Goal: Task Accomplishment & Management: Use online tool/utility

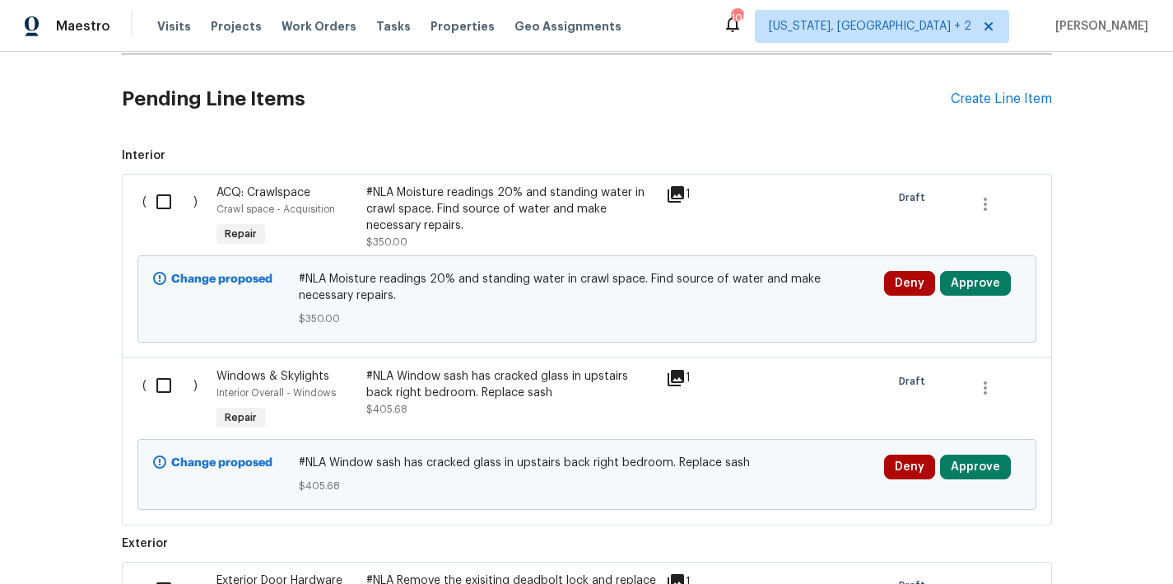
scroll to position [365, 0]
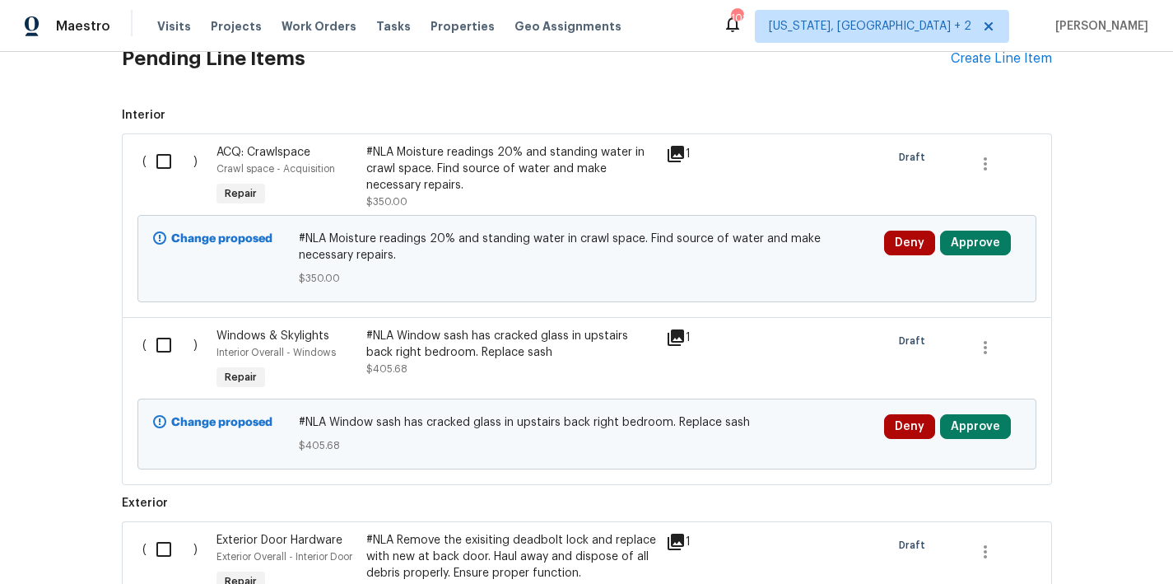
click at [150, 164] on input "checkbox" at bounding box center [170, 161] width 47 height 35
checkbox input "true"
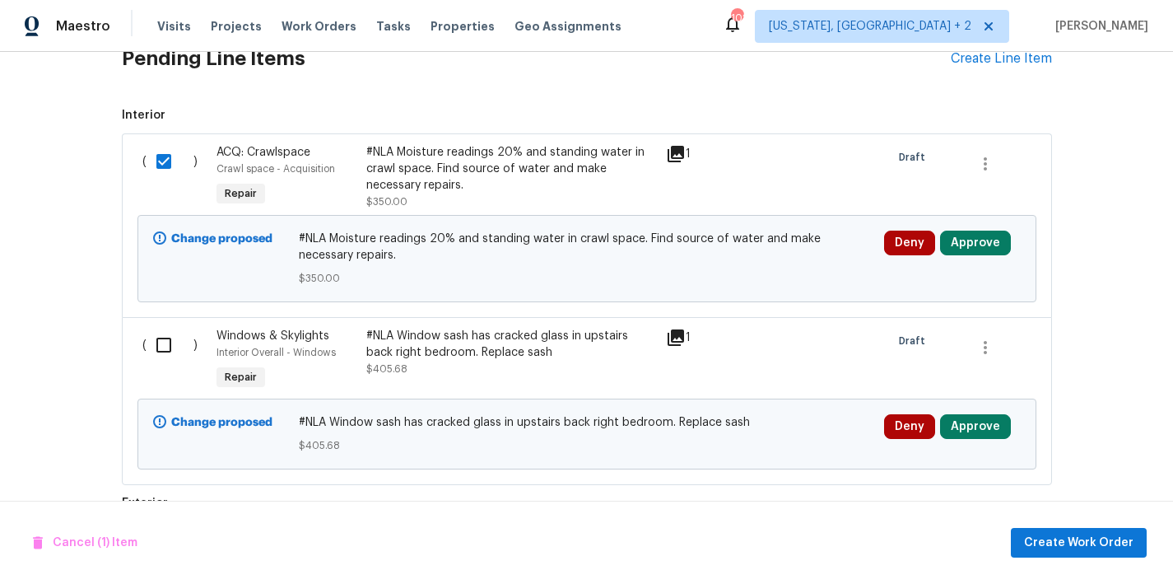
click at [157, 345] on input "checkbox" at bounding box center [170, 345] width 47 height 35
checkbox input "true"
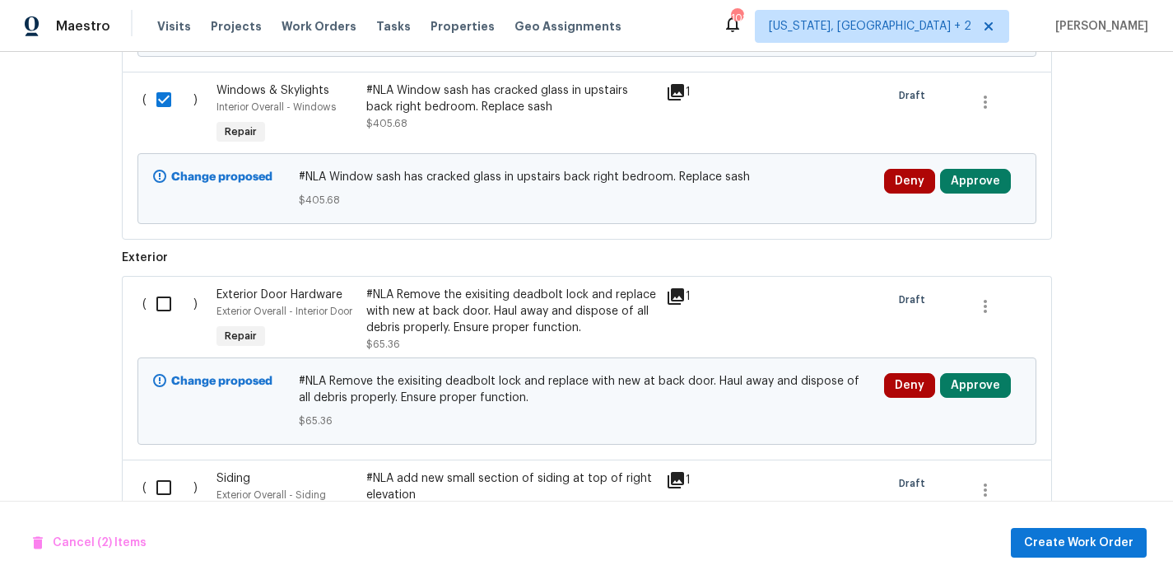
click at [153, 301] on input "checkbox" at bounding box center [170, 304] width 47 height 35
checkbox input "true"
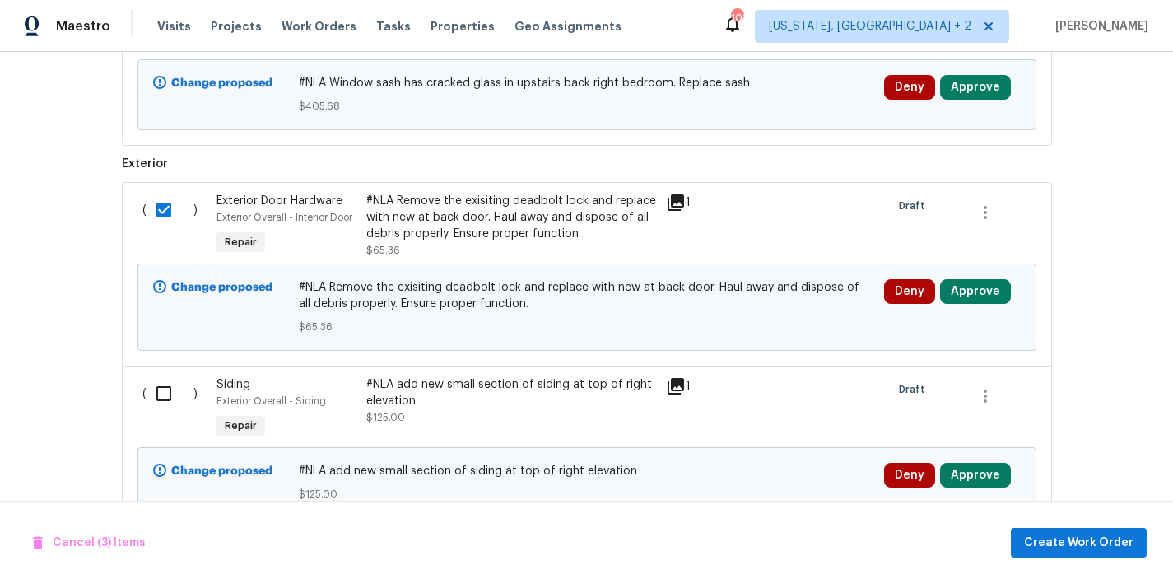
click at [161, 392] on input "checkbox" at bounding box center [170, 393] width 47 height 35
checkbox input "true"
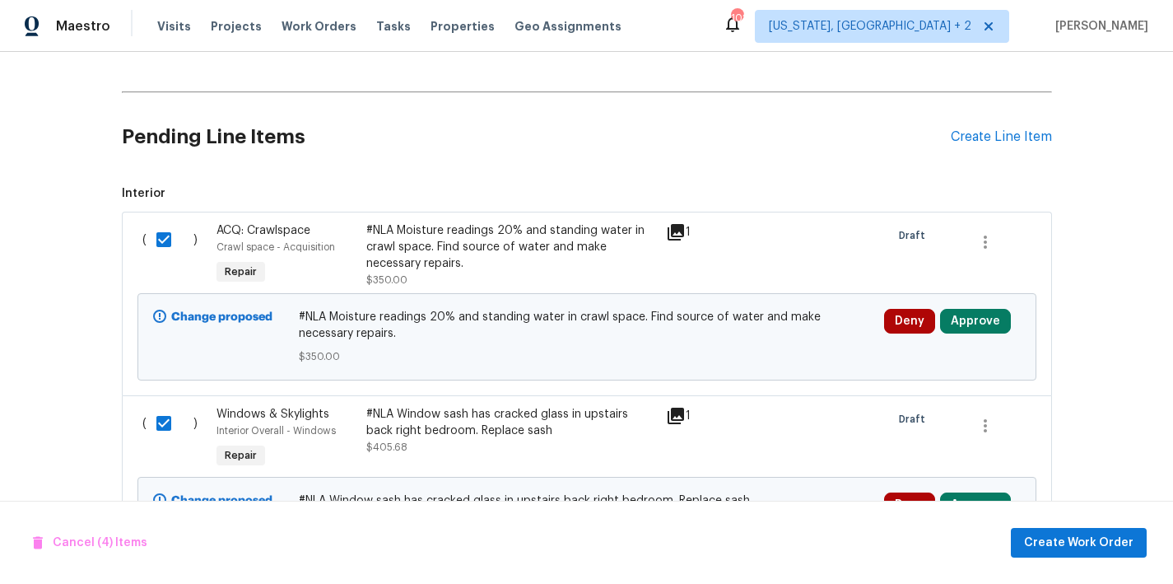
scroll to position [780, 0]
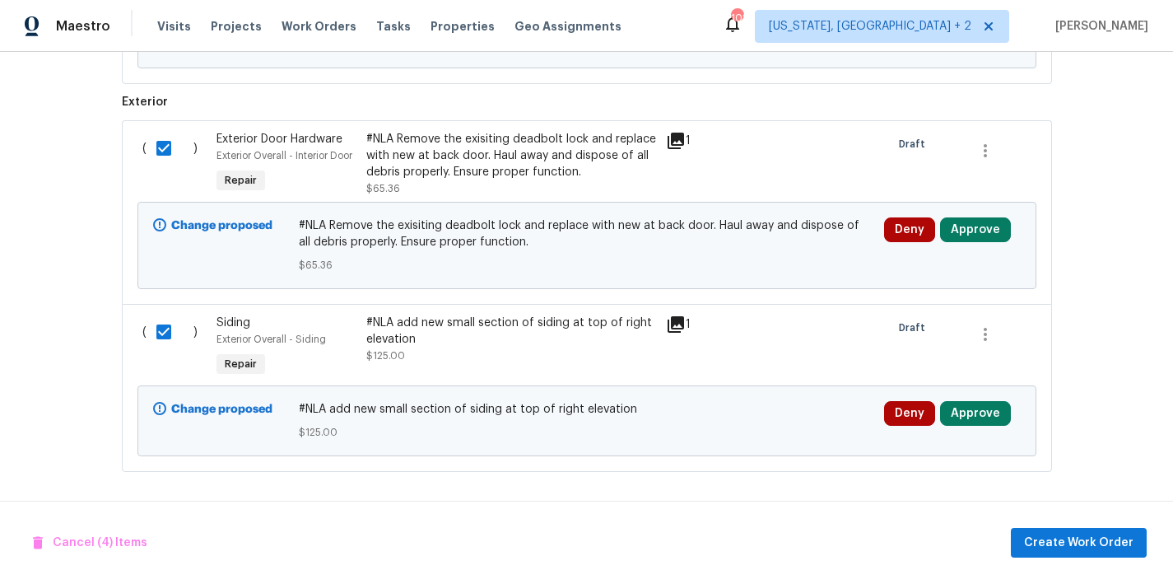
click at [1099, 328] on div "Back to all projects 4420 Archibald Way, Raleigh, NC 27616 3 Beds | 2 1/2 Baths…" at bounding box center [586, 318] width 1173 height 532
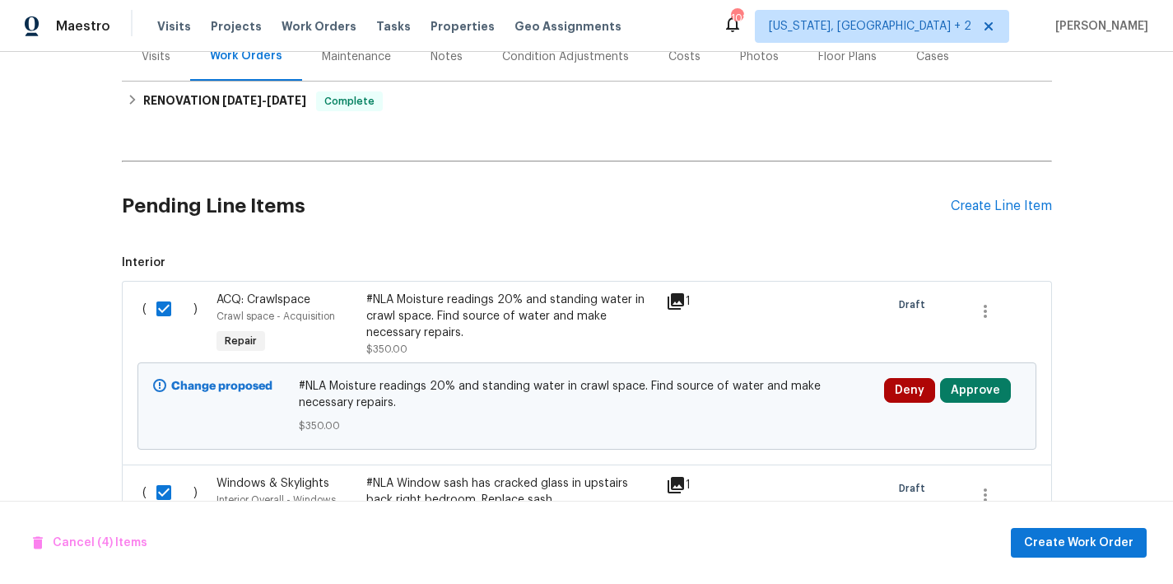
scroll to position [340, 0]
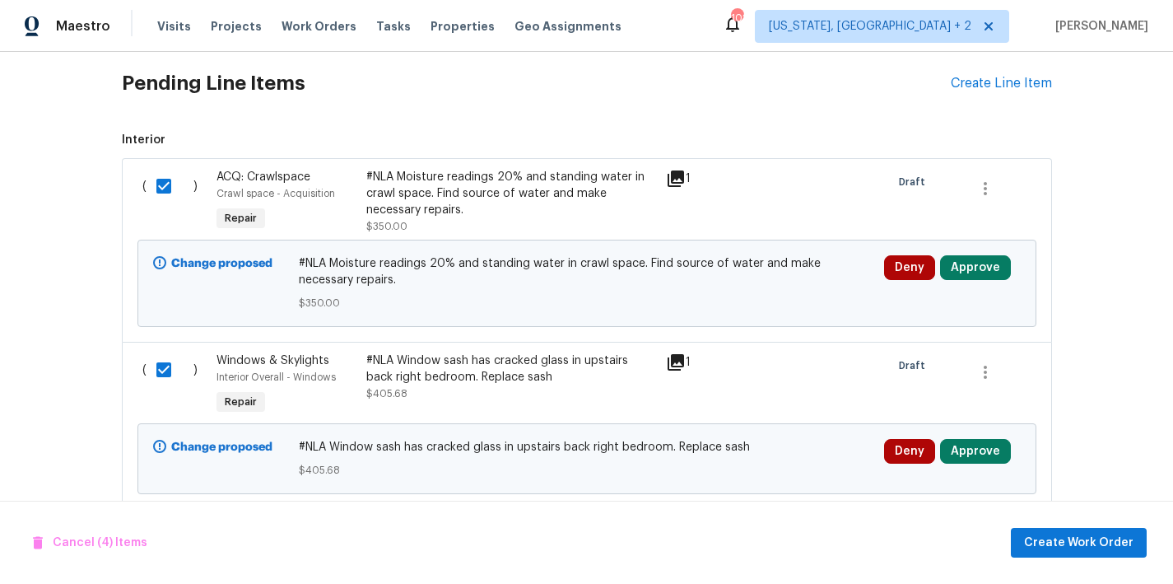
click at [998, 96] on div "Pending Line Items Create Line Item" at bounding box center [587, 83] width 931 height 77
click at [995, 86] on div "Create Line Item" at bounding box center [1001, 84] width 101 height 16
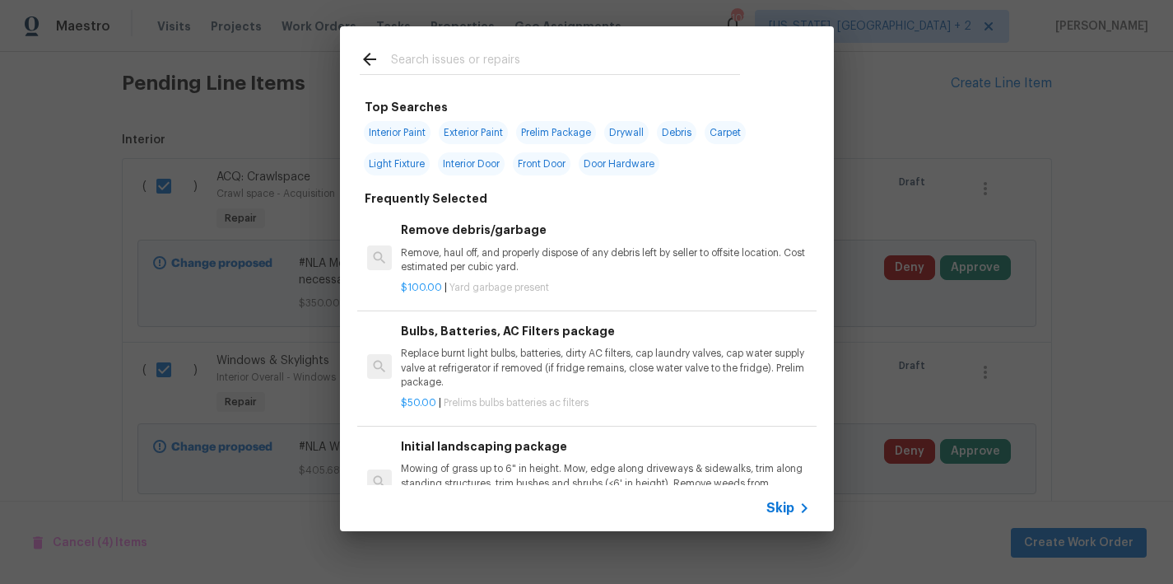
click at [502, 72] on input "text" at bounding box center [565, 61] width 349 height 25
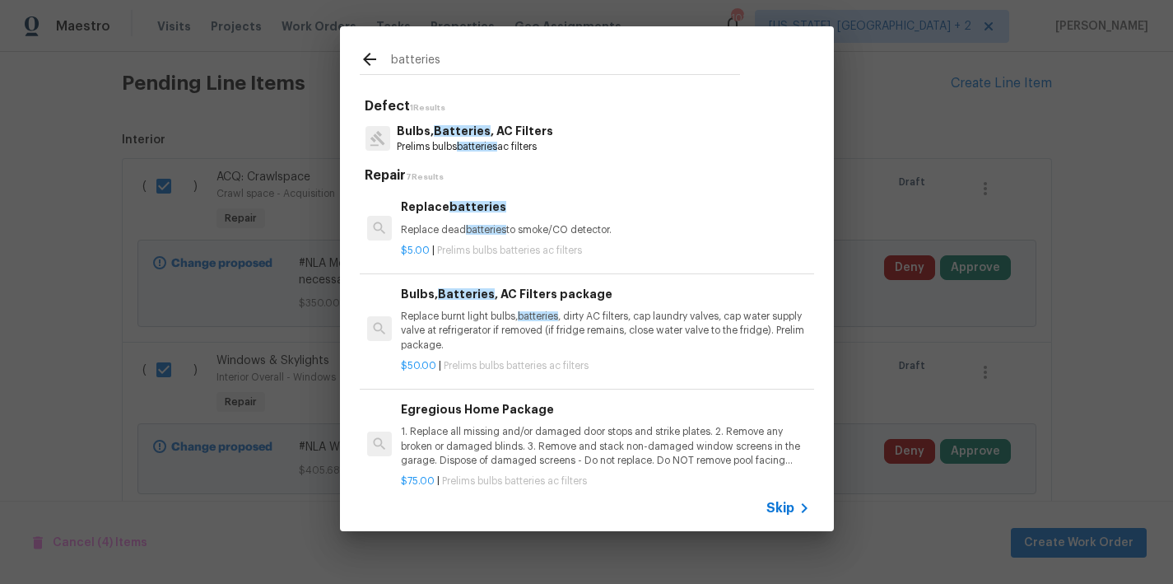
type input "batteries"
click at [456, 230] on p "Replace dead batteries to smoke/CO detector." at bounding box center [605, 230] width 408 height 14
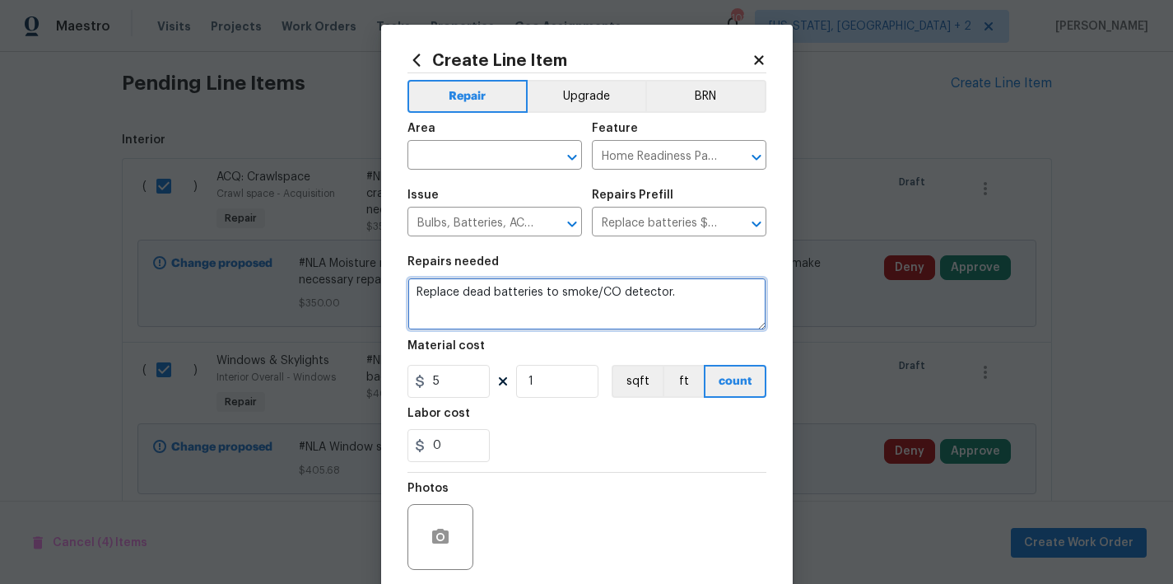
click at [675, 292] on textarea "Replace dead batteries to smoke/CO detector." at bounding box center [587, 304] width 359 height 53
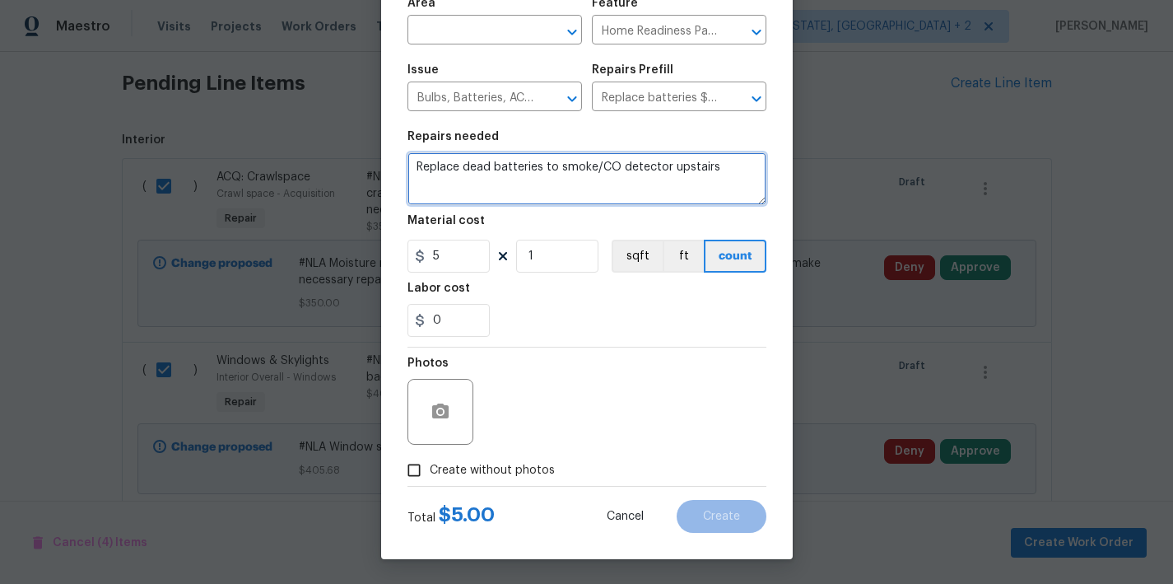
type textarea "Replace dead batteries to smoke/CO detector upstairs"
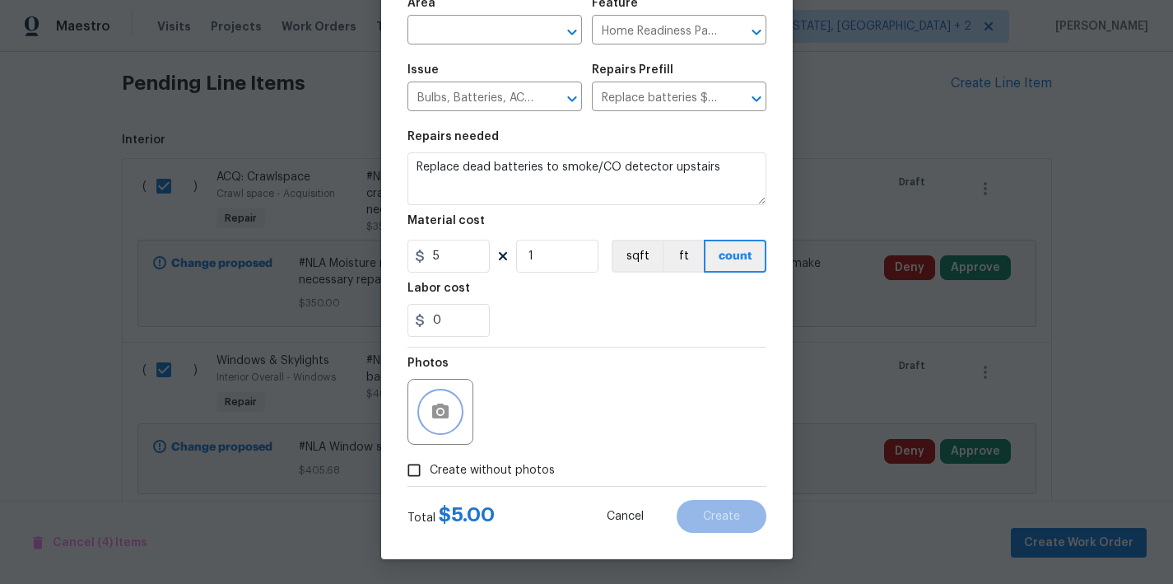
click at [430, 400] on button "button" at bounding box center [441, 412] width 40 height 40
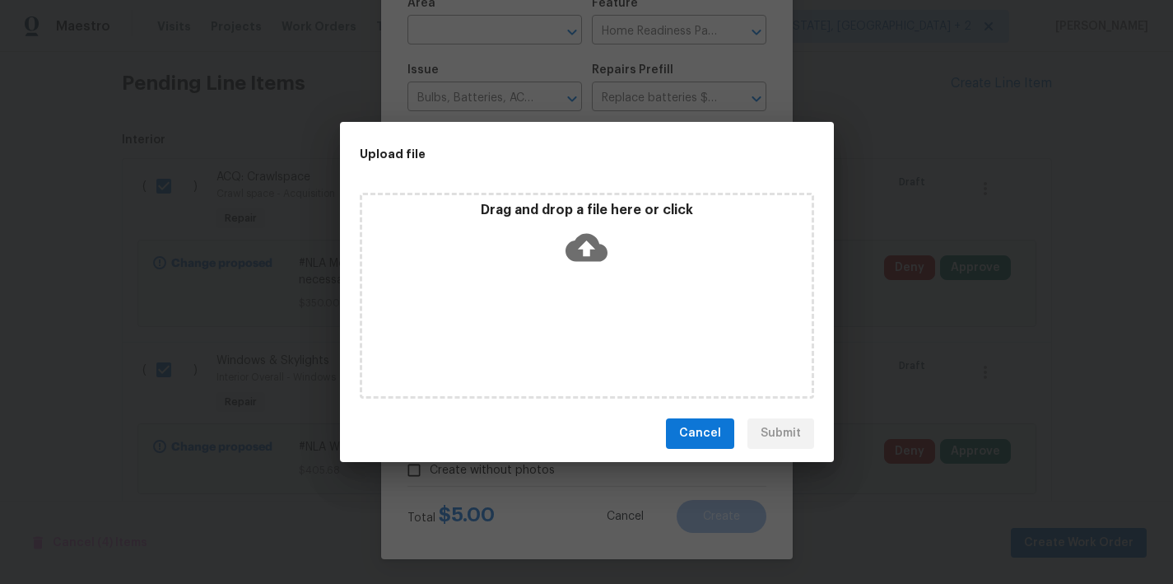
click at [591, 230] on icon at bounding box center [587, 247] width 42 height 42
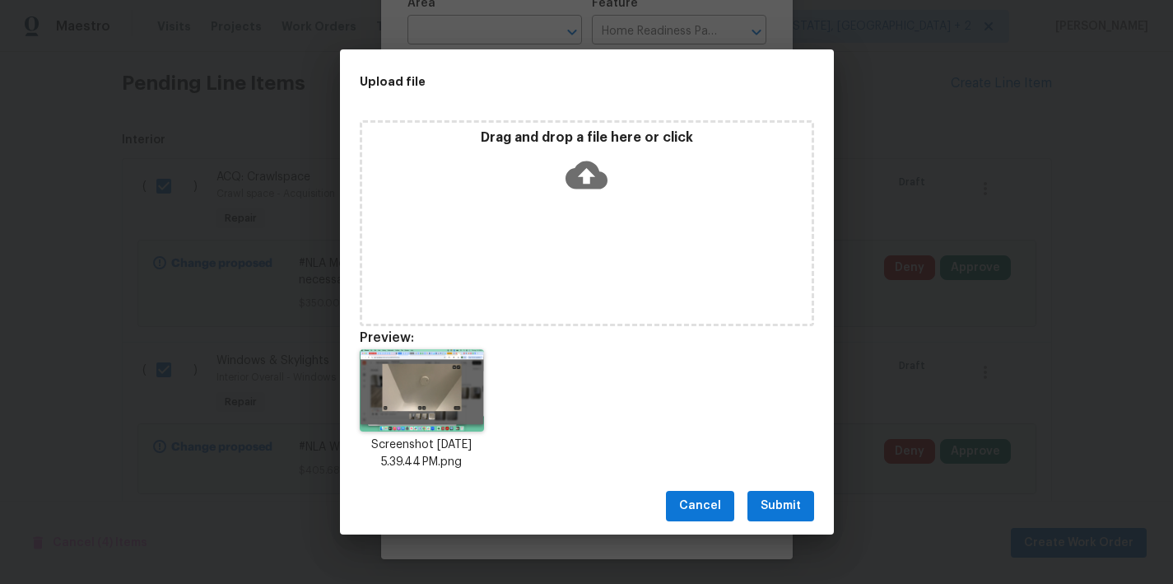
click at [772, 515] on button "Submit" at bounding box center [781, 506] width 67 height 30
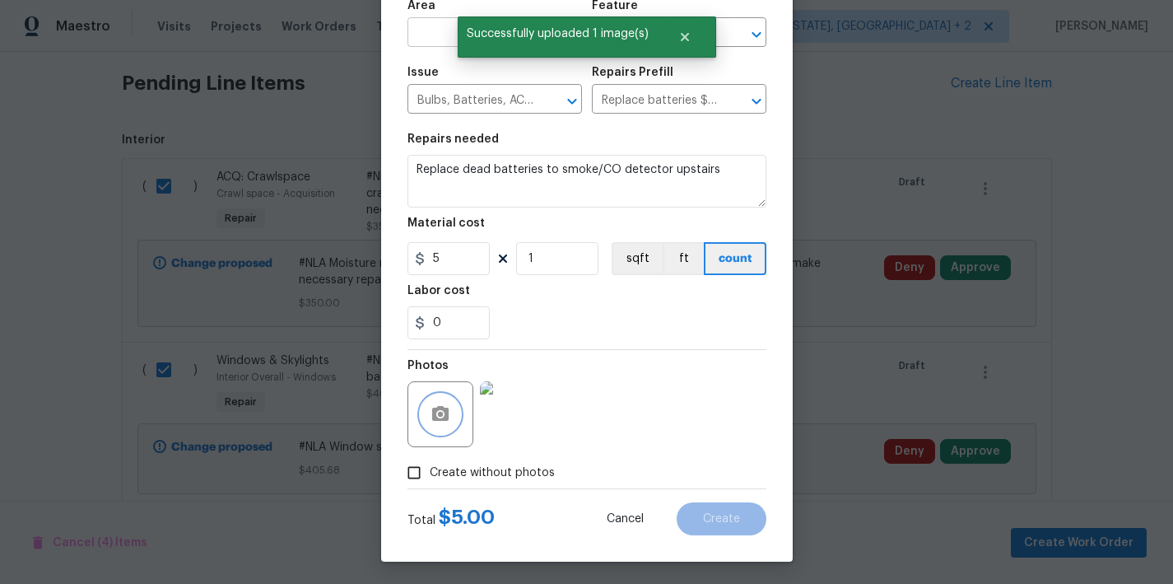
scroll to position [123, 0]
click at [412, 26] on input "text" at bounding box center [472, 34] width 128 height 26
click at [419, 96] on li "Interior Overall" at bounding box center [488, 98] width 175 height 27
type input "Interior Overall"
click at [724, 522] on span "Create" at bounding box center [721, 519] width 37 height 12
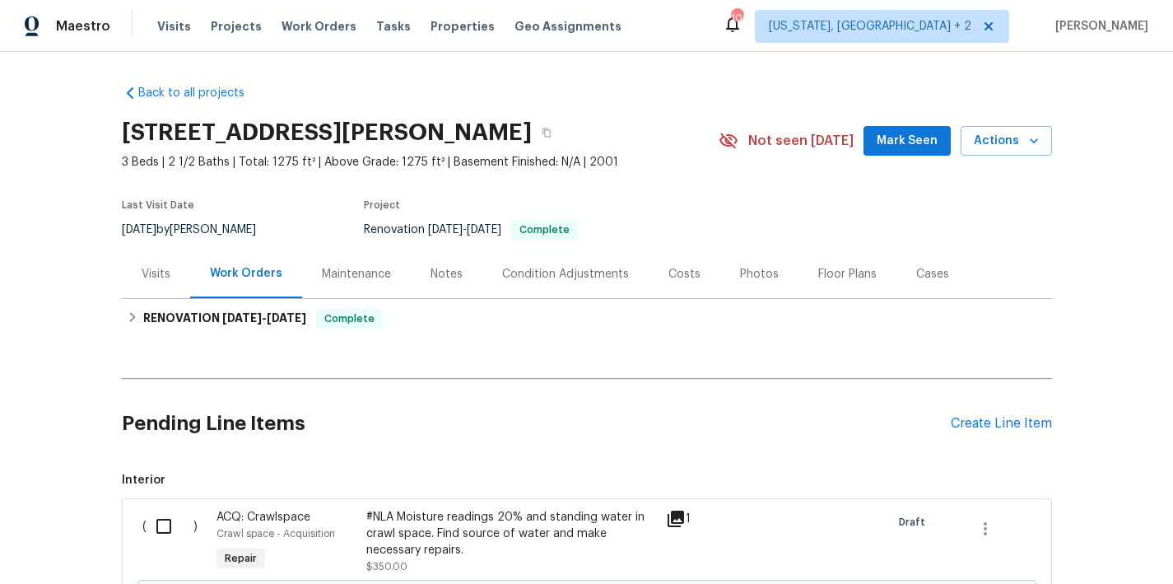
click at [1113, 203] on div "Back to all projects 4420 Archibald Way, Raleigh, NC 27616 3 Beds | 2 1/2 Baths…" at bounding box center [586, 318] width 1173 height 532
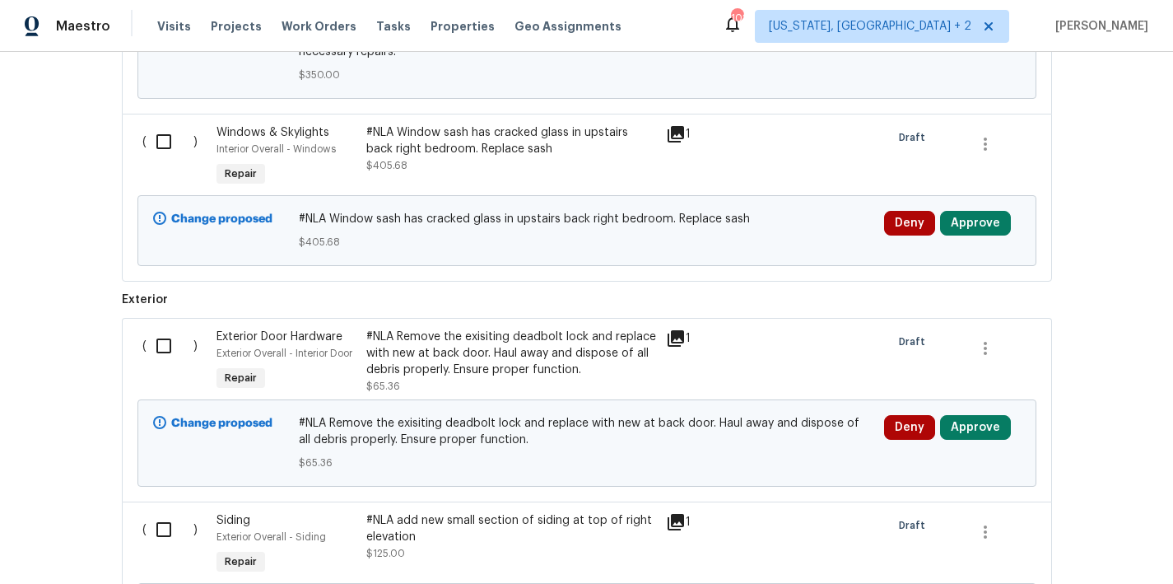
scroll to position [29, 0]
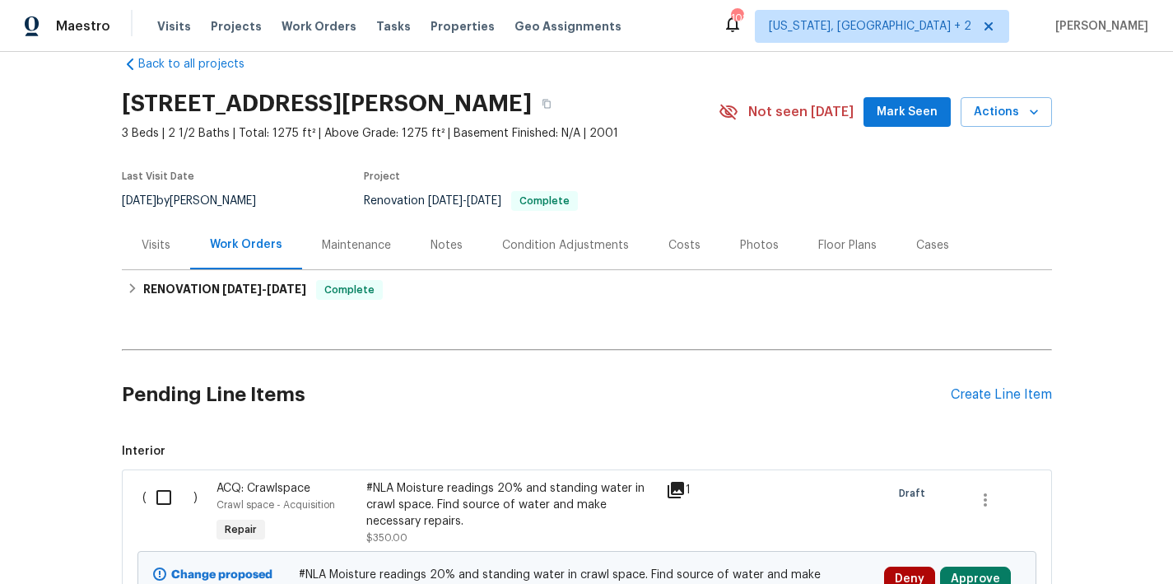
click at [156, 494] on input "checkbox" at bounding box center [170, 497] width 47 height 35
checkbox input "true"
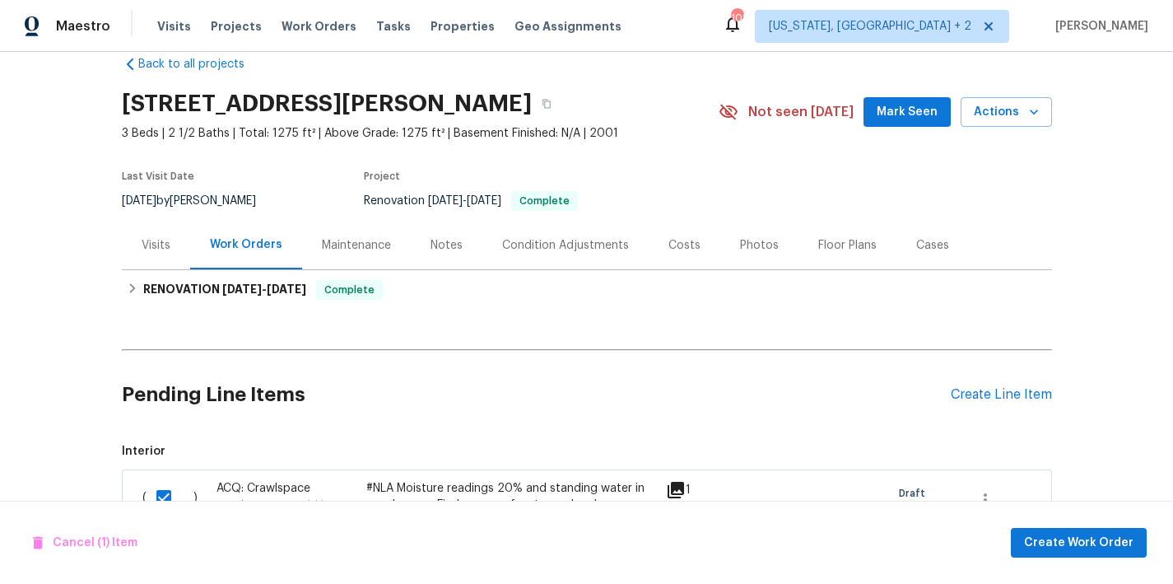
scroll to position [371, 0]
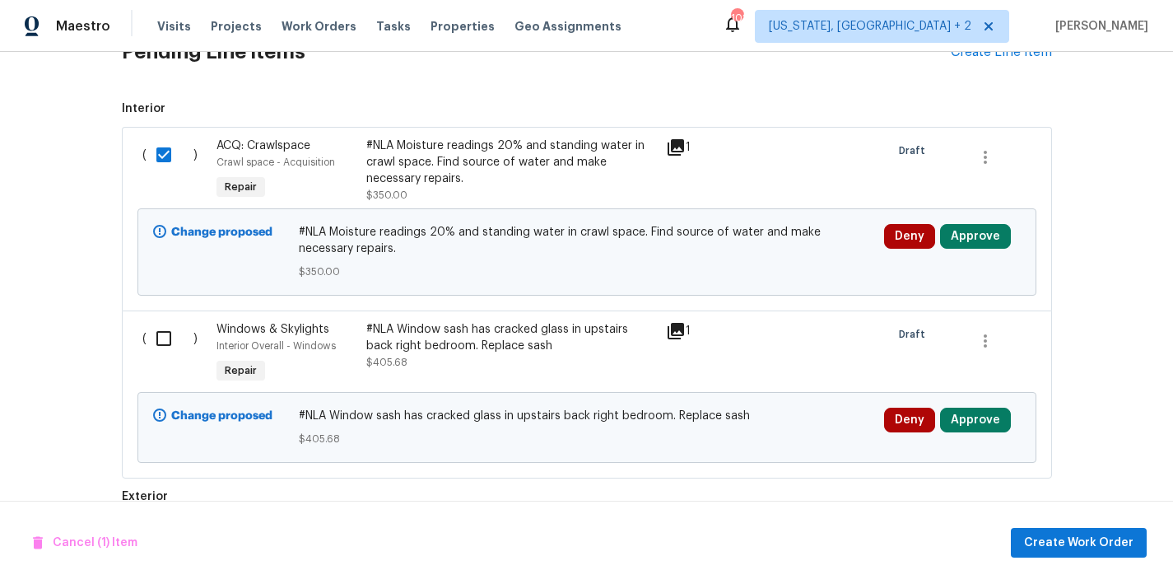
click at [156, 344] on input "checkbox" at bounding box center [170, 338] width 47 height 35
checkbox input "true"
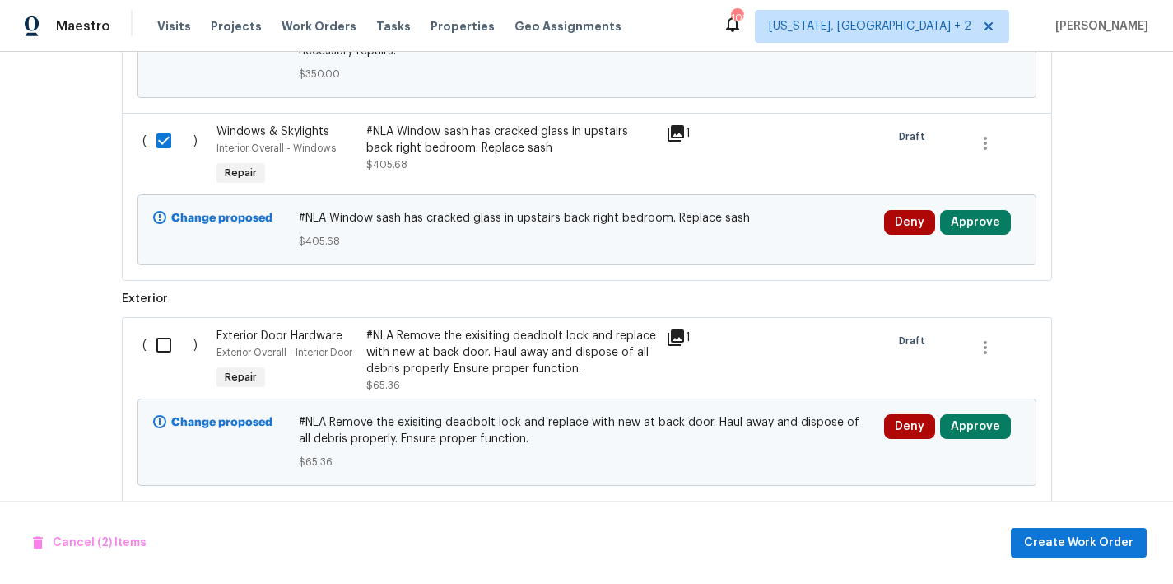
scroll to position [687, 0]
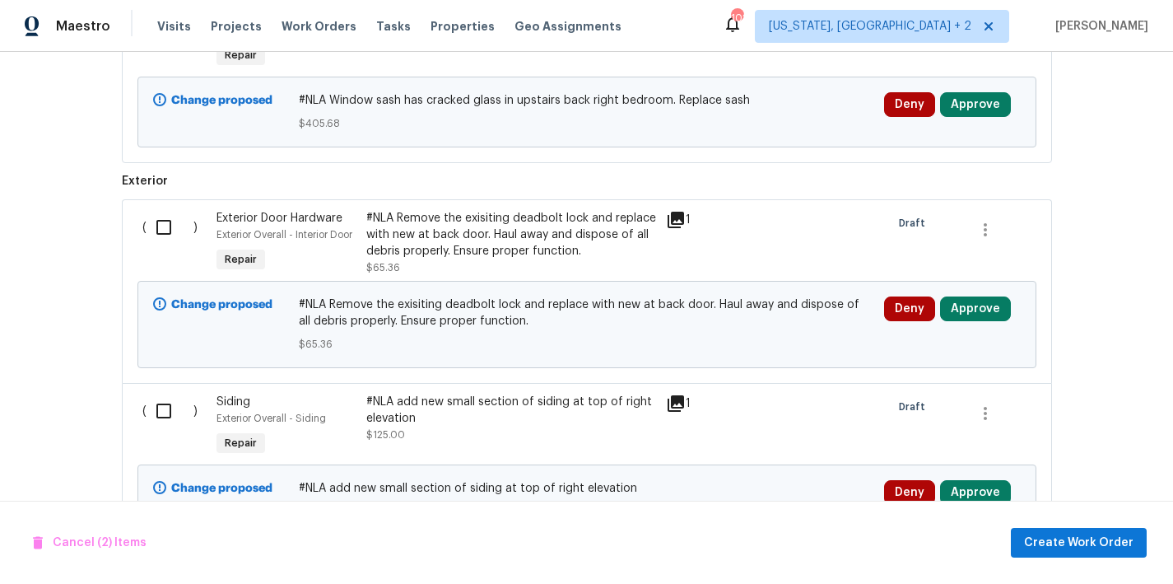
click at [153, 208] on div "( )" at bounding box center [175, 243] width 75 height 76
click at [159, 227] on input "checkbox" at bounding box center [170, 227] width 47 height 35
checkbox input "true"
click at [149, 434] on div "( )" at bounding box center [175, 427] width 75 height 76
click at [154, 421] on input "checkbox" at bounding box center [170, 411] width 47 height 35
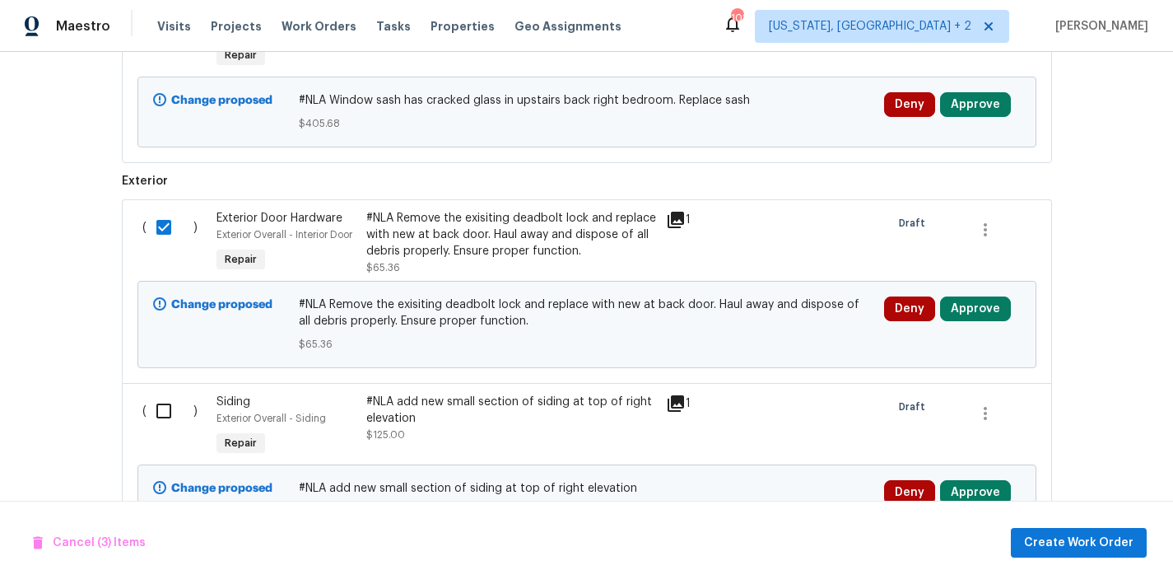
checkbox input "true"
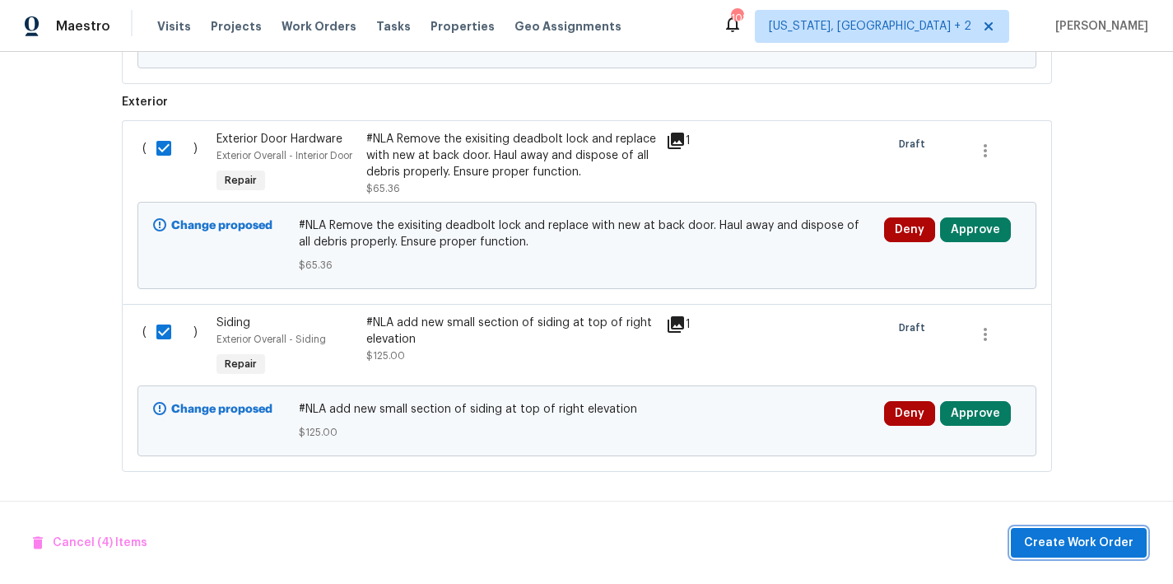
click at [1078, 543] on span "Create Work Order" at bounding box center [1079, 543] width 110 height 21
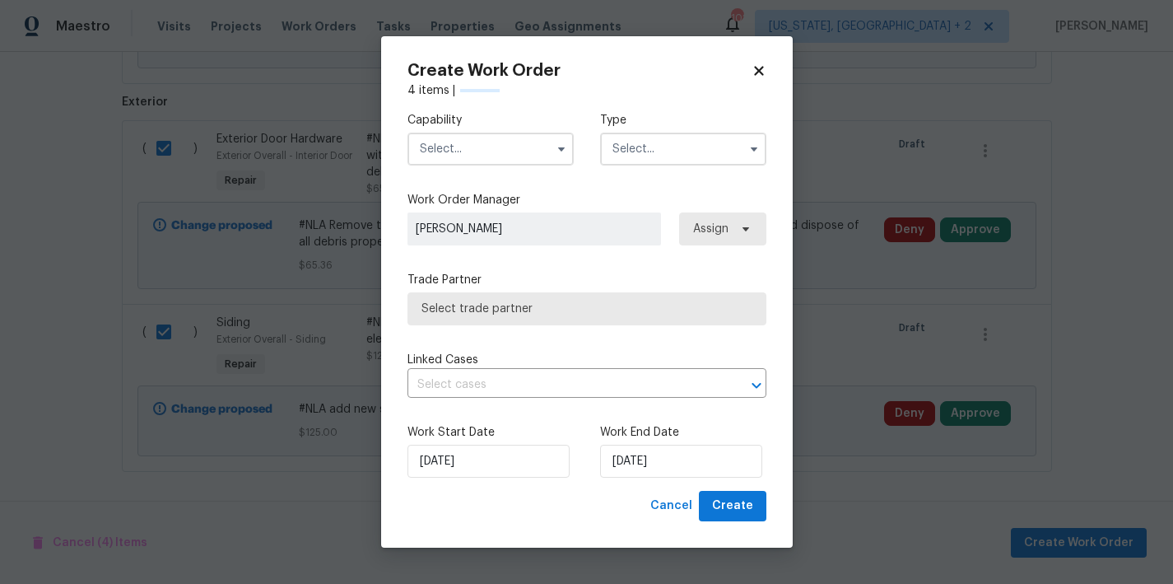
checkbox input "false"
click at [460, 144] on input "text" at bounding box center [491, 149] width 166 height 33
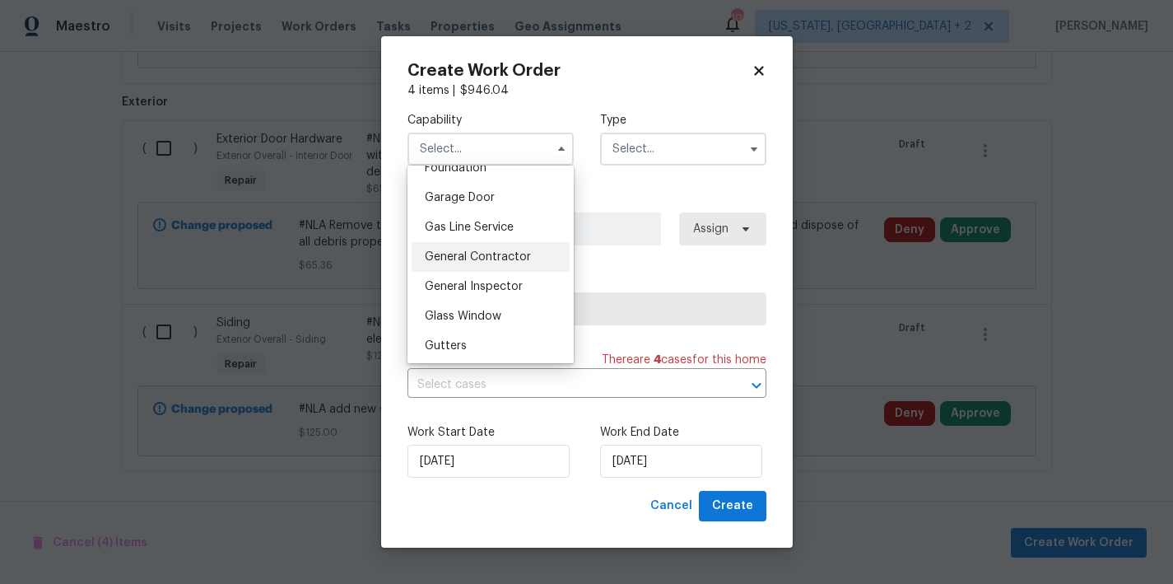
scroll to position [715, 0]
click at [485, 263] on span "General Contractor" at bounding box center [478, 257] width 106 height 12
type input "General Contractor"
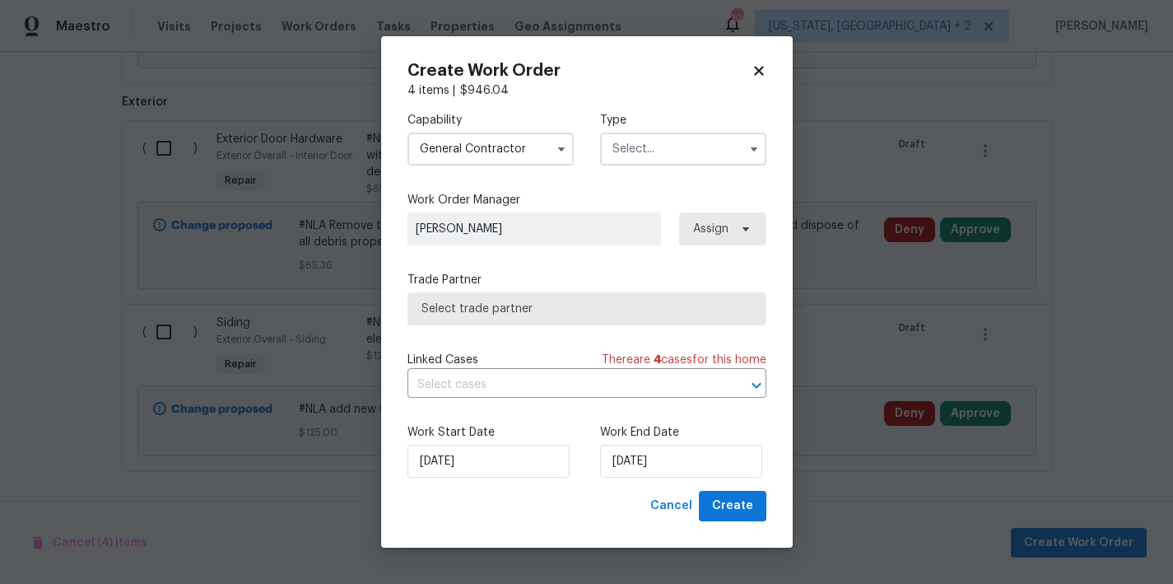
click at [605, 150] on input "text" at bounding box center [683, 149] width 166 height 33
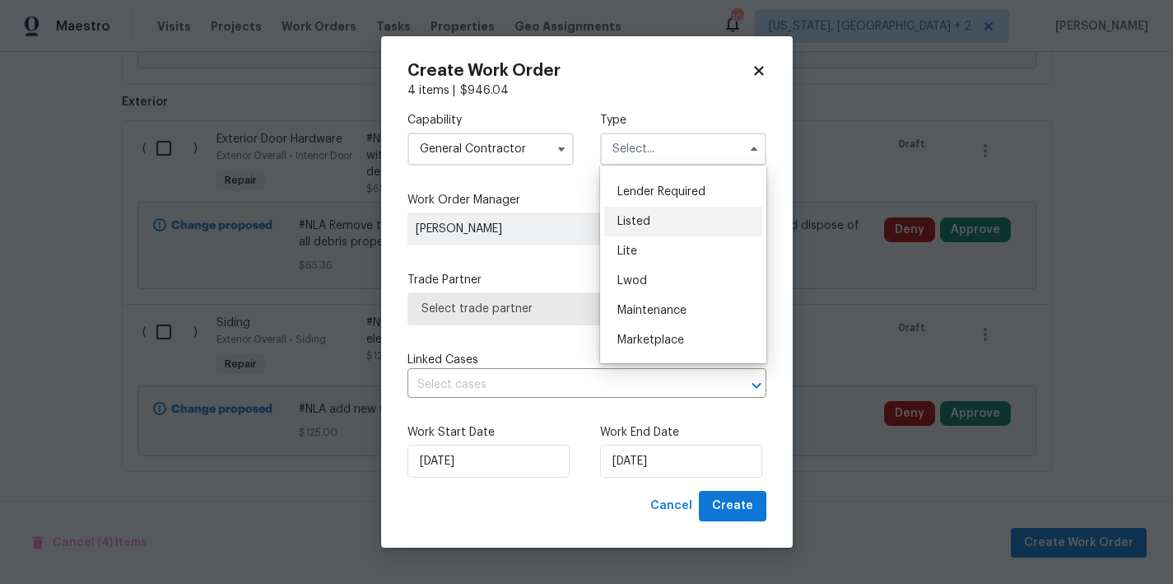
scroll to position [140, 0]
click at [653, 212] on div "Listed" at bounding box center [683, 223] width 158 height 30
type input "Listed"
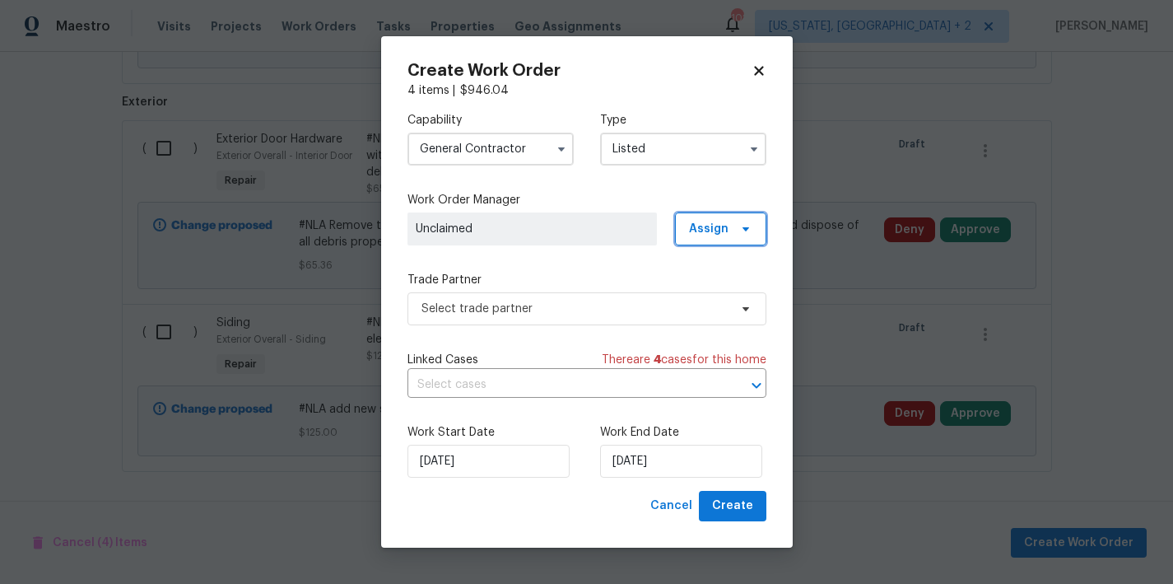
click at [700, 231] on span "Assign" at bounding box center [709, 229] width 40 height 16
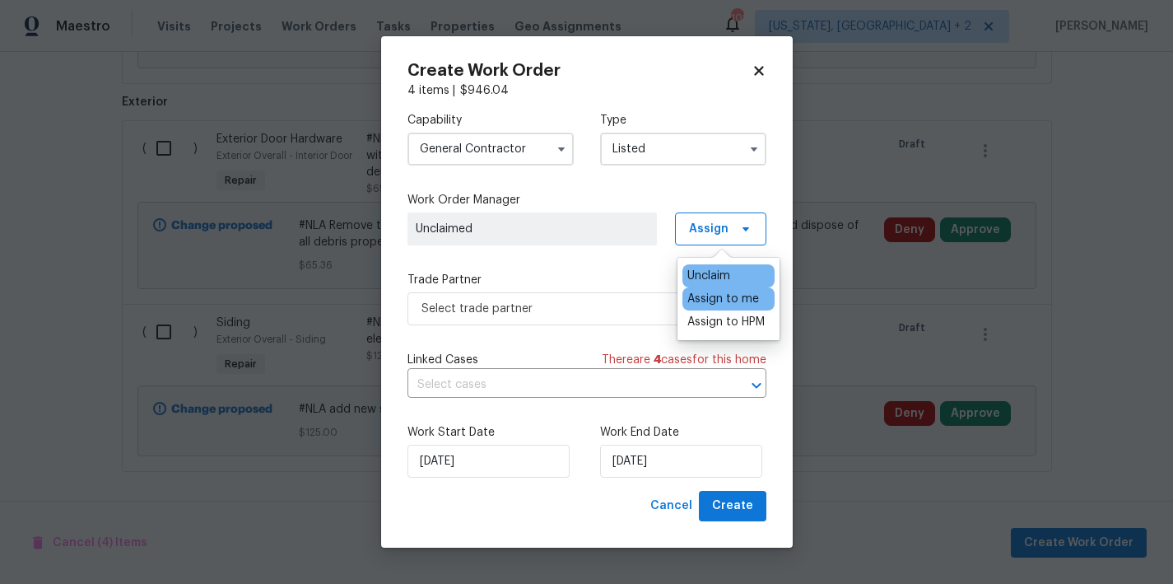
click at [716, 298] on div "Assign to me" at bounding box center [724, 299] width 72 height 16
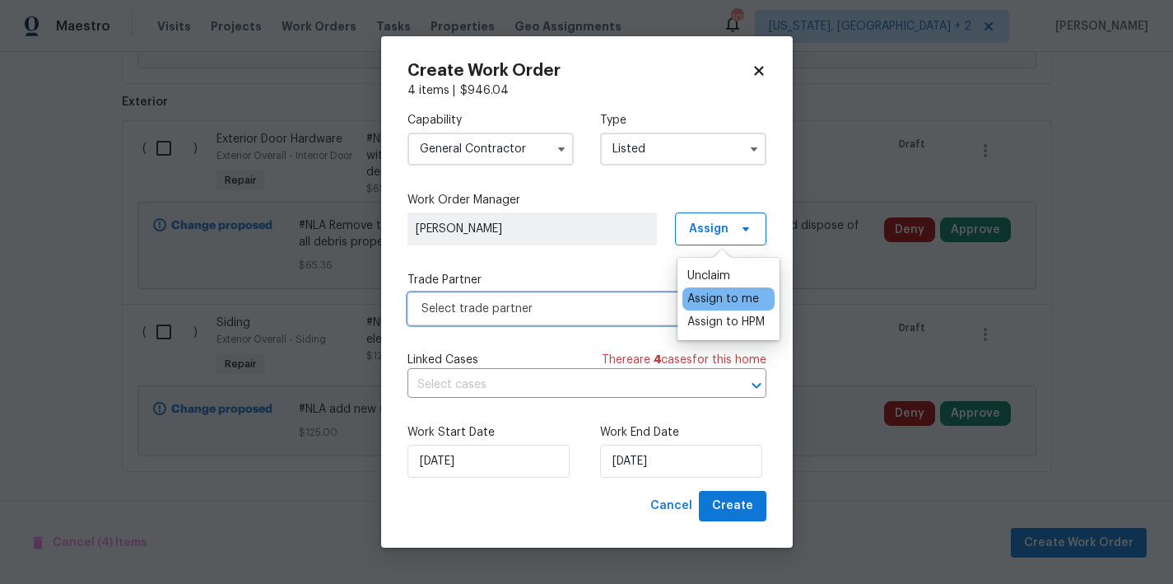
click at [464, 299] on span "Select trade partner" at bounding box center [587, 308] width 359 height 33
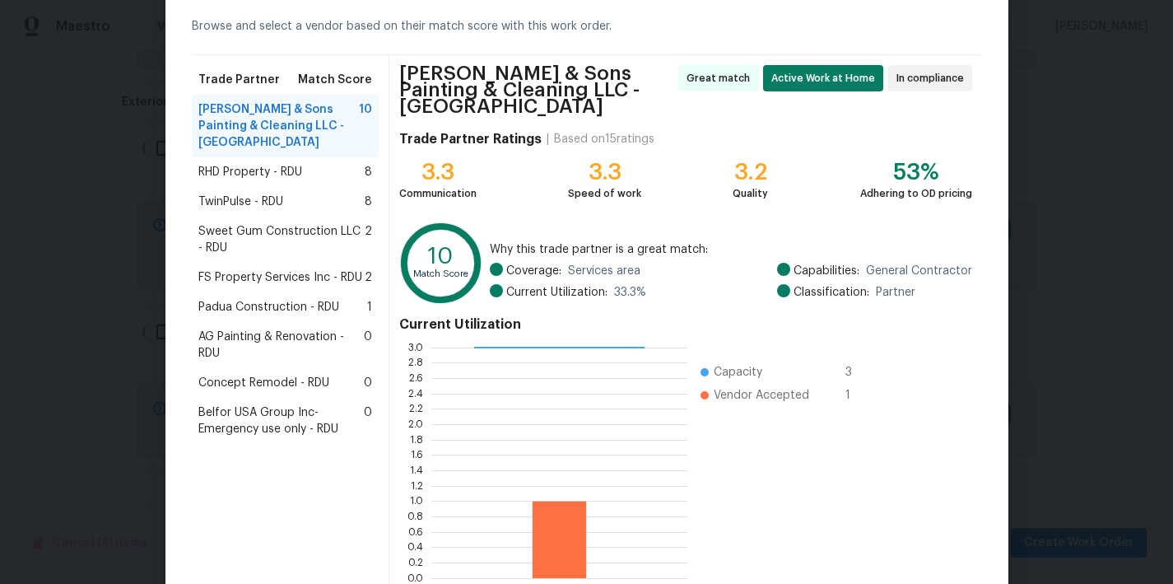
scroll to position [149, 0]
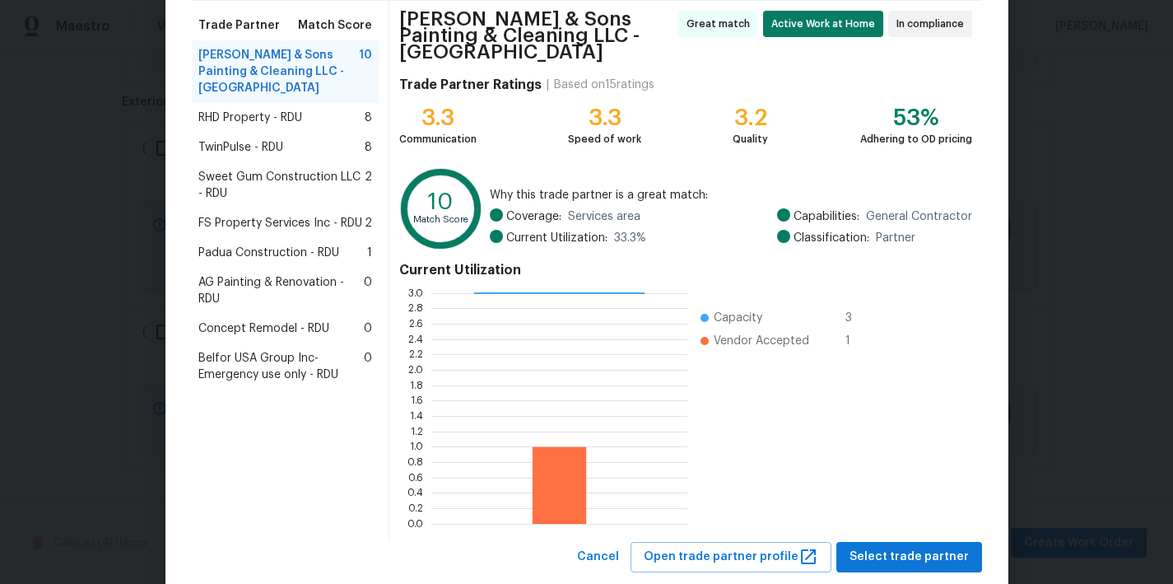
click at [271, 320] on span "Concept Remodel - RDU" at bounding box center [263, 328] width 131 height 16
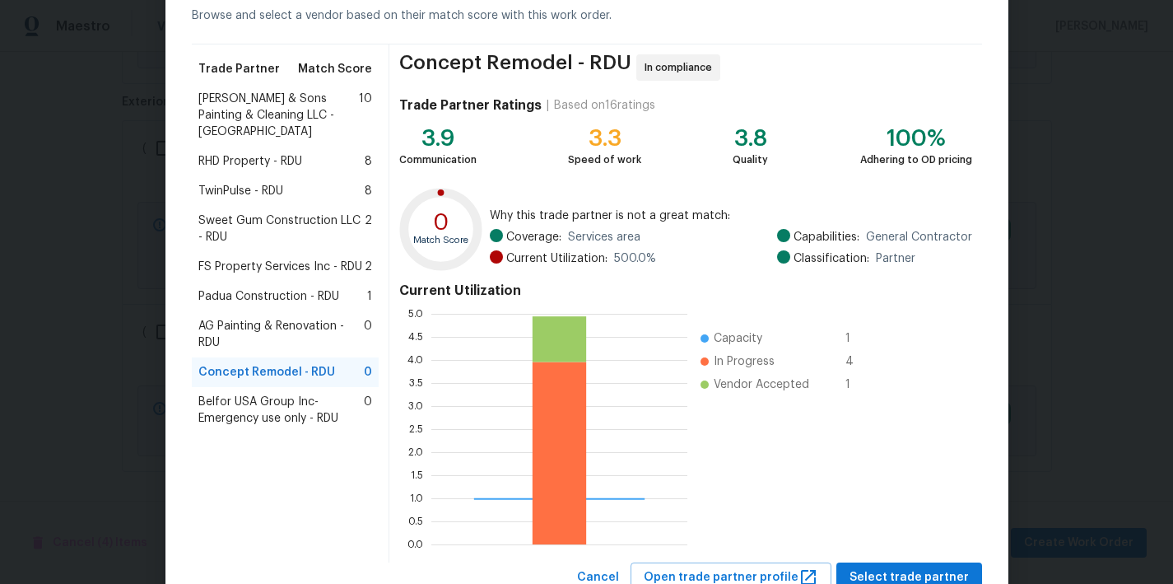
scroll to position [142, 0]
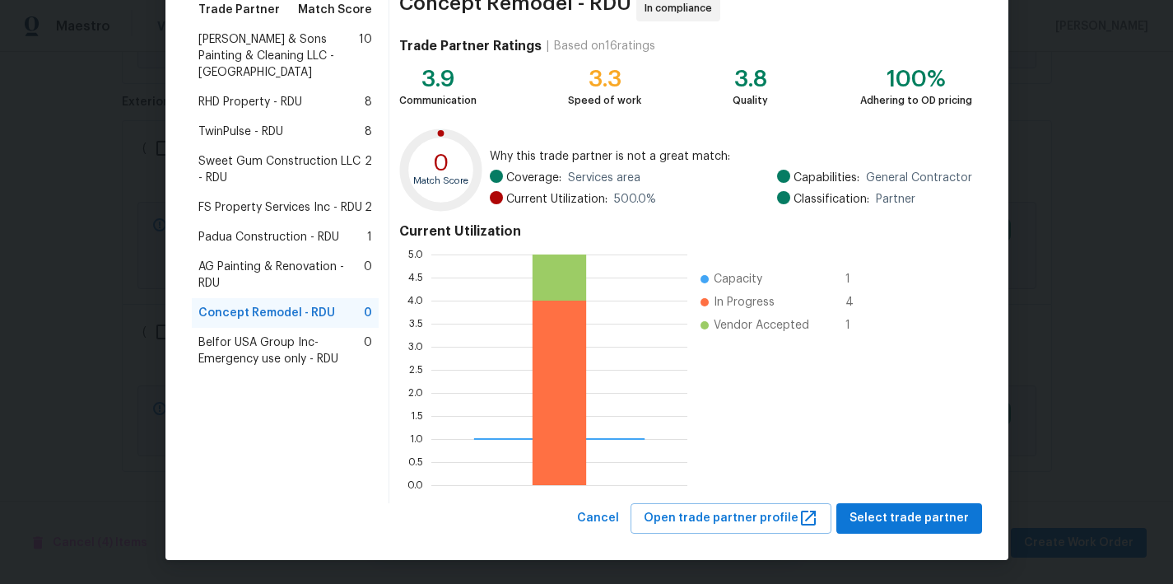
click at [248, 259] on span "AG Painting & Renovation - RDU" at bounding box center [281, 275] width 166 height 33
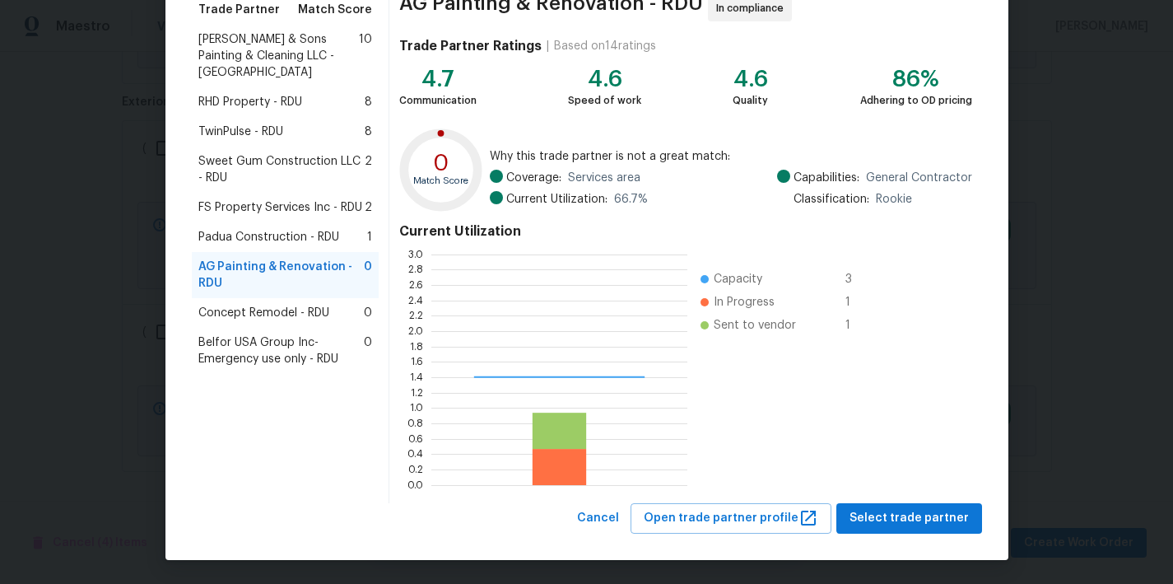
scroll to position [218, 244]
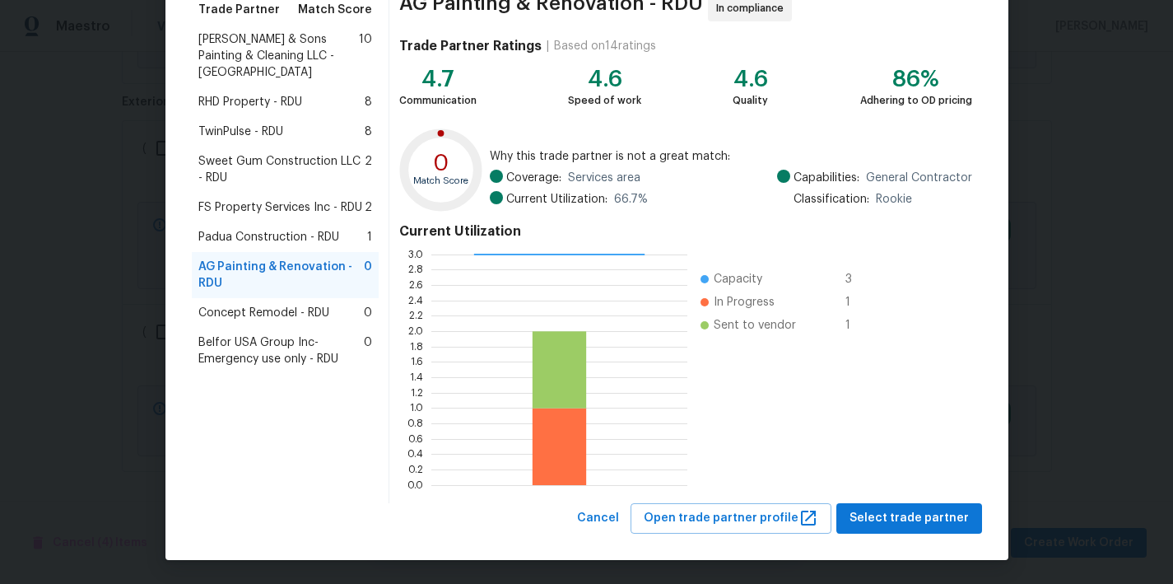
click at [229, 229] on span "Padua Construction - RDU" at bounding box center [268, 237] width 141 height 16
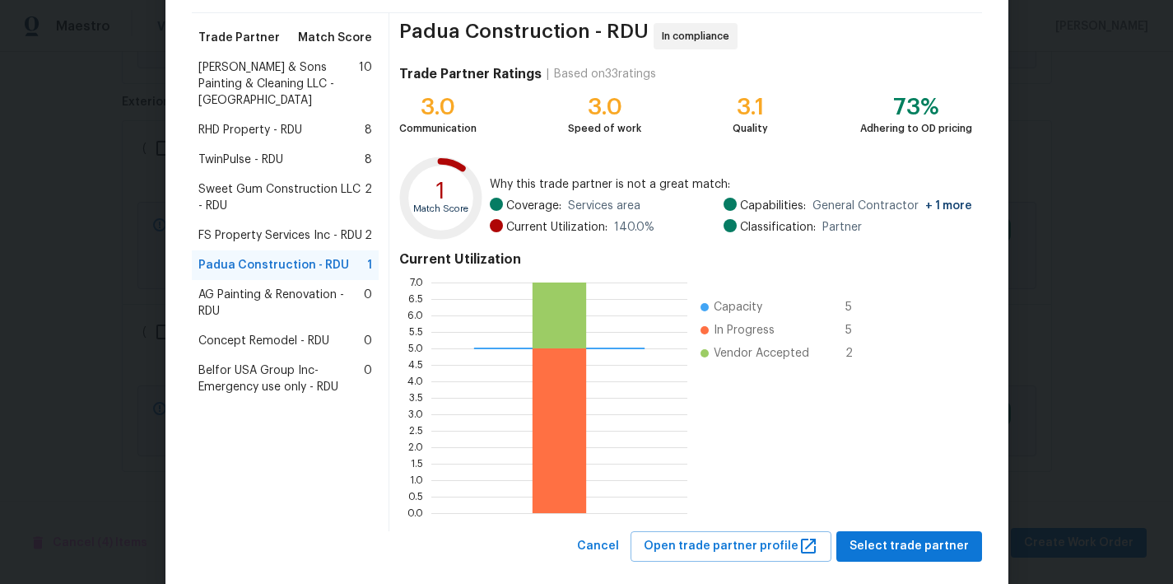
scroll to position [79, 0]
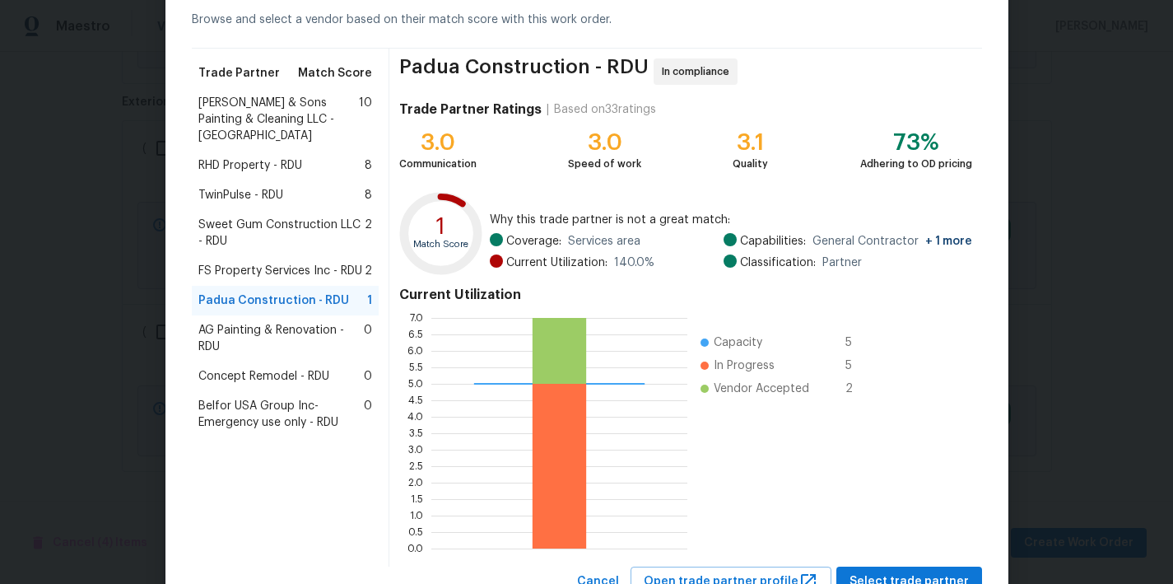
click at [283, 263] on span "FS Property Services Inc - RDU" at bounding box center [280, 271] width 164 height 16
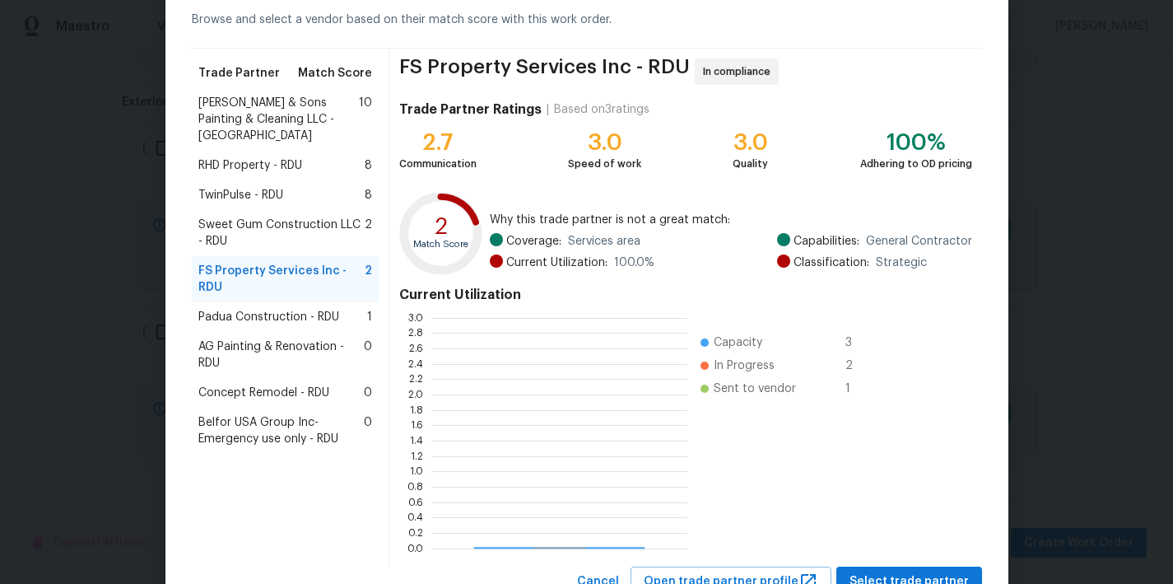
scroll to position [0, 0]
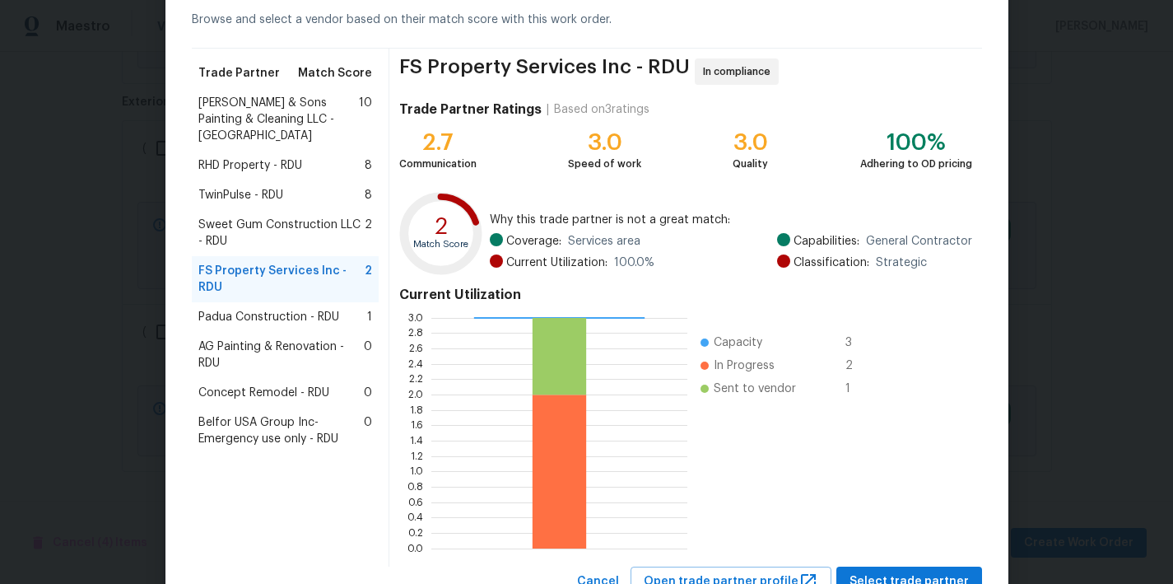
click at [234, 217] on span "Sweet Gum Construction LLC - RDU" at bounding box center [281, 233] width 167 height 33
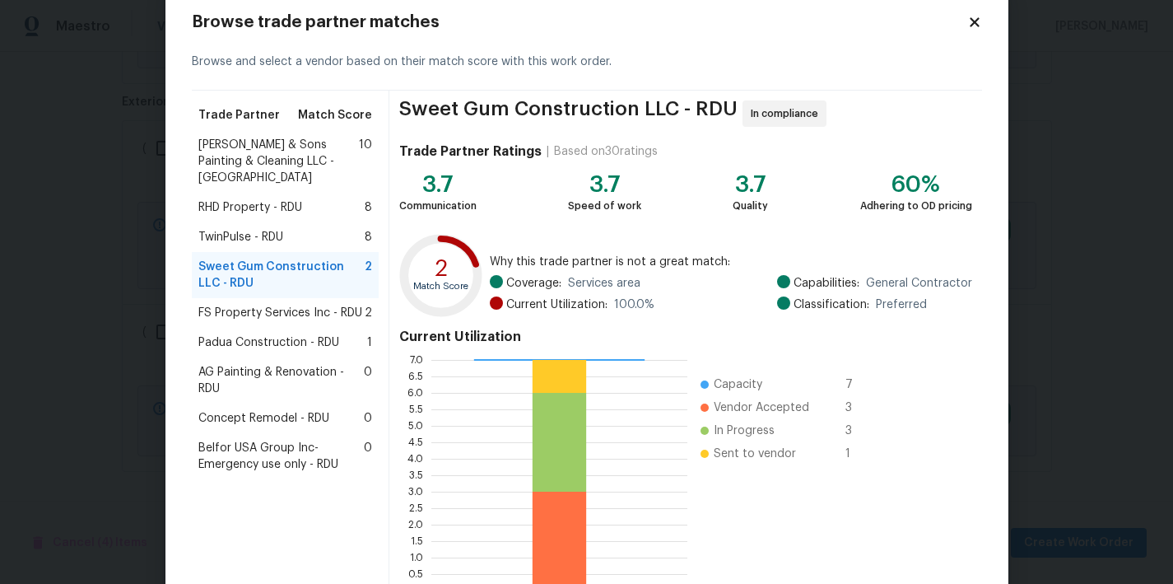
click at [242, 229] on span "TwinPulse - RDU" at bounding box center [240, 237] width 85 height 16
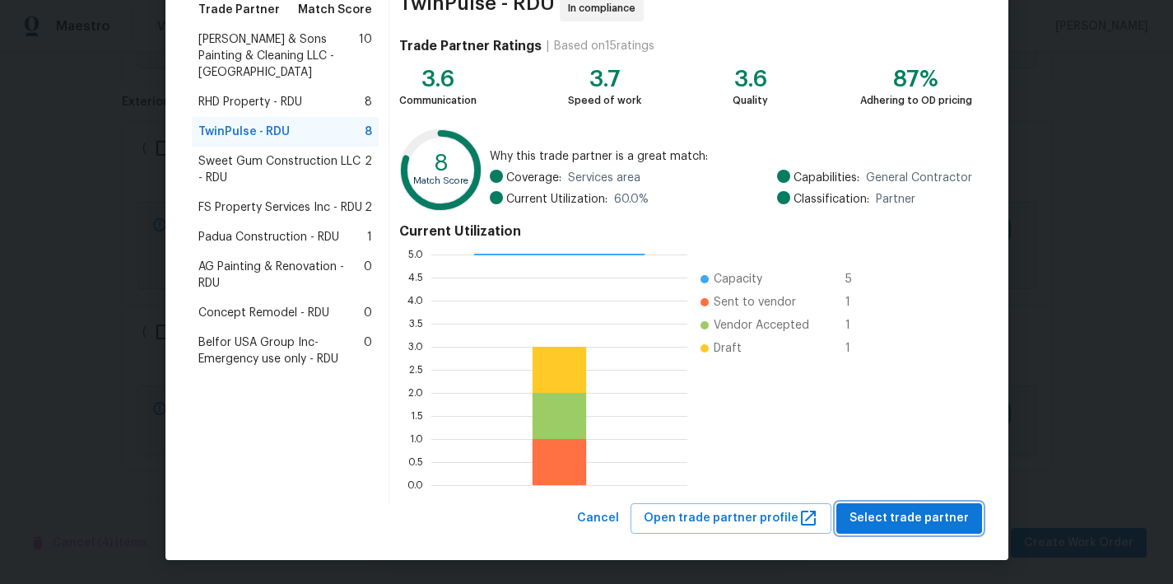
click at [945, 518] on span "Select trade partner" at bounding box center [909, 518] width 119 height 21
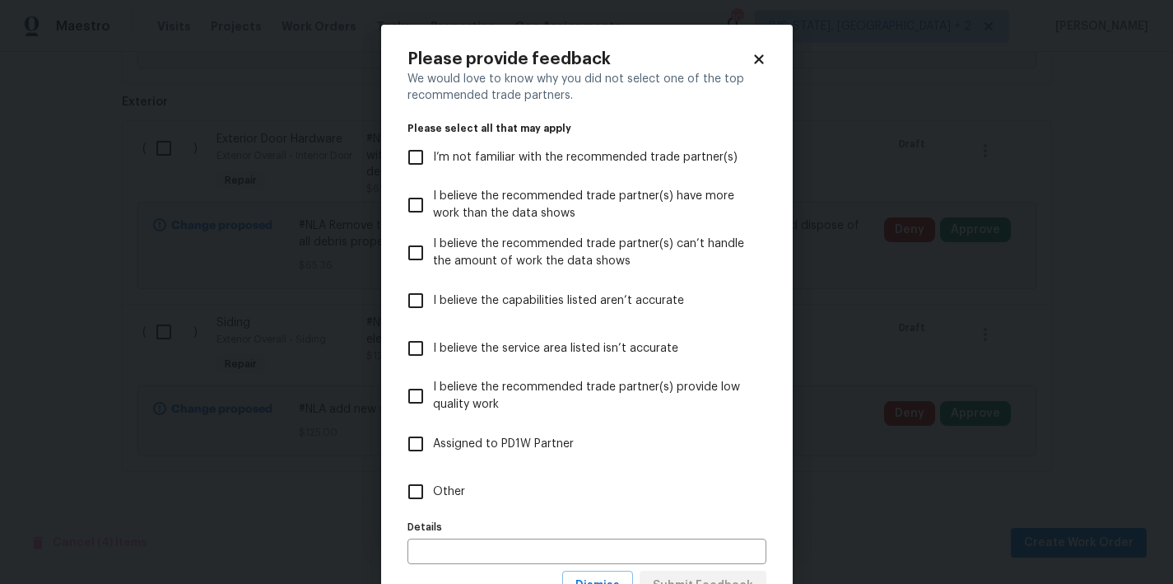
click at [433, 491] on span "Other" at bounding box center [449, 491] width 32 height 17
click at [432, 491] on input "Other" at bounding box center [416, 491] width 35 height 35
checkbox input "true"
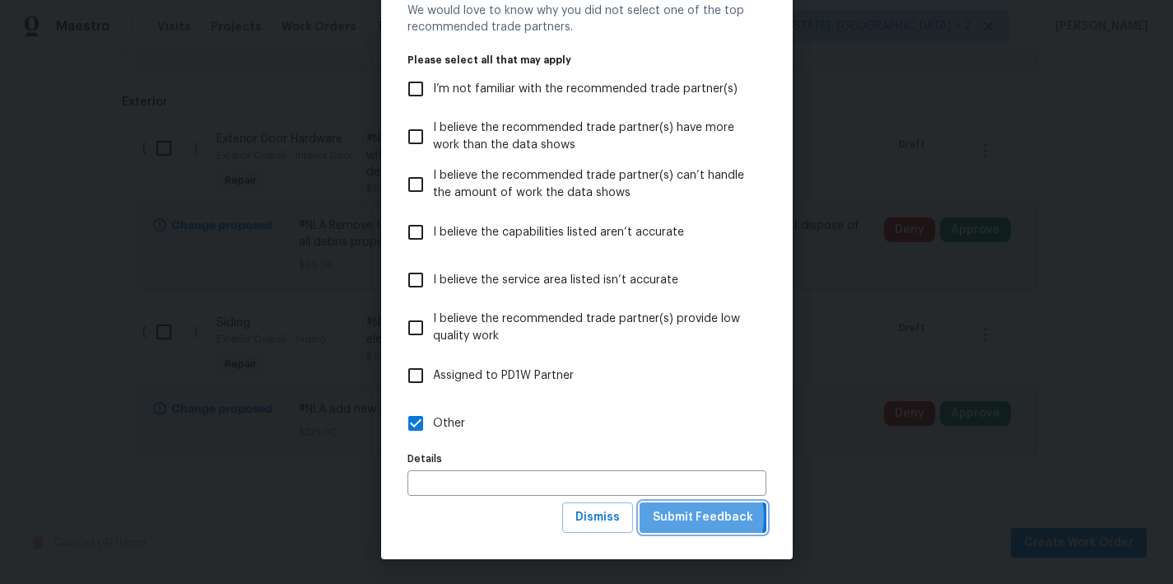
click at [686, 517] on span "Submit Feedback" at bounding box center [703, 517] width 100 height 21
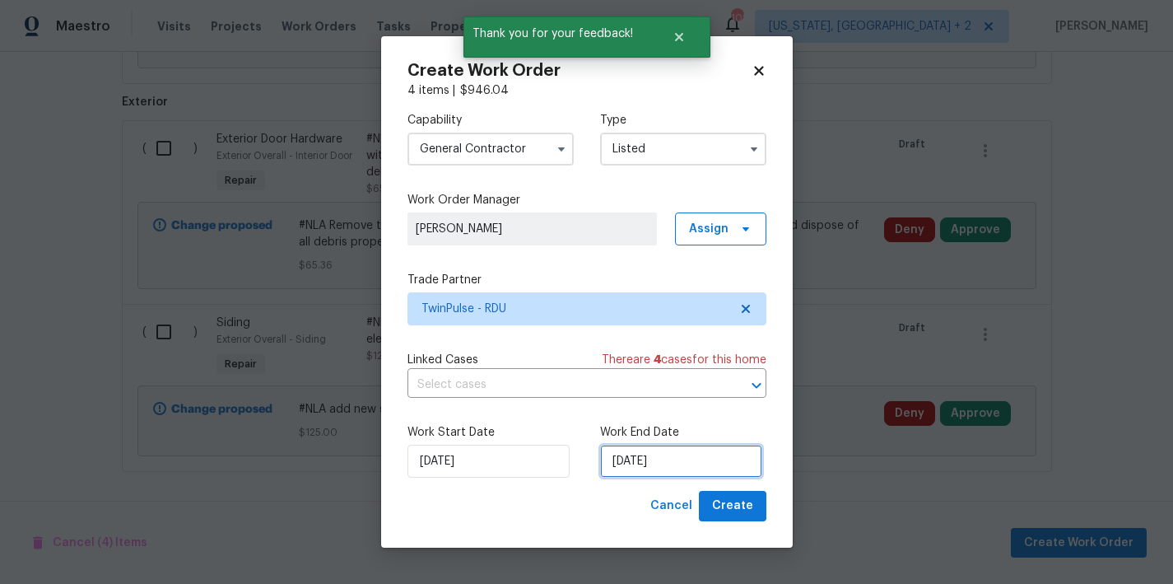
click at [637, 456] on input "8/14/2025" at bounding box center [681, 461] width 162 height 33
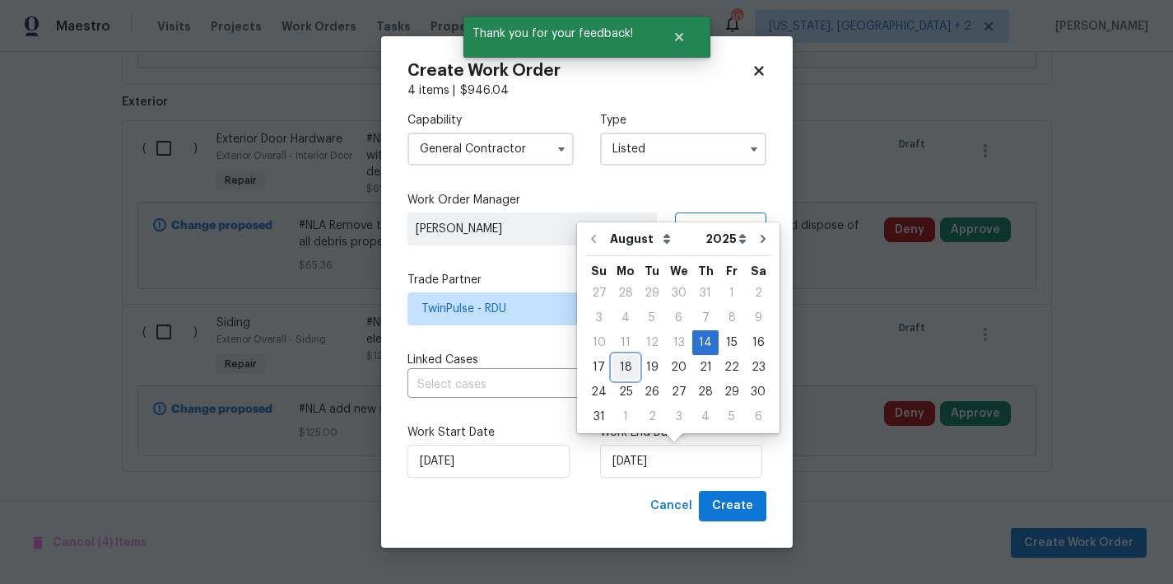
click at [623, 371] on div "18" at bounding box center [626, 367] width 26 height 23
type input "8/18/2025"
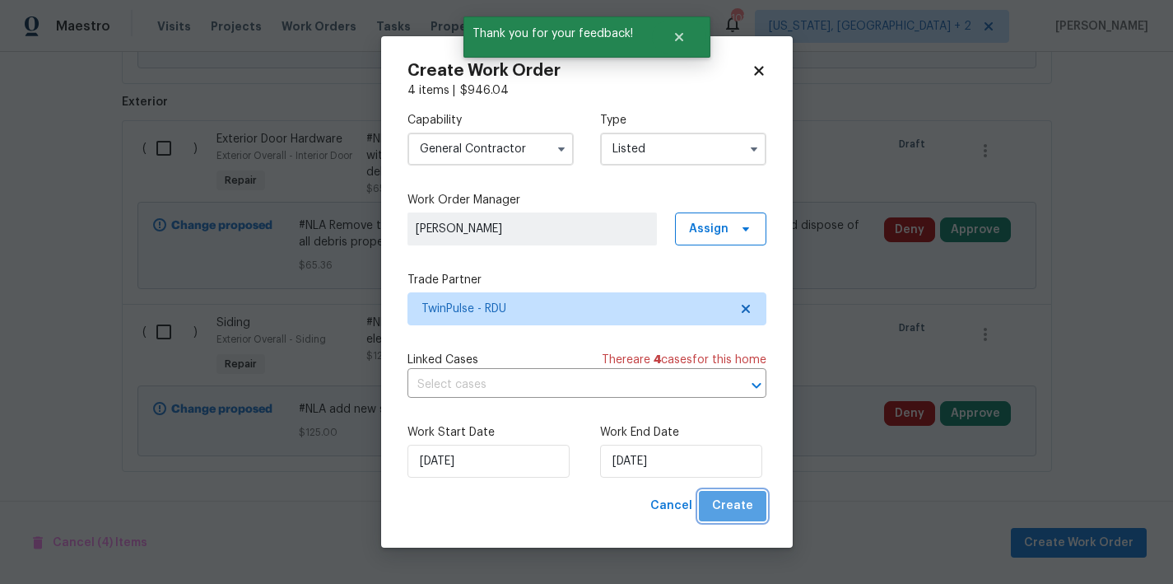
click at [743, 505] on span "Create" at bounding box center [732, 506] width 41 height 21
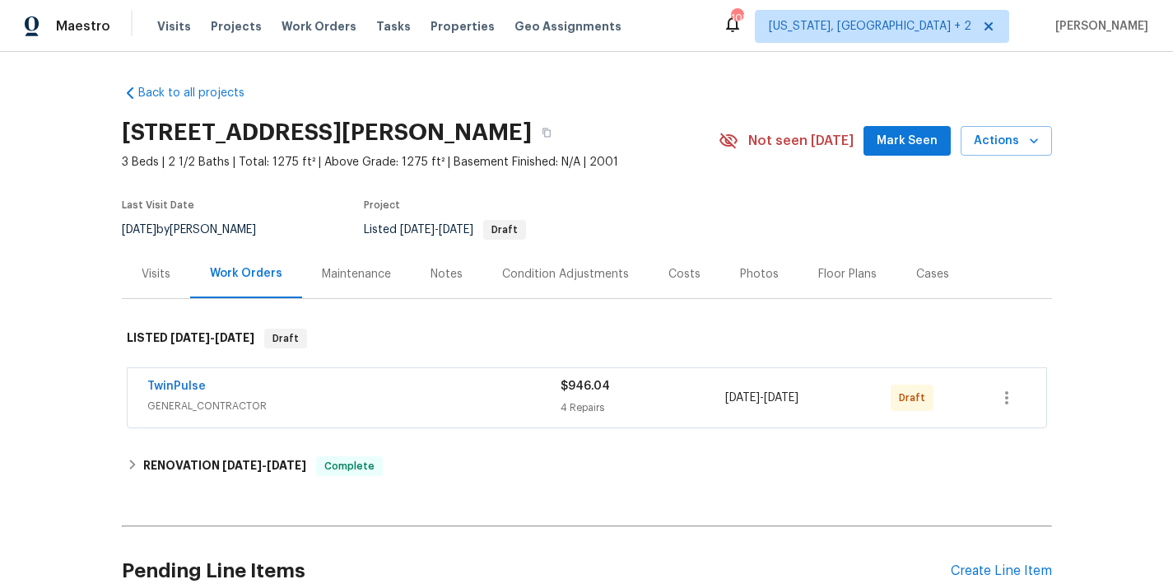
scroll to position [154, 0]
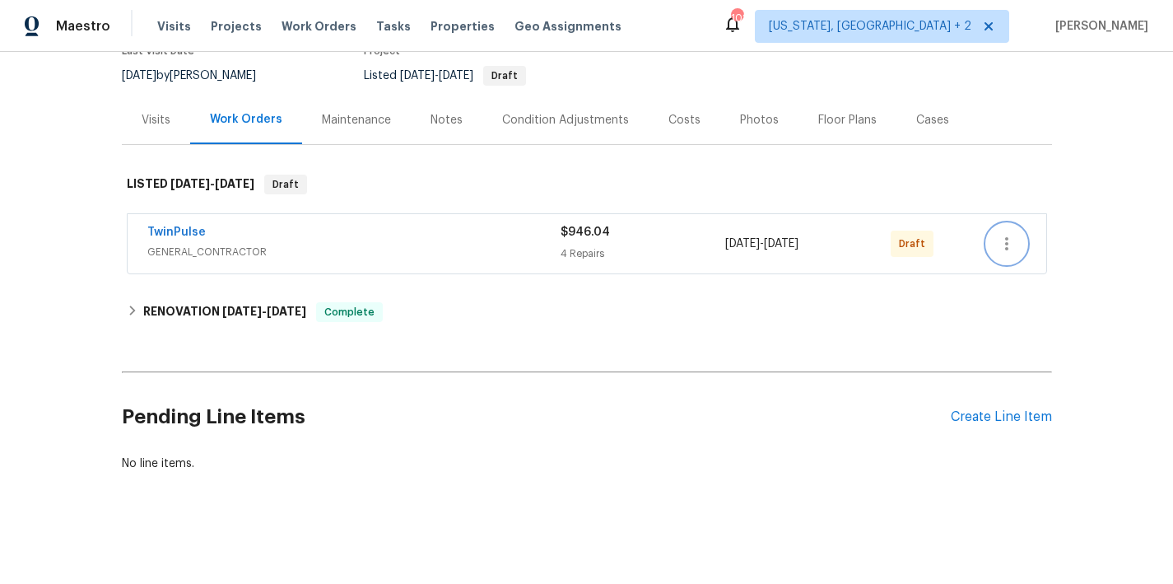
click at [1005, 238] on icon "button" at bounding box center [1007, 244] width 20 height 20
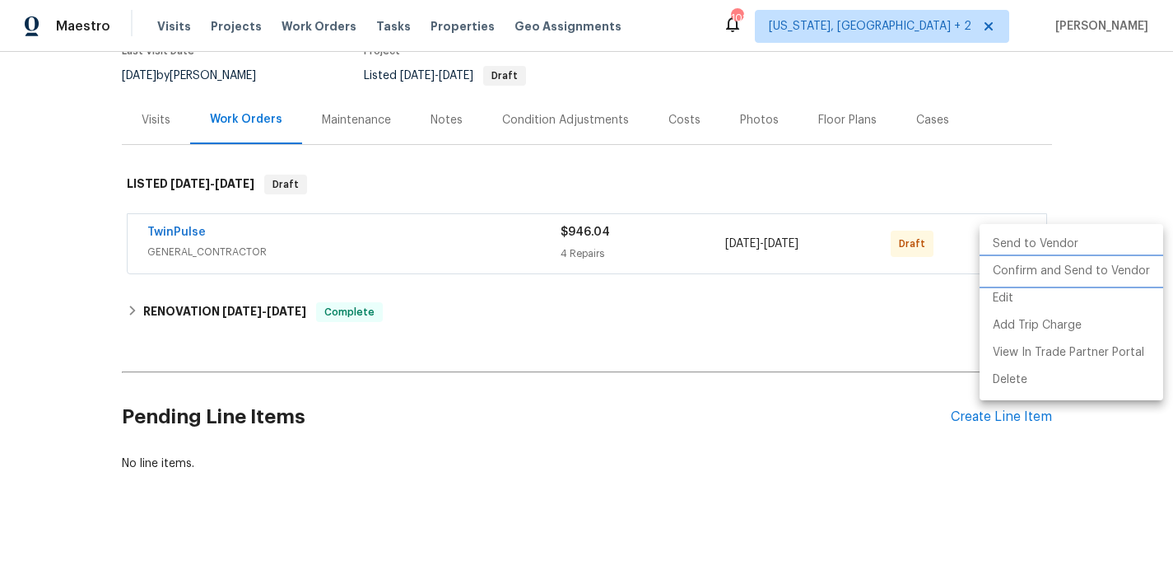
click at [1028, 277] on li "Confirm and Send to Vendor" at bounding box center [1072, 271] width 184 height 27
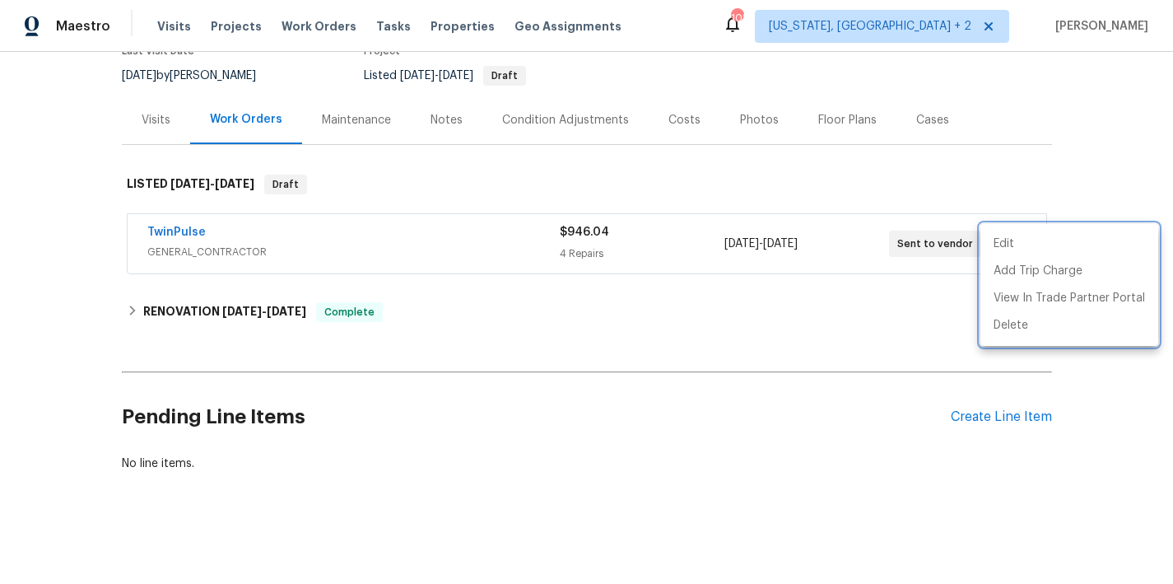
click at [613, 329] on div at bounding box center [586, 292] width 1173 height 584
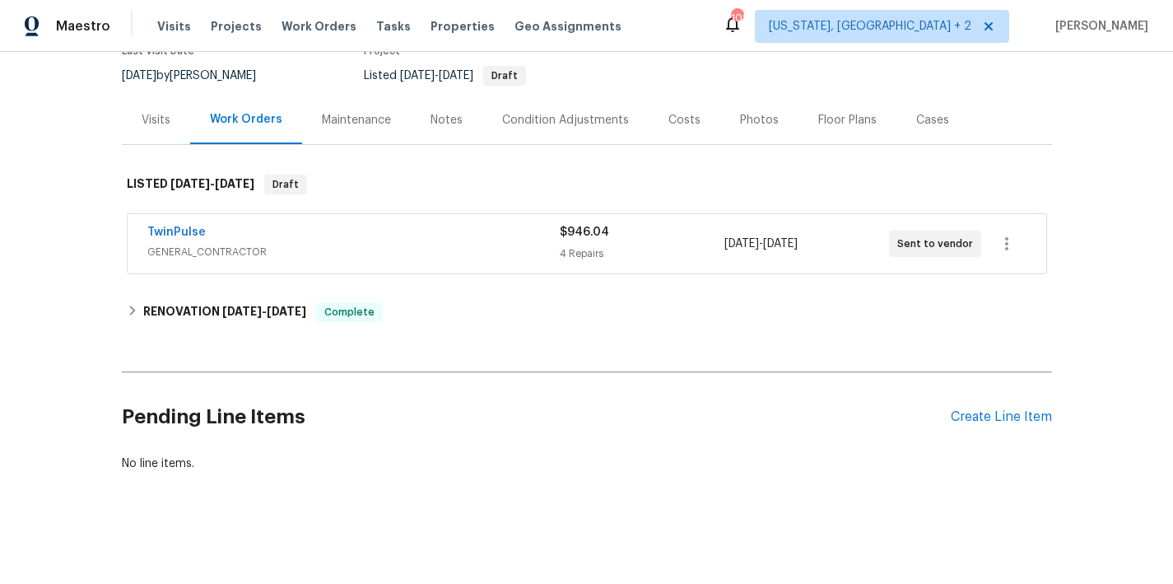
click at [175, 225] on span "TwinPulse" at bounding box center [176, 232] width 58 height 16
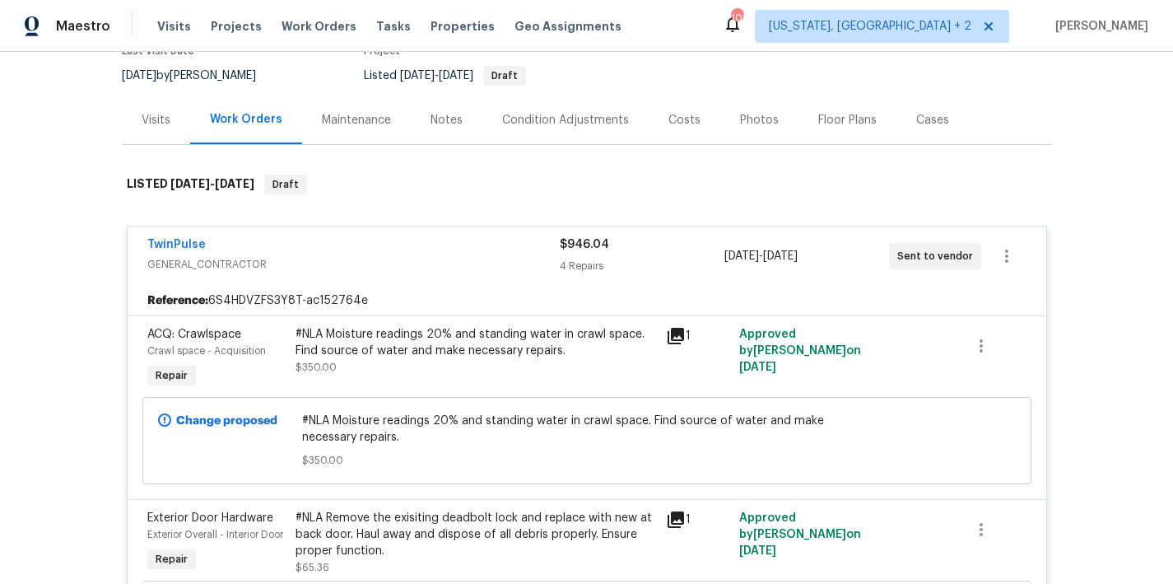
click at [183, 233] on div "TwinPulse GENERAL_CONTRACTOR $946.04 4 Repairs [DATE] - [DATE] Sent to vendor" at bounding box center [587, 255] width 919 height 59
click at [184, 246] on link "TwinPulse" at bounding box center [176, 245] width 58 height 12
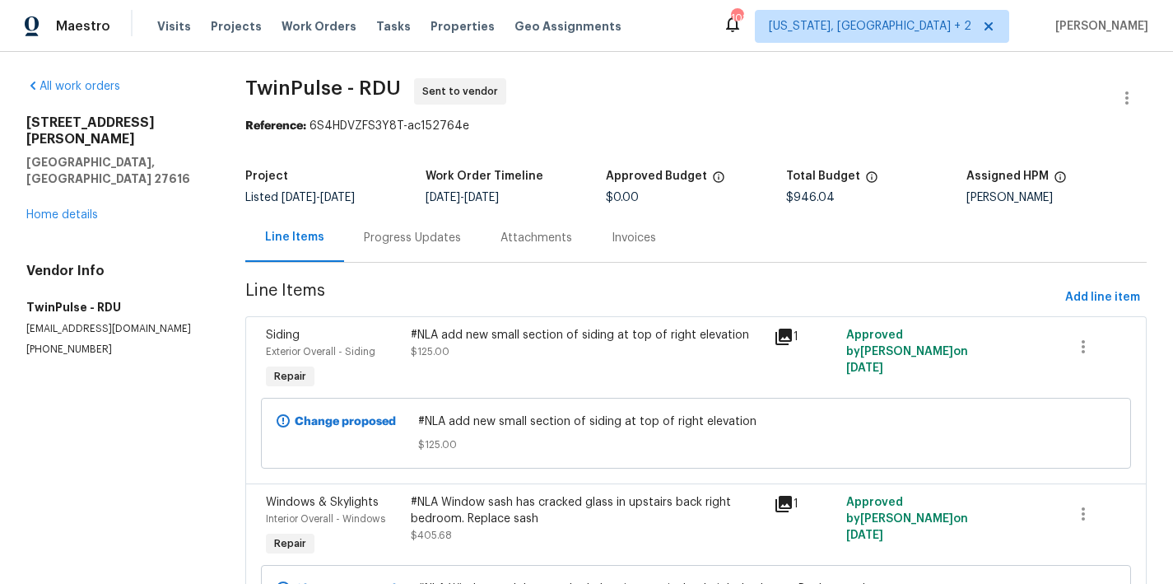
click at [408, 240] on div "Progress Updates" at bounding box center [412, 238] width 97 height 16
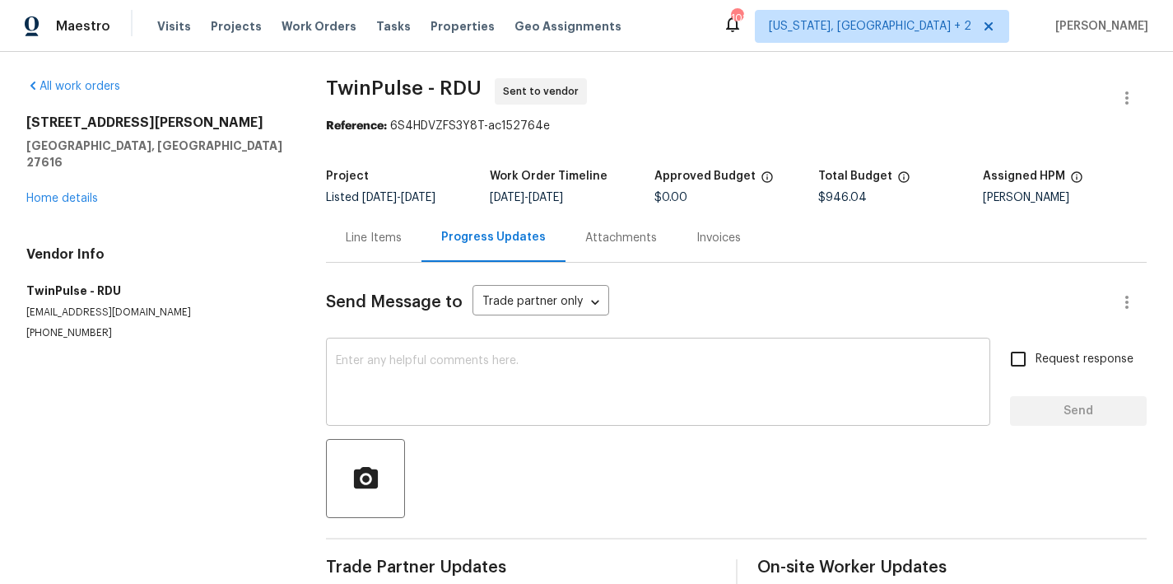
click at [393, 366] on textarea at bounding box center [658, 384] width 645 height 58
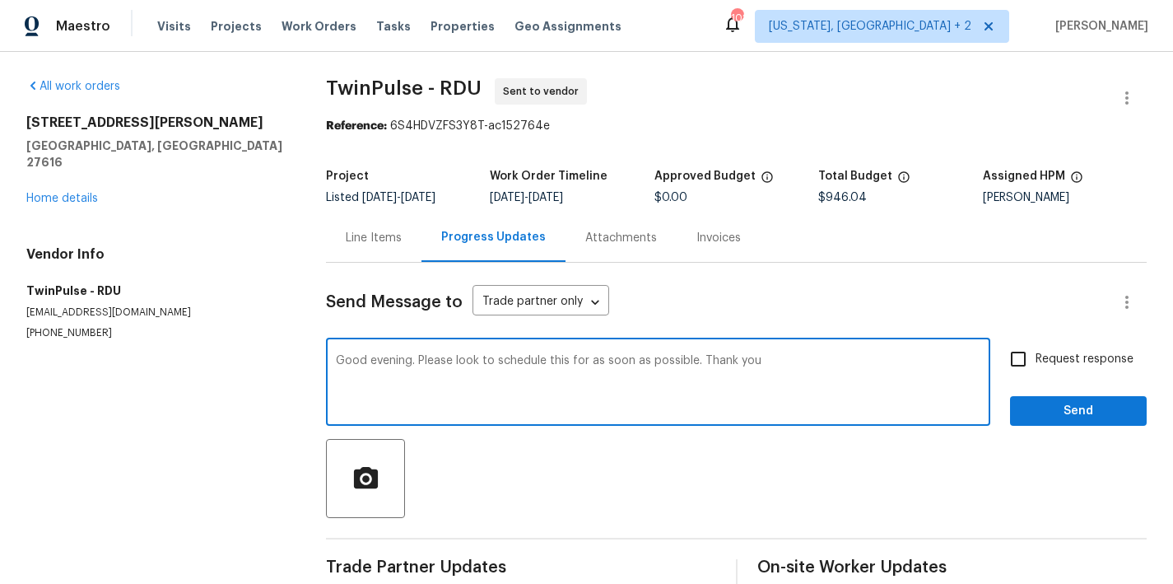
type textarea "Good evening. Please look to schedule this for as soon as possible. Thank you"
click at [1036, 362] on span "Request response" at bounding box center [1085, 359] width 98 height 17
click at [1026, 362] on input "Request response" at bounding box center [1018, 359] width 35 height 35
checkbox input "true"
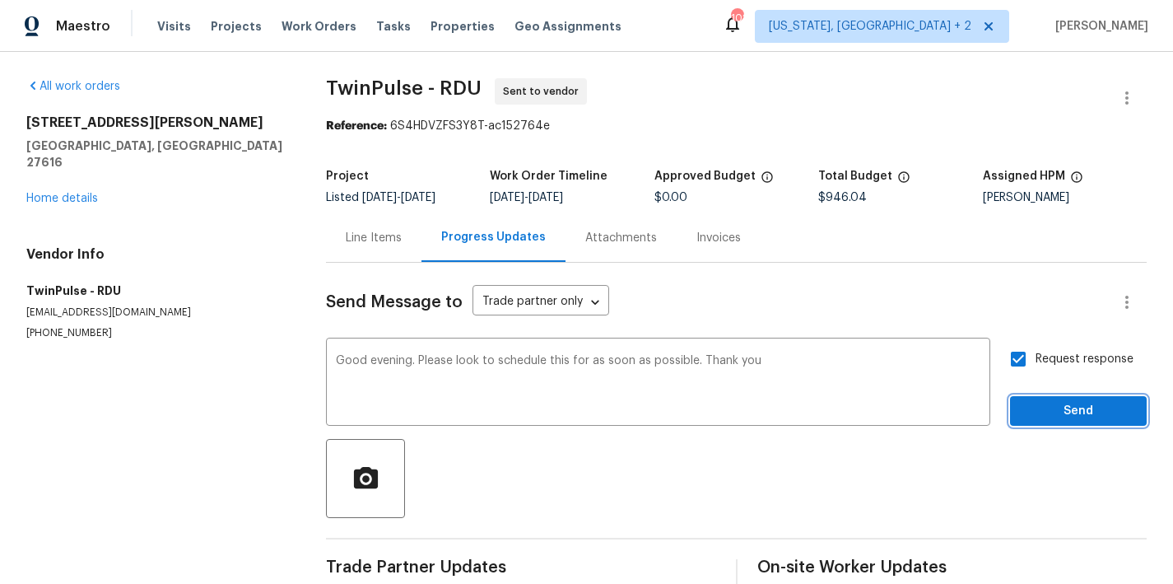
click at [1088, 402] on span "Send" at bounding box center [1079, 411] width 110 height 21
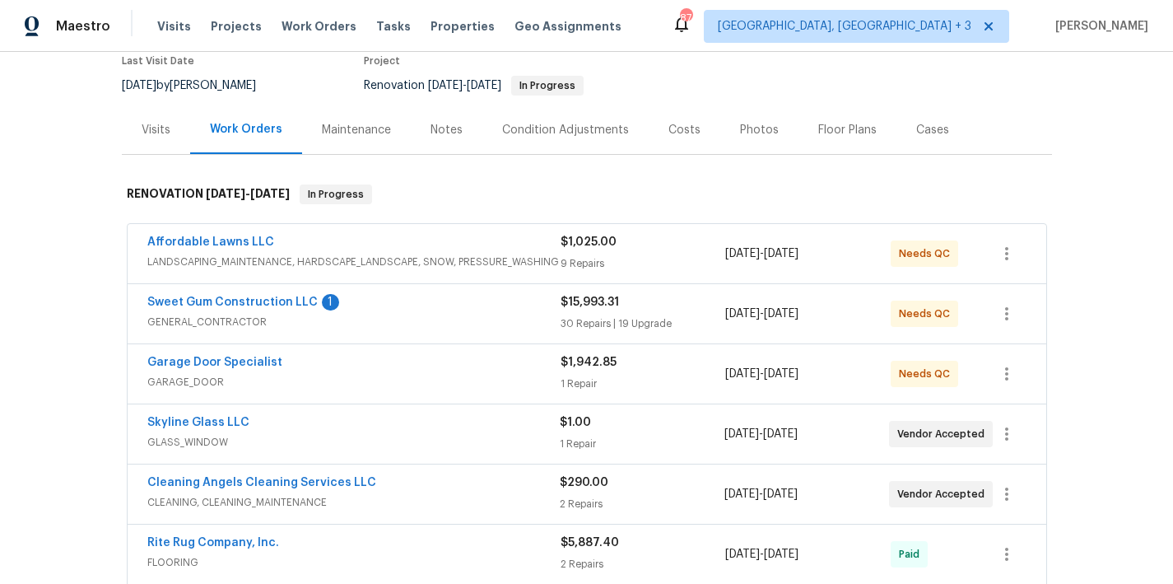
scroll to position [297, 0]
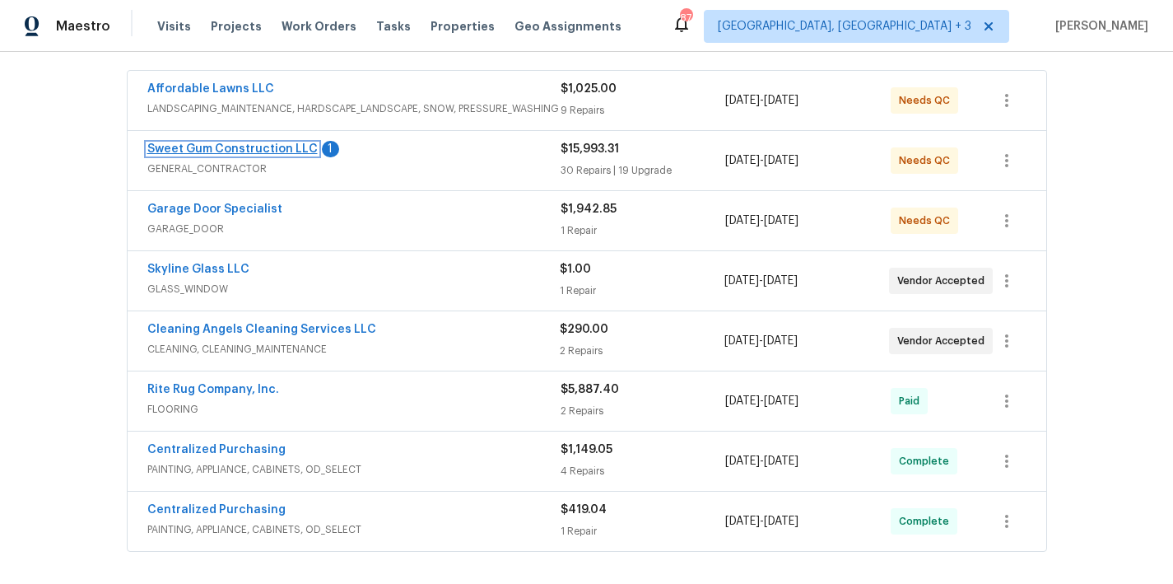
click at [238, 147] on link "Sweet Gum Construction LLC" at bounding box center [232, 149] width 170 height 12
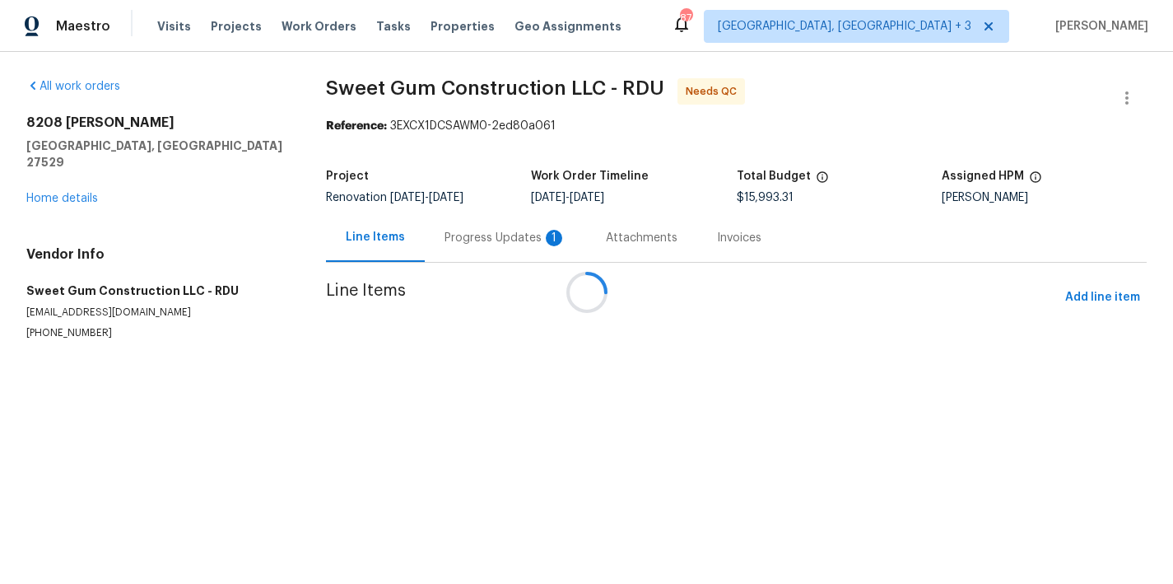
click at [496, 252] on div at bounding box center [586, 292] width 1173 height 584
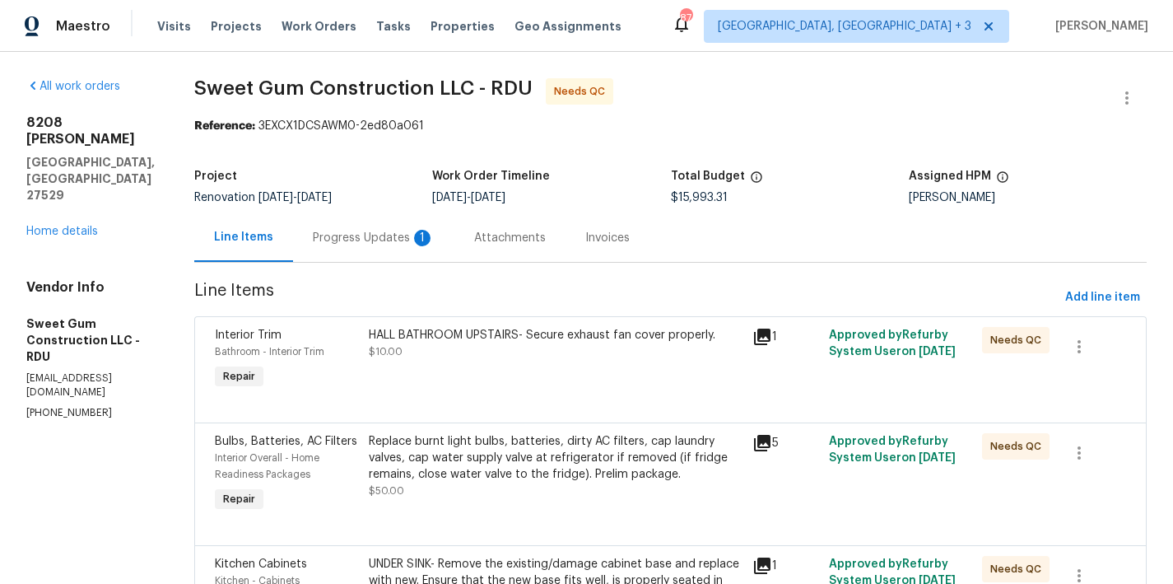
click at [398, 234] on div "Progress Updates 1" at bounding box center [374, 238] width 122 height 16
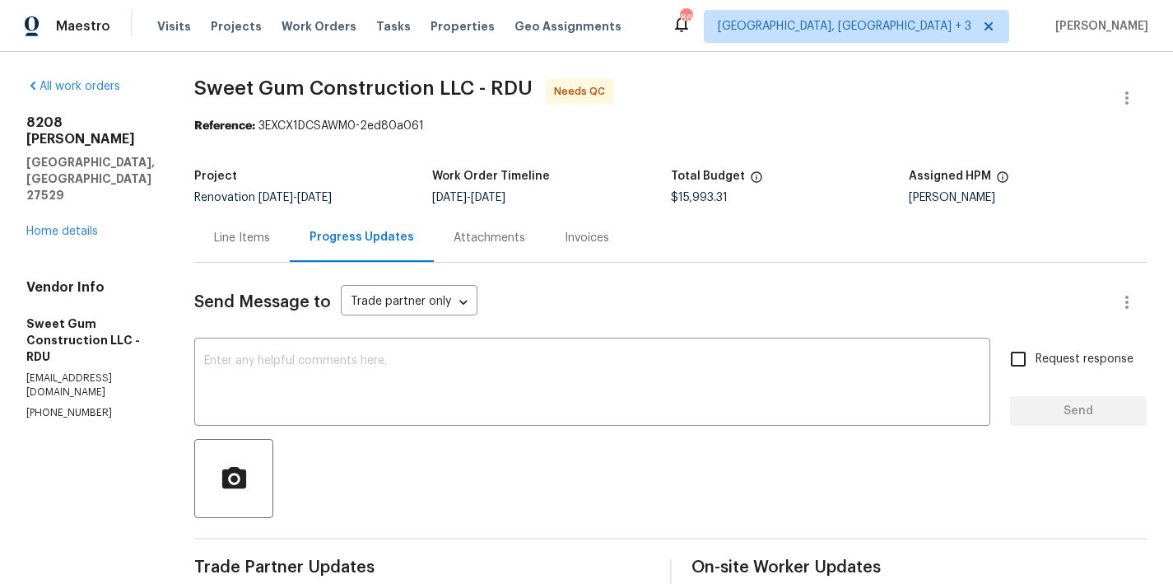
click at [270, 236] on div "Line Items" at bounding box center [242, 238] width 56 height 16
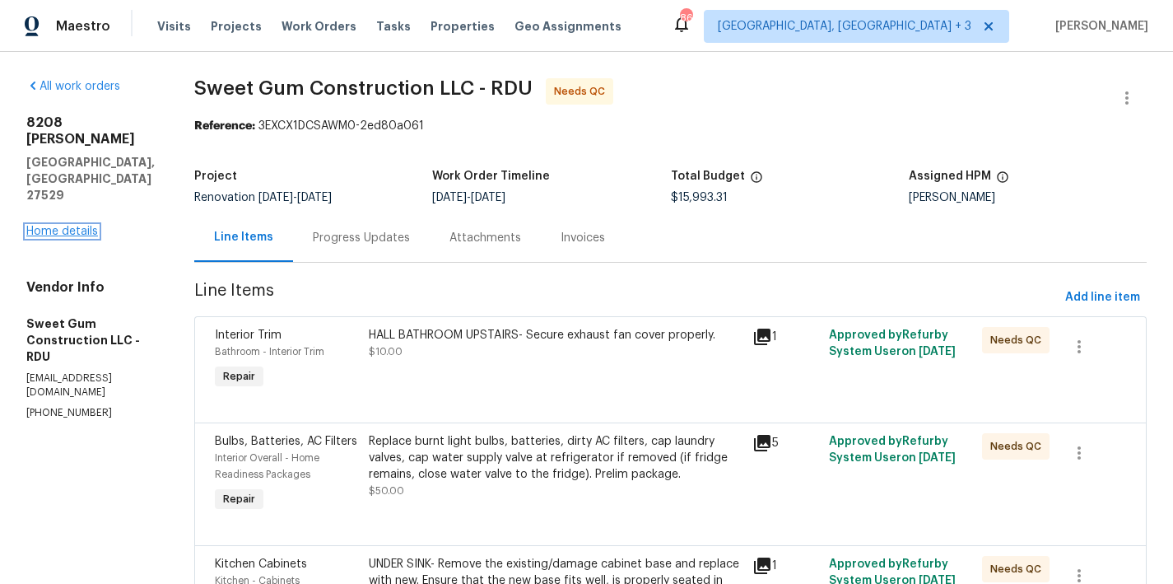
click at [80, 226] on link "Home details" at bounding box center [62, 232] width 72 height 12
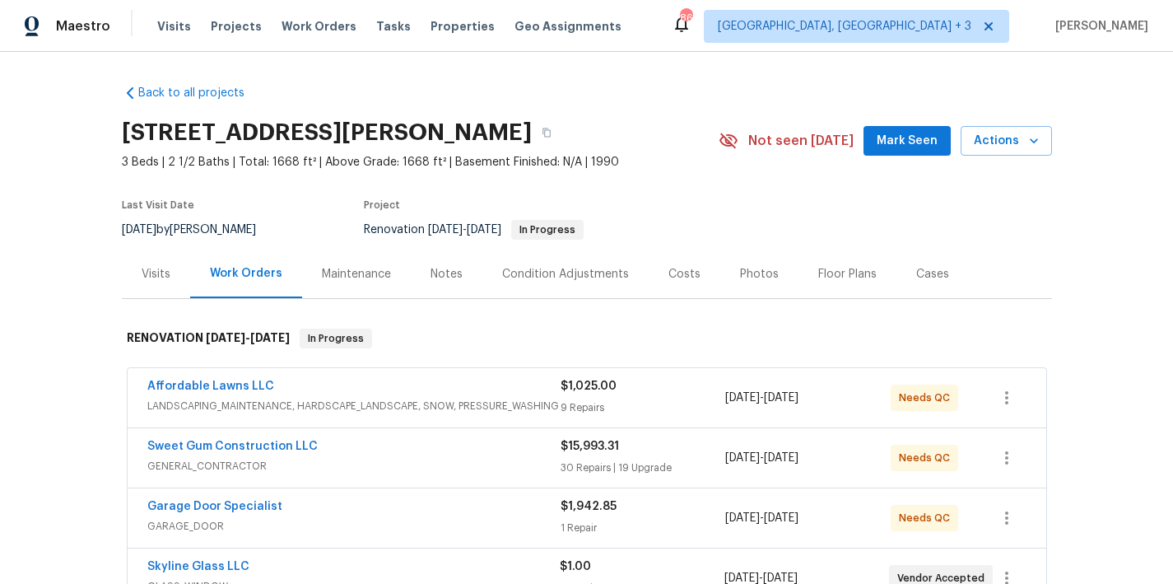
click at [679, 101] on div "Back to all projects 8208 Diane Cir, Garner, NC 27529 3 Beds | 2 1/2 Baths | To…" at bounding box center [587, 539] width 931 height 935
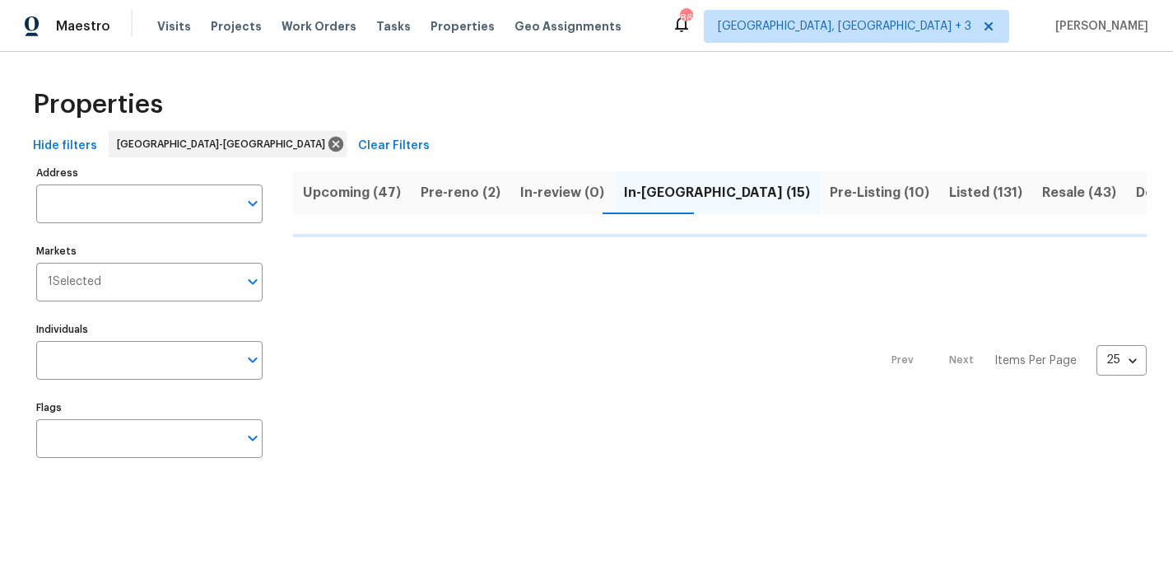
click at [516, 91] on div "Properties" at bounding box center [586, 104] width 1121 height 53
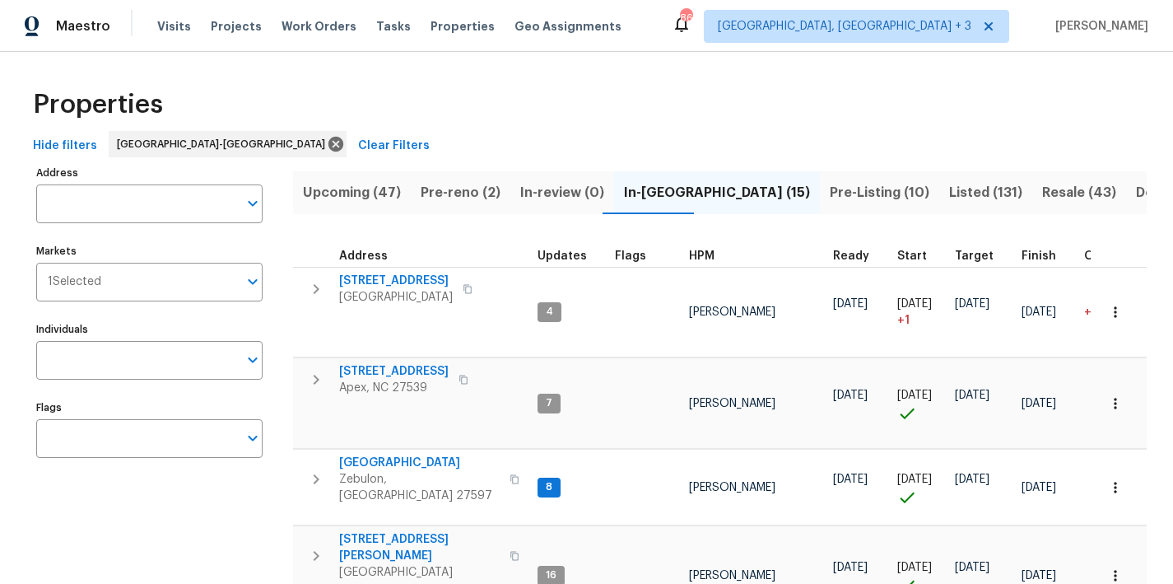
click at [830, 201] on span "Pre-Listing (10)" at bounding box center [880, 192] width 100 height 23
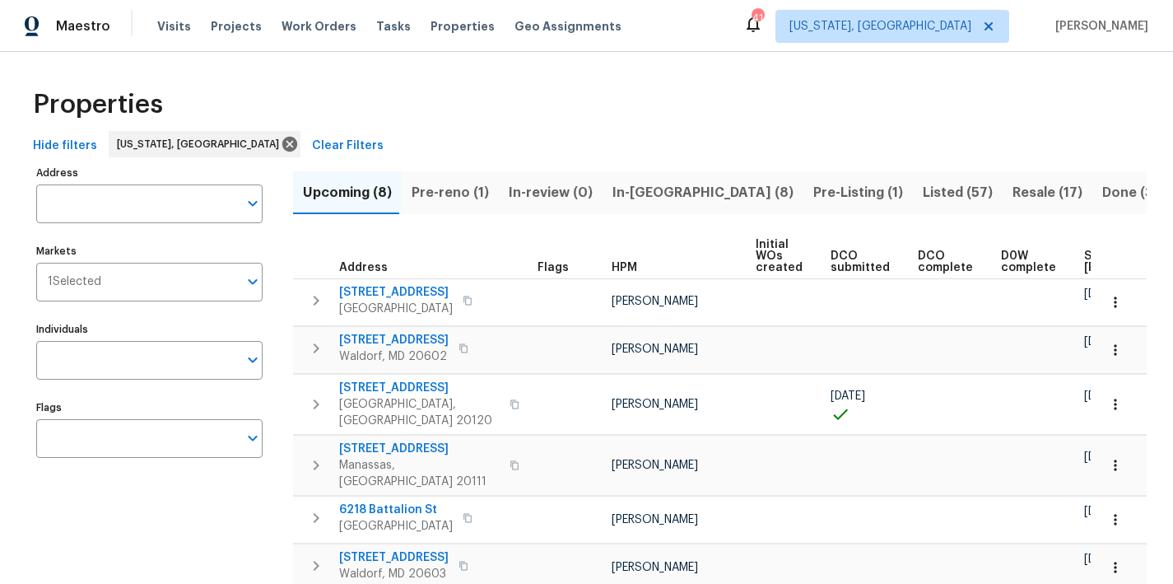
click at [667, 133] on div "Hide filters Washington, DC Clear Filters" at bounding box center [586, 146] width 1121 height 30
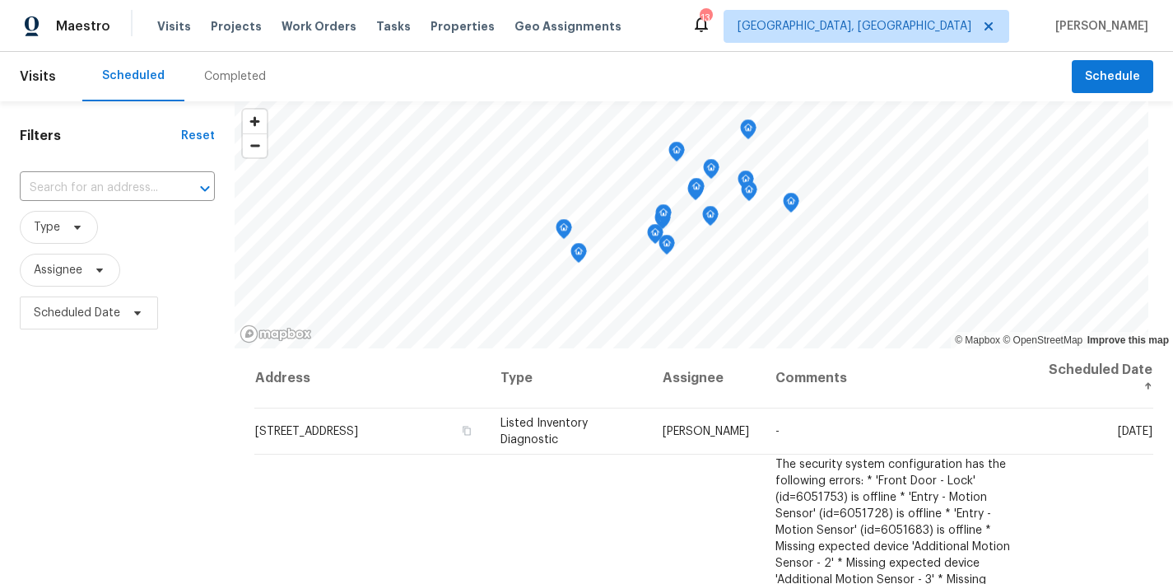
click at [106, 469] on div "Filters Reset ​ Type Assignee Scheduled Date" at bounding box center [117, 458] width 235 height 714
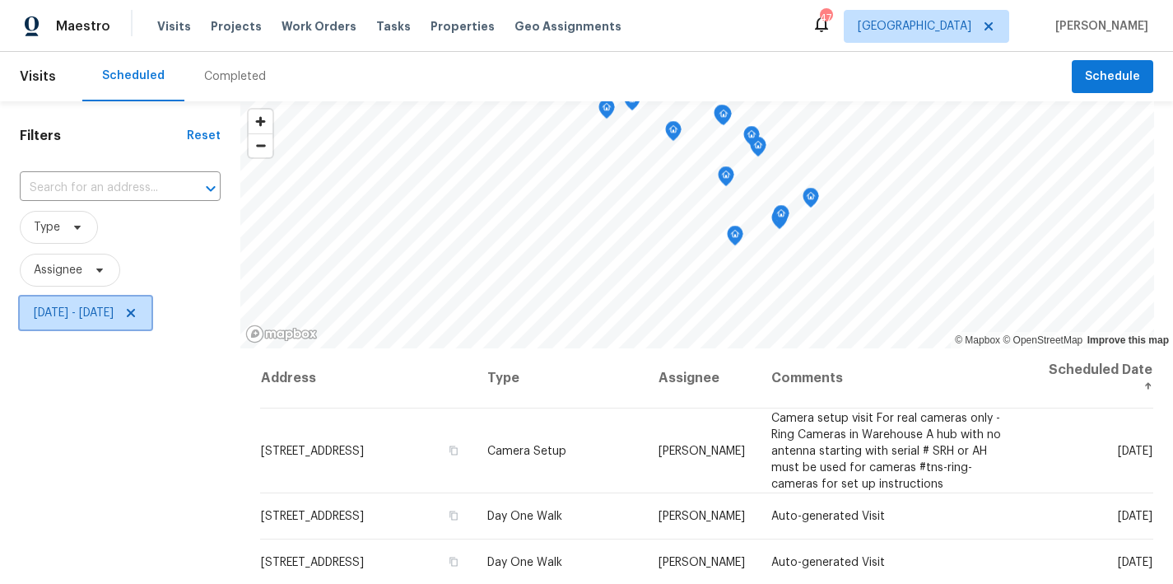
click at [135, 310] on icon at bounding box center [131, 313] width 8 height 8
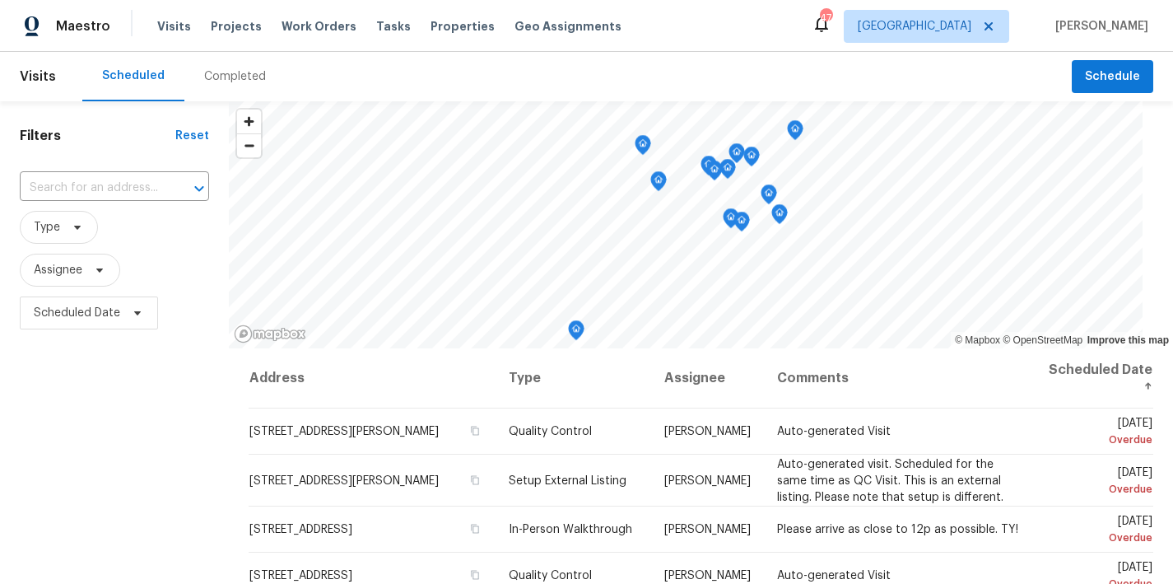
click at [160, 394] on div "Filters Reset ​ Type Assignee Scheduled Date" at bounding box center [114, 458] width 229 height 714
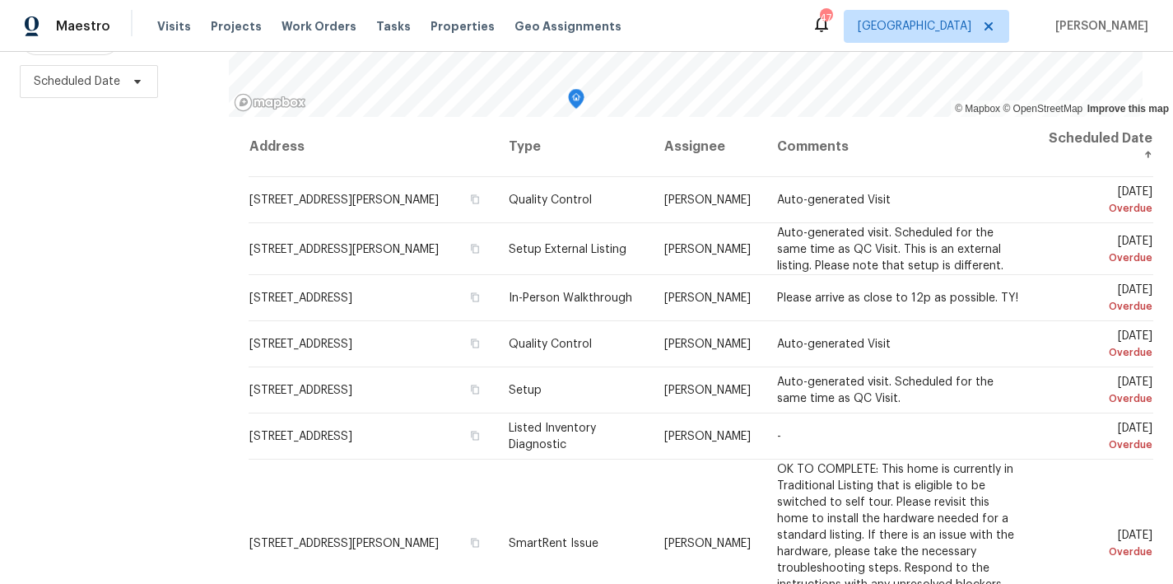
click at [165, 318] on div "Filters Reset ​ Type Assignee Scheduled Date" at bounding box center [114, 227] width 229 height 714
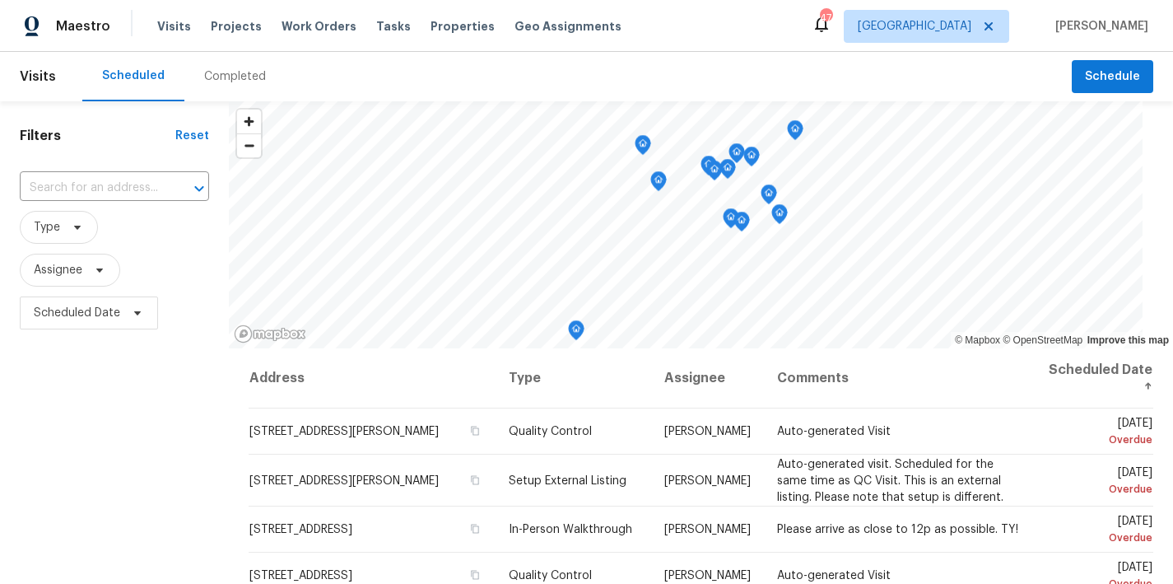
click at [657, 33] on div "Maestro Visits Projects Work Orders Tasks Properties Geo Assignments 47 Raleigh…" at bounding box center [586, 26] width 1173 height 52
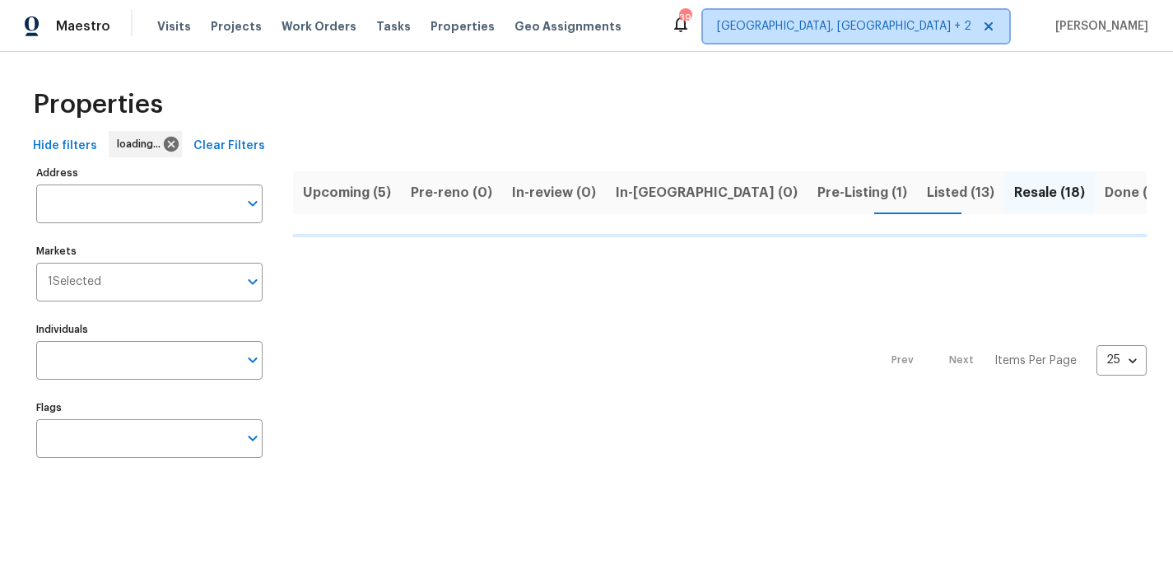
click at [914, 42] on span "[GEOGRAPHIC_DATA], [GEOGRAPHIC_DATA] + 2" at bounding box center [856, 26] width 306 height 33
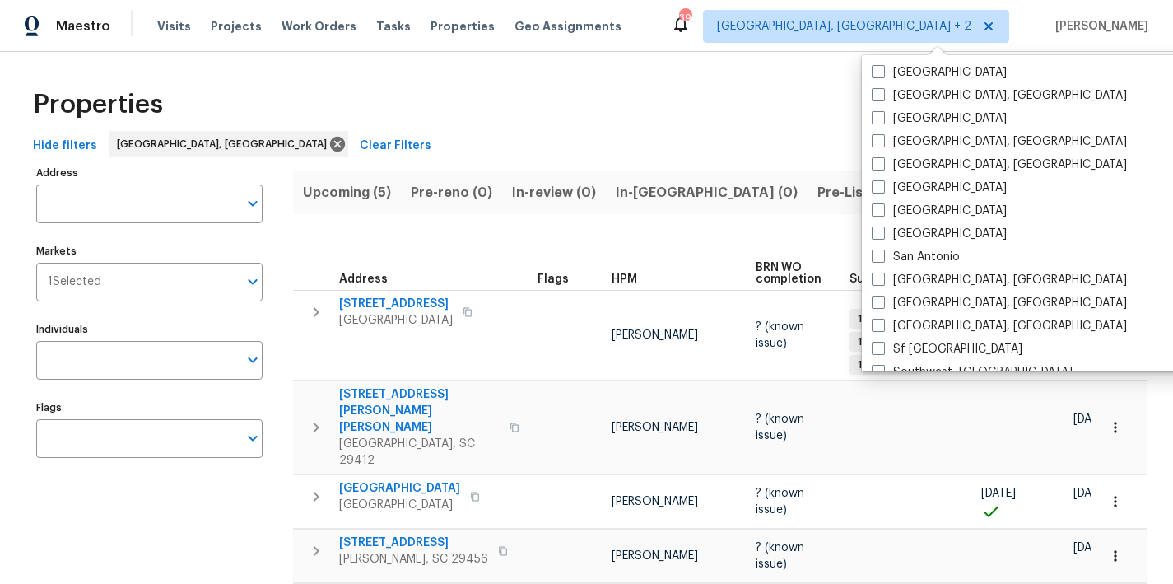
scroll to position [1103, 0]
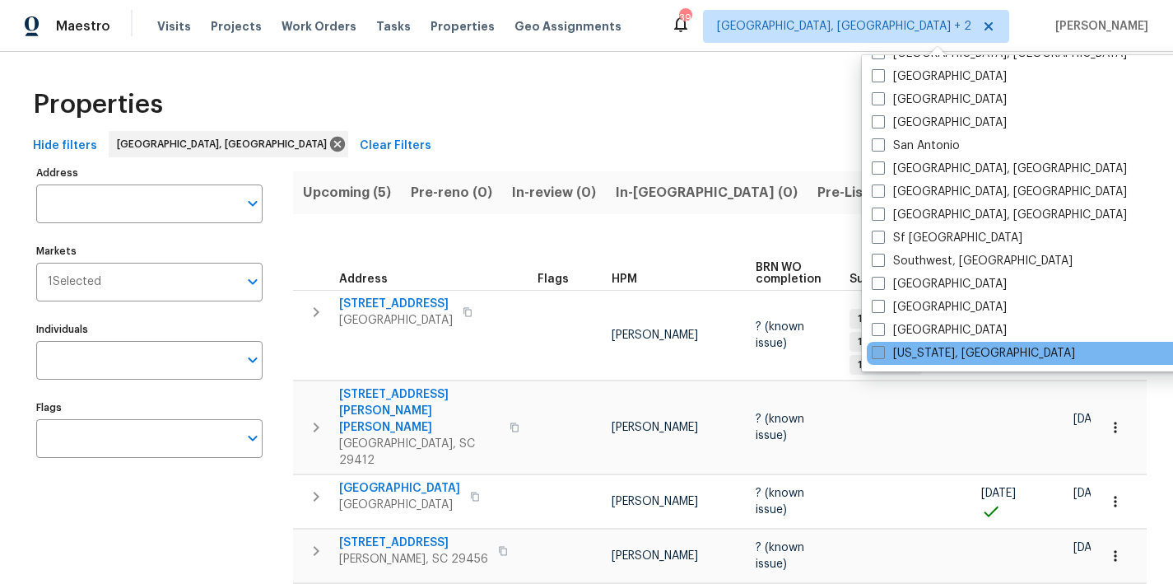
click at [928, 357] on label "[US_STATE], [GEOGRAPHIC_DATA]" at bounding box center [973, 353] width 203 height 16
click at [883, 356] on input "[US_STATE], [GEOGRAPHIC_DATA]" at bounding box center [877, 350] width 11 height 11
checkbox input "true"
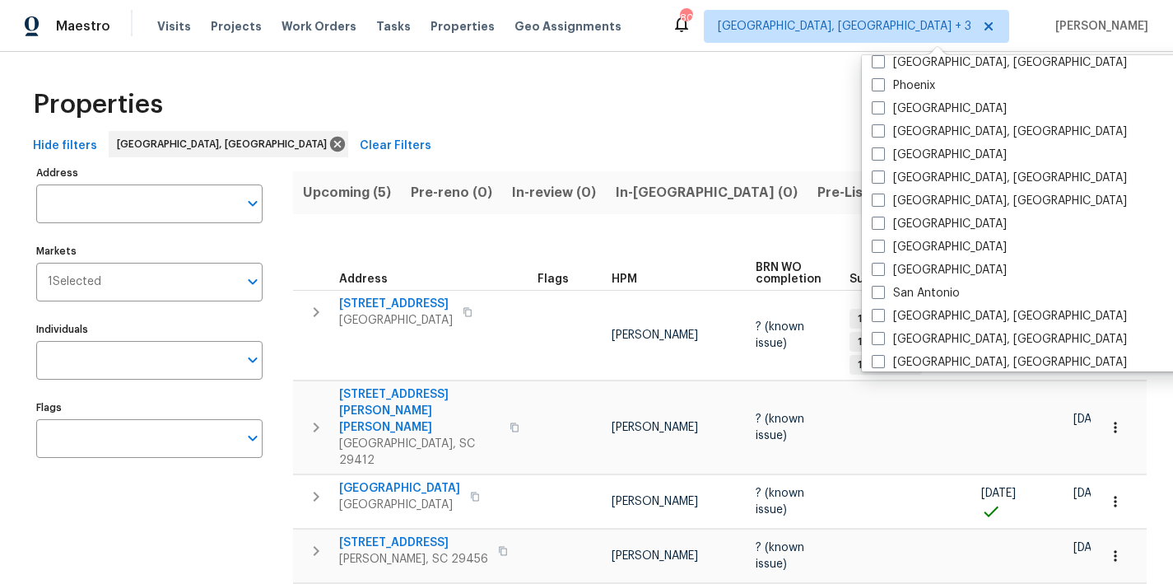
scroll to position [952, 0]
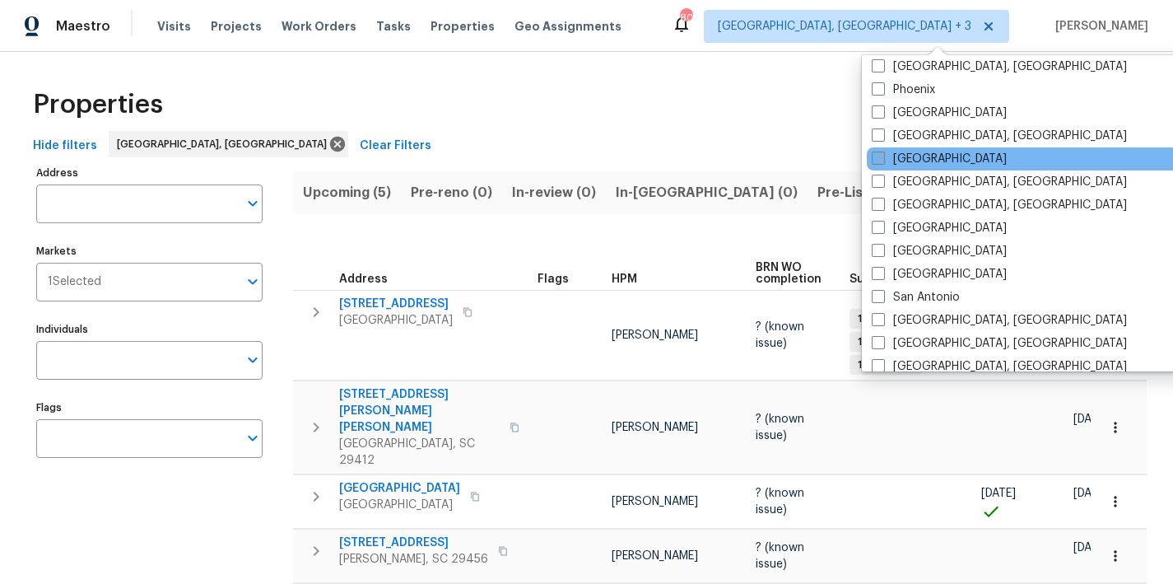
click at [896, 160] on label "[GEOGRAPHIC_DATA]" at bounding box center [939, 159] width 135 height 16
click at [883, 160] on input "[GEOGRAPHIC_DATA]" at bounding box center [877, 156] width 11 height 11
checkbox input "true"
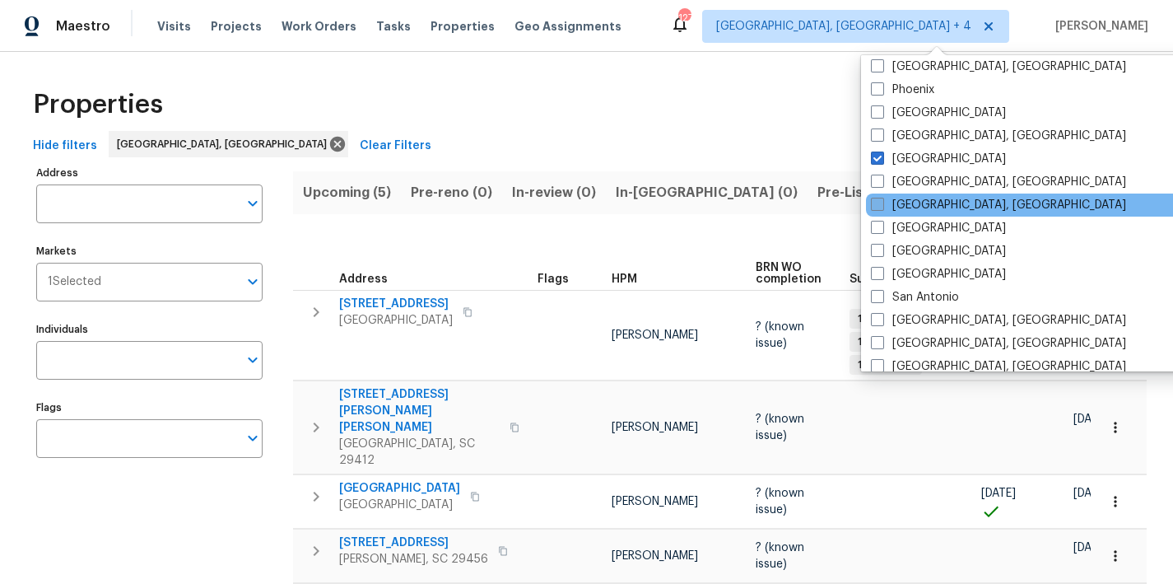
click at [911, 203] on label "[GEOGRAPHIC_DATA], [GEOGRAPHIC_DATA]" at bounding box center [998, 205] width 255 height 16
click at [882, 203] on input "[GEOGRAPHIC_DATA], [GEOGRAPHIC_DATA]" at bounding box center [876, 202] width 11 height 11
checkbox input "true"
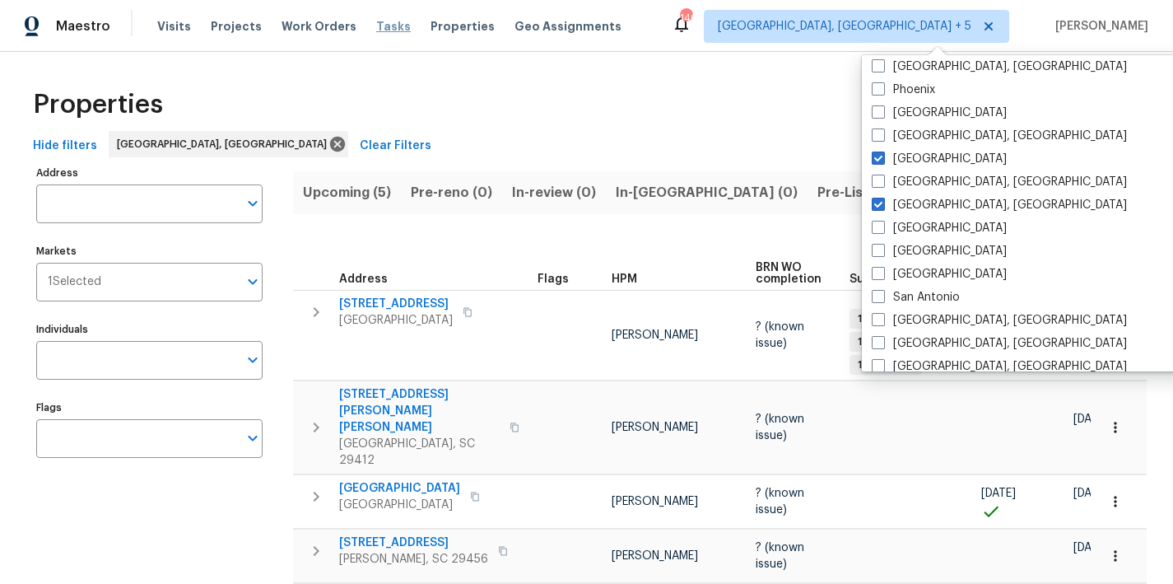
click at [376, 30] on span "Tasks" at bounding box center [393, 27] width 35 height 12
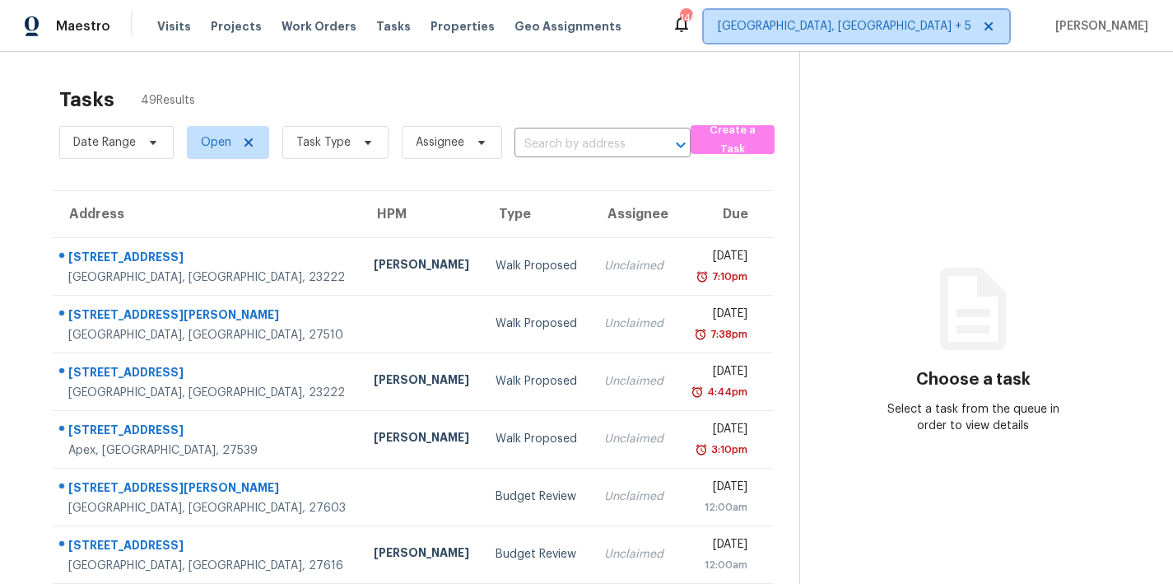
click at [901, 26] on span "[GEOGRAPHIC_DATA], [GEOGRAPHIC_DATA] + 5" at bounding box center [845, 26] width 254 height 16
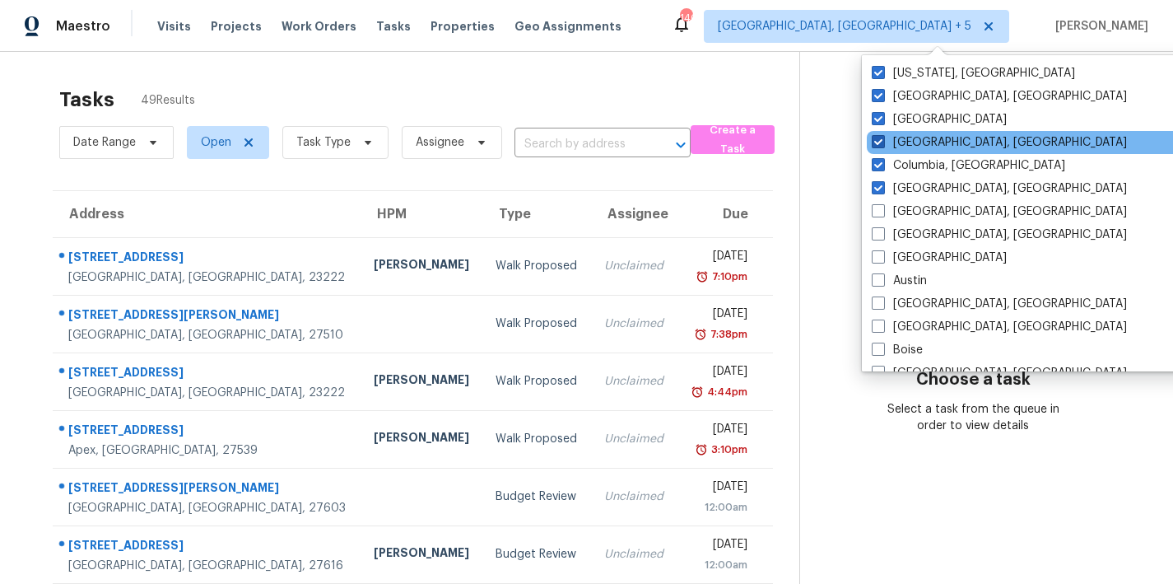
click at [913, 139] on label "[GEOGRAPHIC_DATA], [GEOGRAPHIC_DATA]" at bounding box center [999, 142] width 255 height 16
click at [883, 139] on input "[GEOGRAPHIC_DATA], [GEOGRAPHIC_DATA]" at bounding box center [877, 139] width 11 height 11
checkbox input "false"
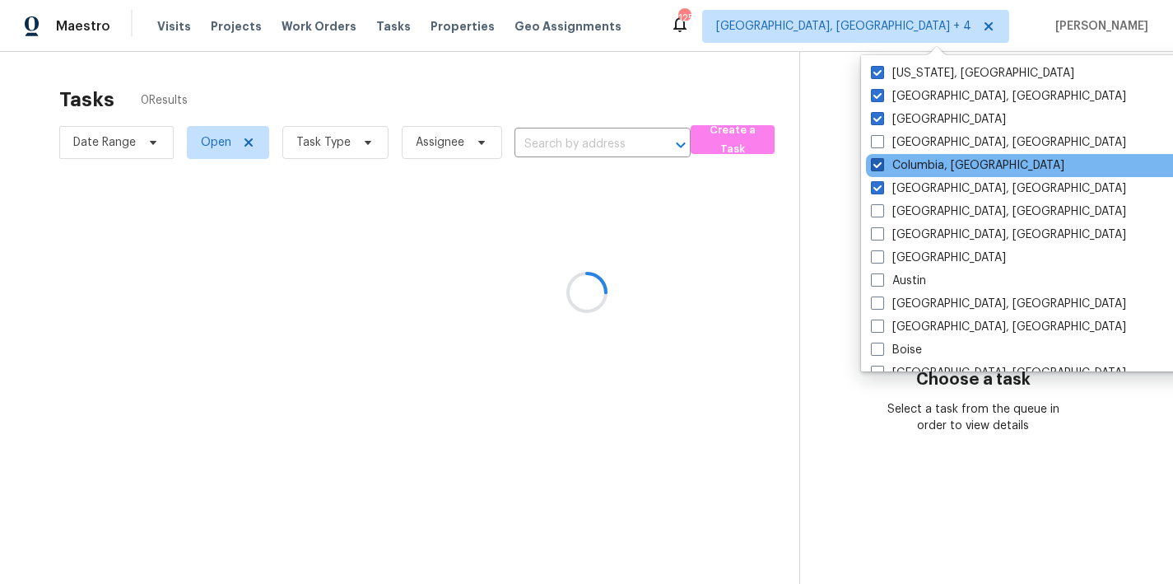
click at [905, 161] on label "Columbia, [GEOGRAPHIC_DATA]" at bounding box center [968, 165] width 194 height 16
click at [882, 161] on input "Columbia, [GEOGRAPHIC_DATA]" at bounding box center [876, 162] width 11 height 11
checkbox input "false"
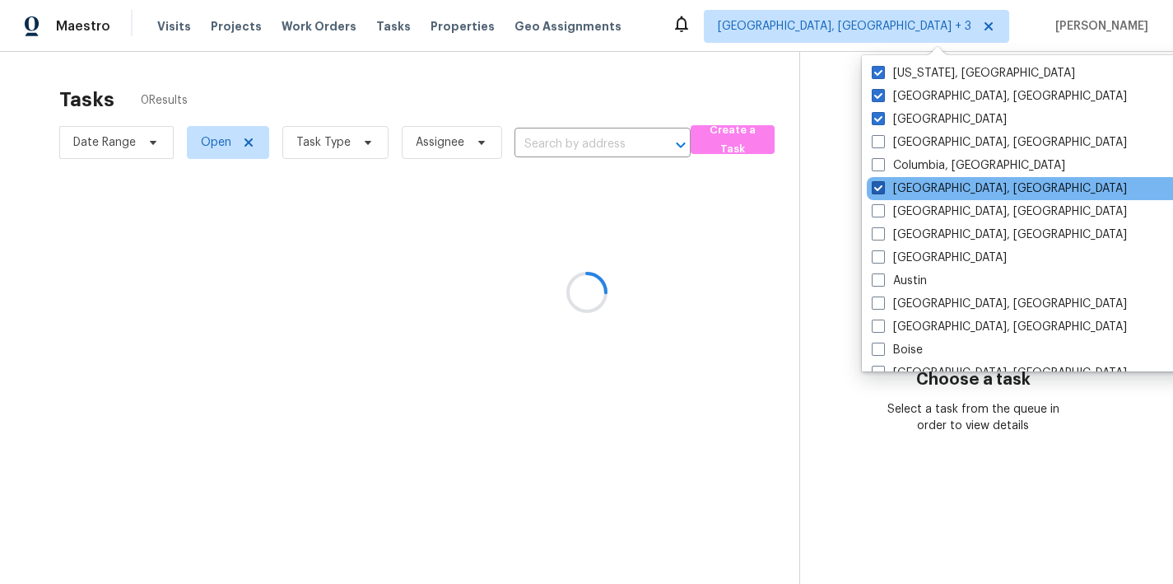
click at [907, 186] on label "[GEOGRAPHIC_DATA], [GEOGRAPHIC_DATA]" at bounding box center [999, 188] width 255 height 16
click at [883, 186] on input "[GEOGRAPHIC_DATA], [GEOGRAPHIC_DATA]" at bounding box center [877, 185] width 11 height 11
checkbox input "false"
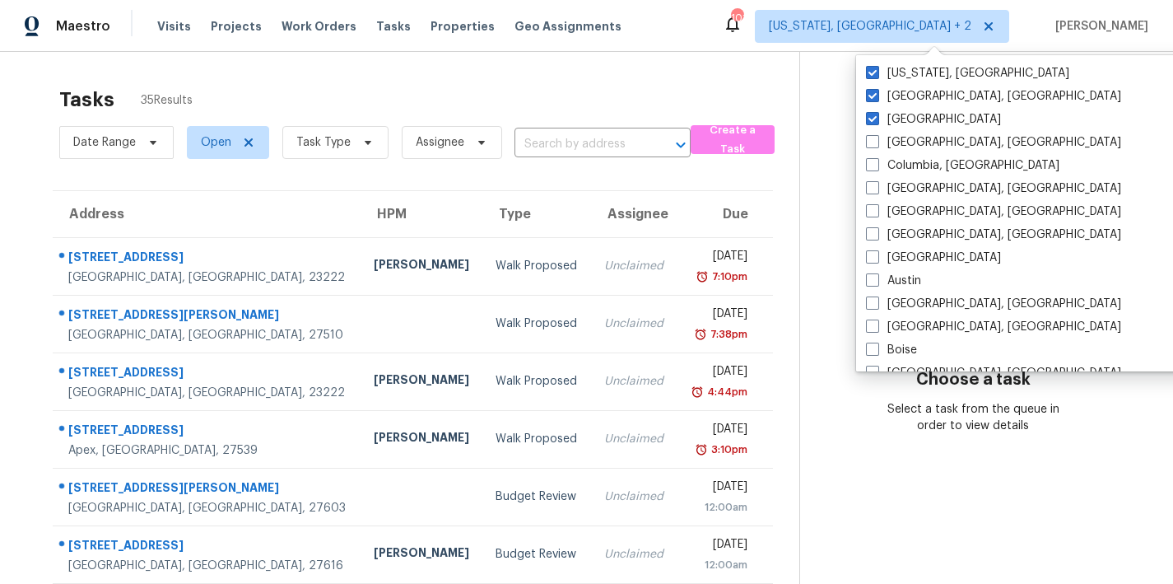
click at [567, 86] on div "Tasks 35 Results" at bounding box center [429, 99] width 740 height 43
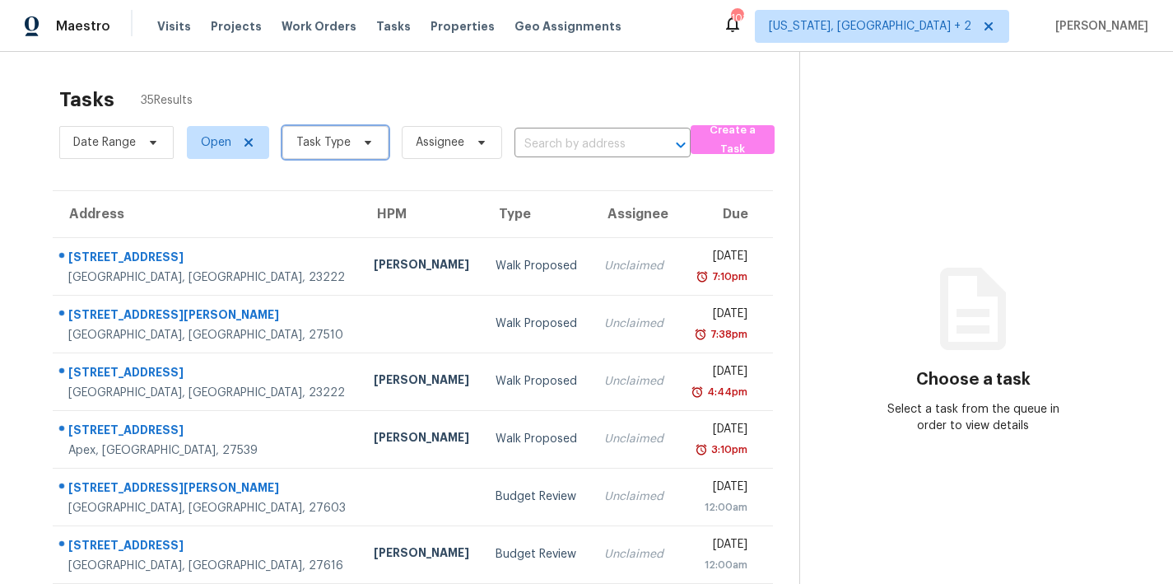
click at [341, 142] on span "Task Type" at bounding box center [323, 142] width 54 height 16
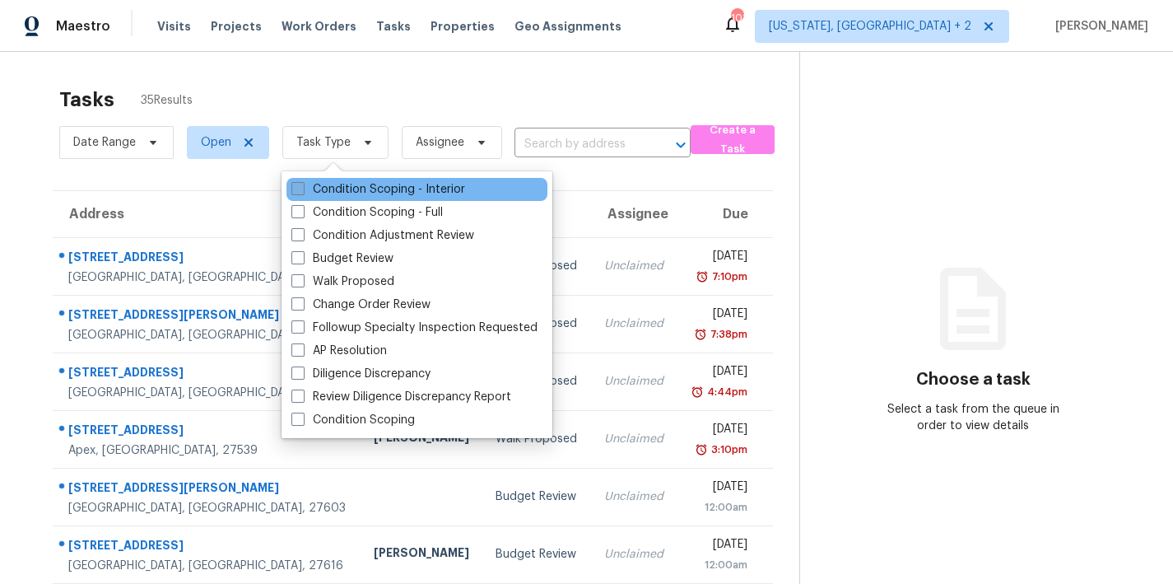
click at [320, 191] on label "Condition Scoping - Interior" at bounding box center [379, 189] width 174 height 16
click at [302, 191] on input "Condition Scoping - Interior" at bounding box center [297, 186] width 11 height 11
checkbox input "true"
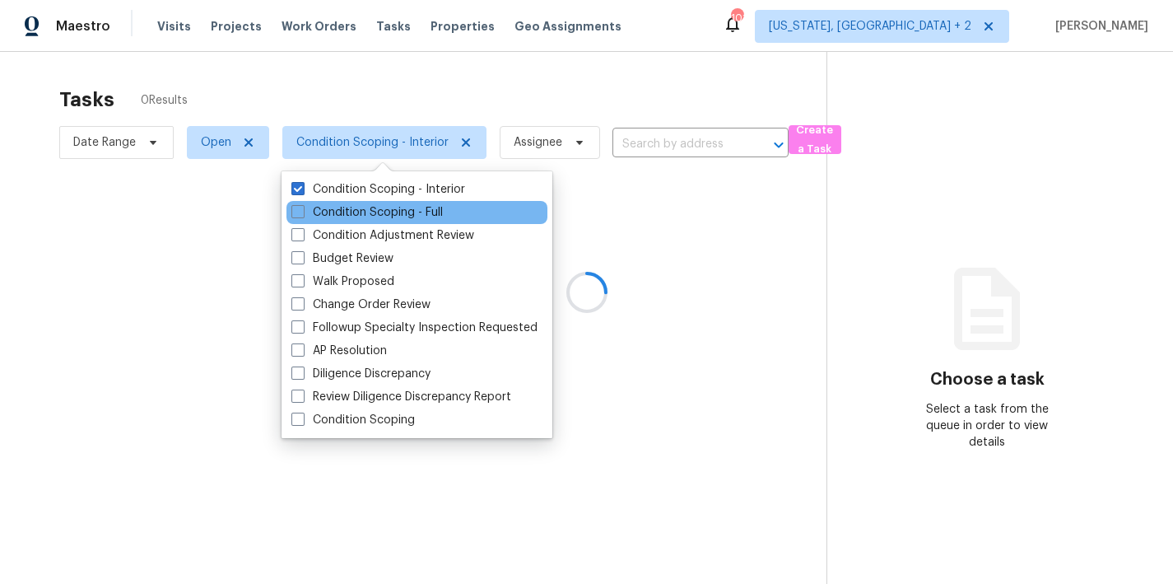
click at [324, 215] on label "Condition Scoping - Full" at bounding box center [368, 212] width 152 height 16
click at [302, 215] on input "Condition Scoping - Full" at bounding box center [297, 209] width 11 height 11
checkbox input "true"
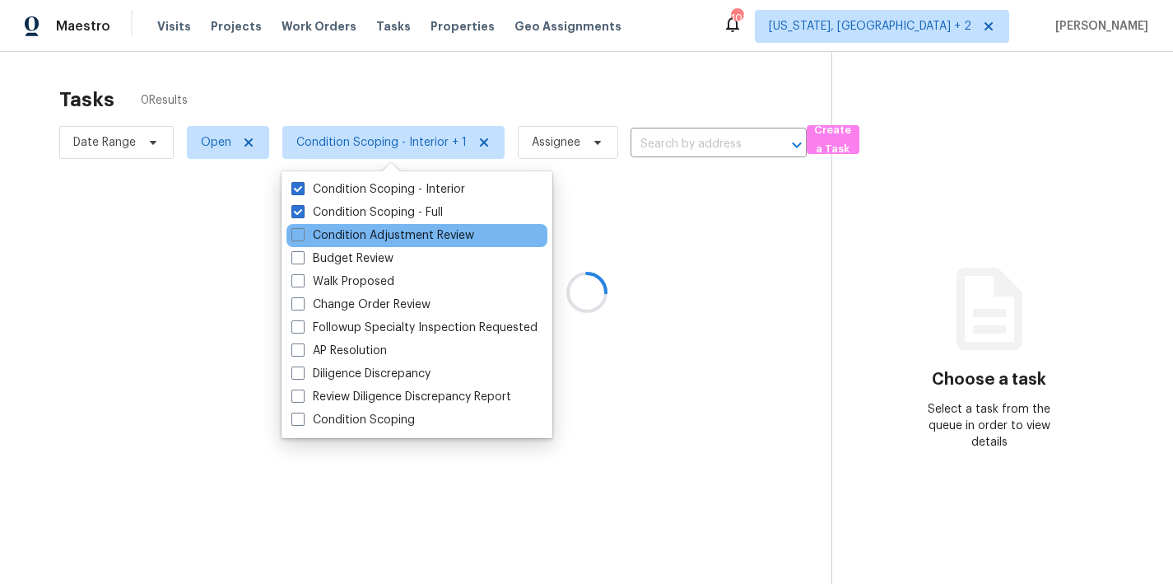
click at [325, 244] on div "Condition Adjustment Review" at bounding box center [417, 235] width 261 height 23
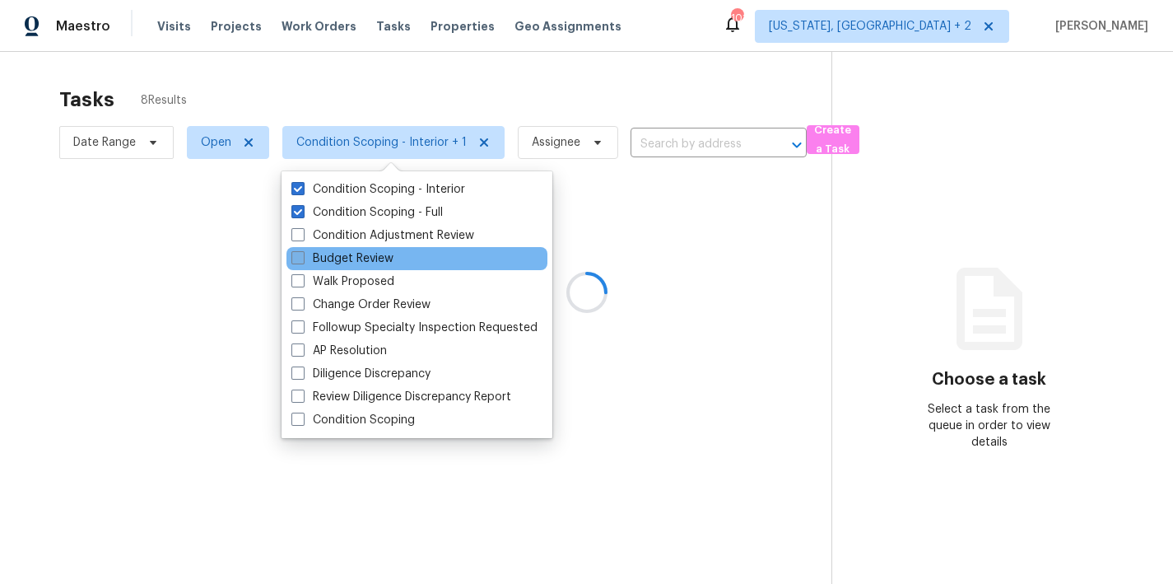
click at [326, 258] on label "Budget Review" at bounding box center [343, 258] width 102 height 16
click at [302, 258] on input "Budget Review" at bounding box center [297, 255] width 11 height 11
checkbox input "true"
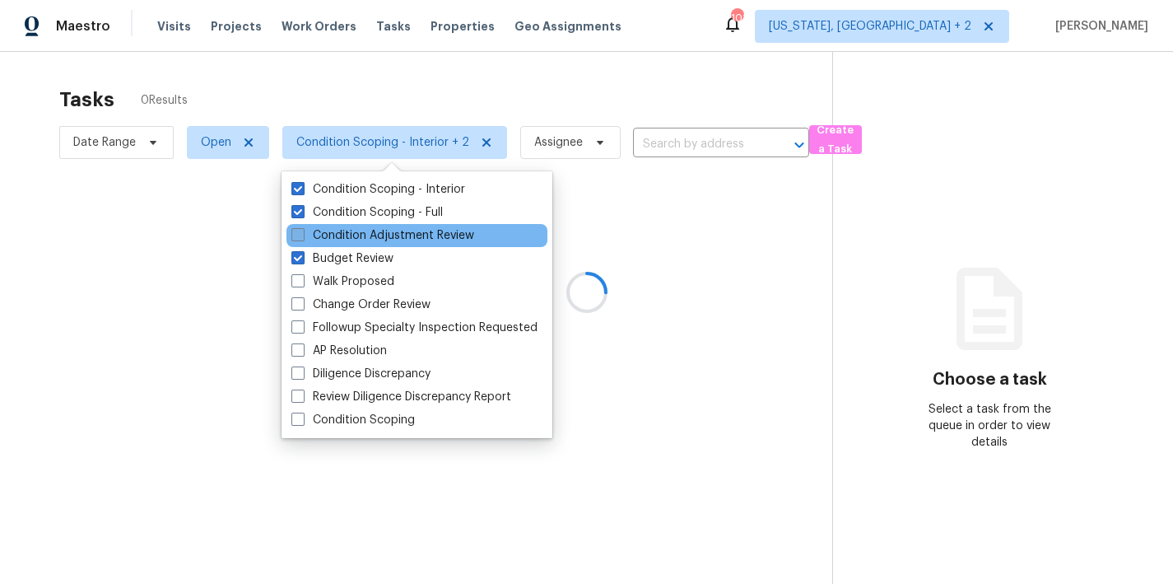
click at [325, 240] on label "Condition Adjustment Review" at bounding box center [383, 235] width 183 height 16
click at [302, 238] on input "Condition Adjustment Review" at bounding box center [297, 232] width 11 height 11
checkbox input "true"
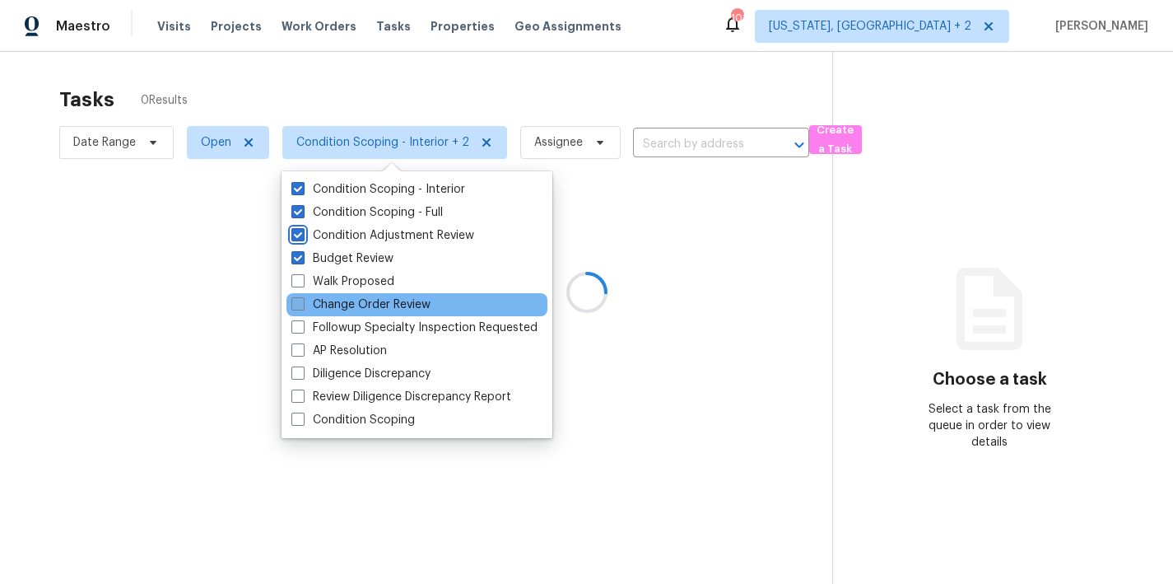
click at [333, 310] on label "Change Order Review" at bounding box center [361, 304] width 139 height 16
click at [302, 307] on input "Change Order Review" at bounding box center [297, 301] width 11 height 11
checkbox input "true"
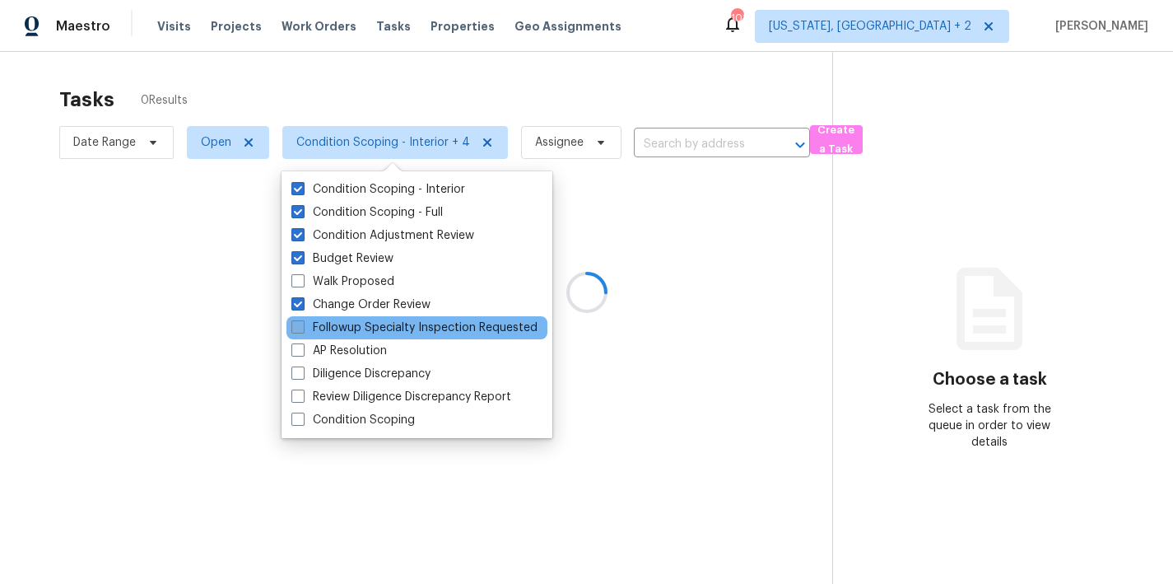
click at [337, 330] on label "Followup Specialty Inspection Requested" at bounding box center [415, 328] width 246 height 16
click at [302, 330] on input "Followup Specialty Inspection Requested" at bounding box center [297, 325] width 11 height 11
checkbox input "true"
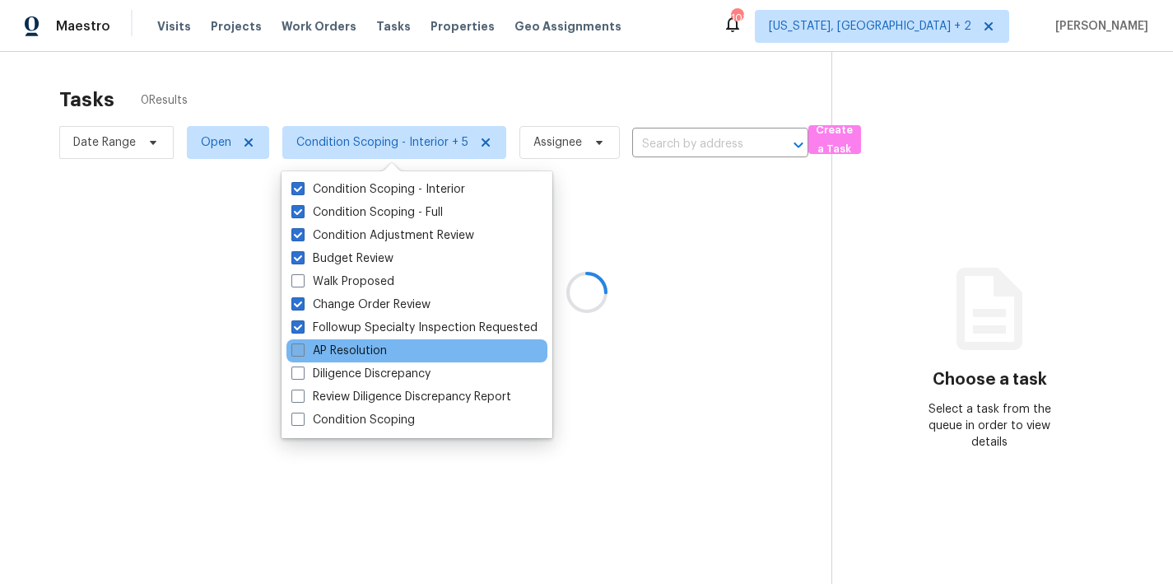
click at [334, 345] on label "AP Resolution" at bounding box center [340, 351] width 96 height 16
click at [302, 345] on input "AP Resolution" at bounding box center [297, 348] width 11 height 11
checkbox input "true"
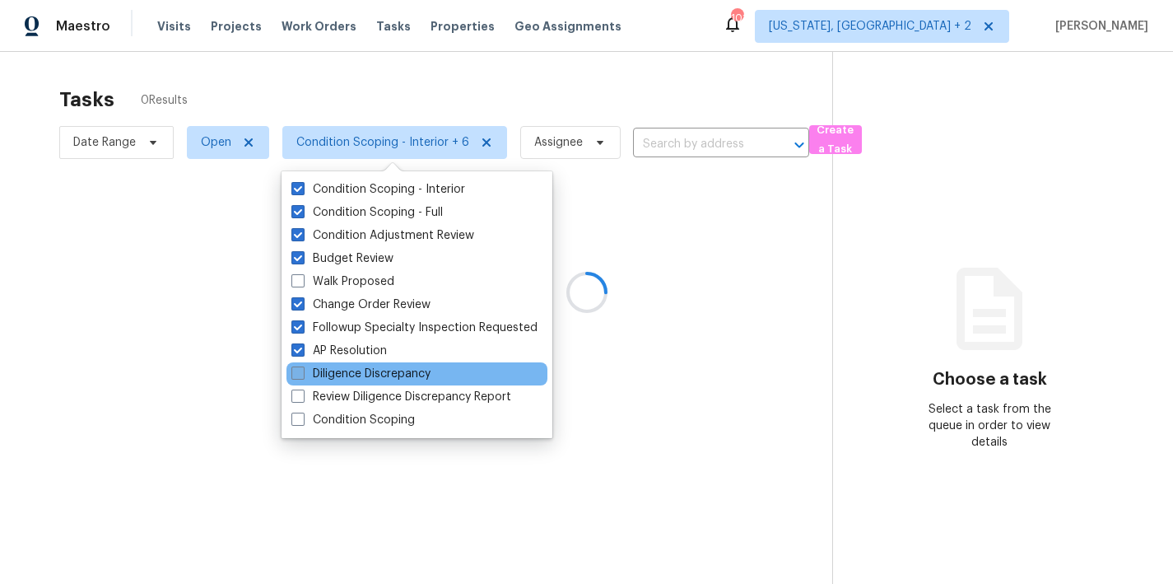
click at [330, 370] on label "Diligence Discrepancy" at bounding box center [361, 374] width 139 height 16
click at [302, 370] on input "Diligence Discrepancy" at bounding box center [297, 371] width 11 height 11
checkbox input "true"
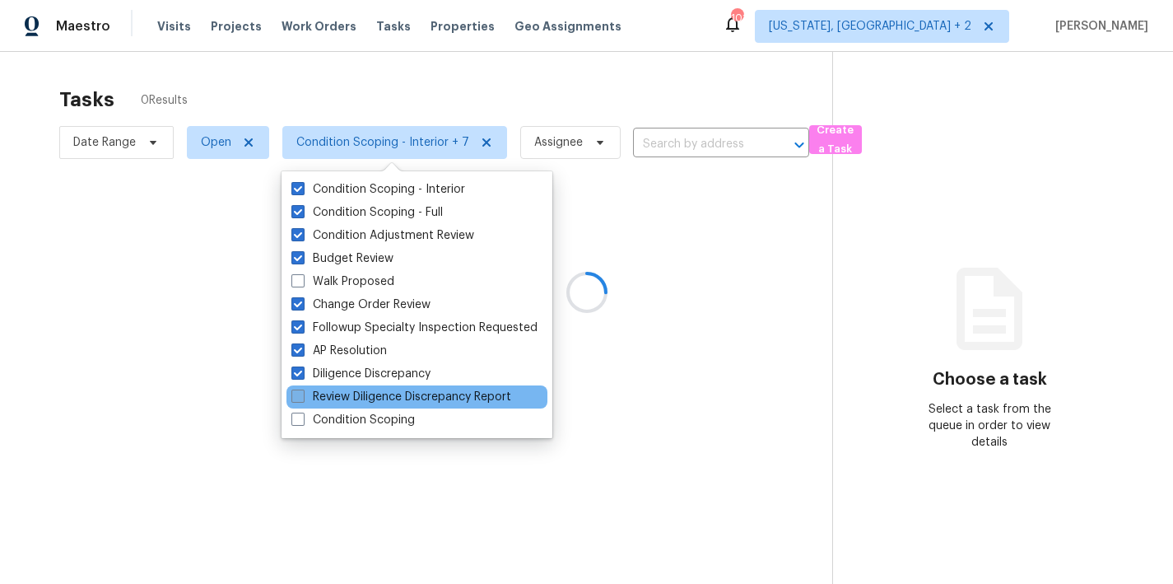
click at [332, 394] on label "Review Diligence Discrepancy Report" at bounding box center [402, 397] width 220 height 16
click at [302, 394] on input "Review Diligence Discrepancy Report" at bounding box center [297, 394] width 11 height 11
checkbox input "true"
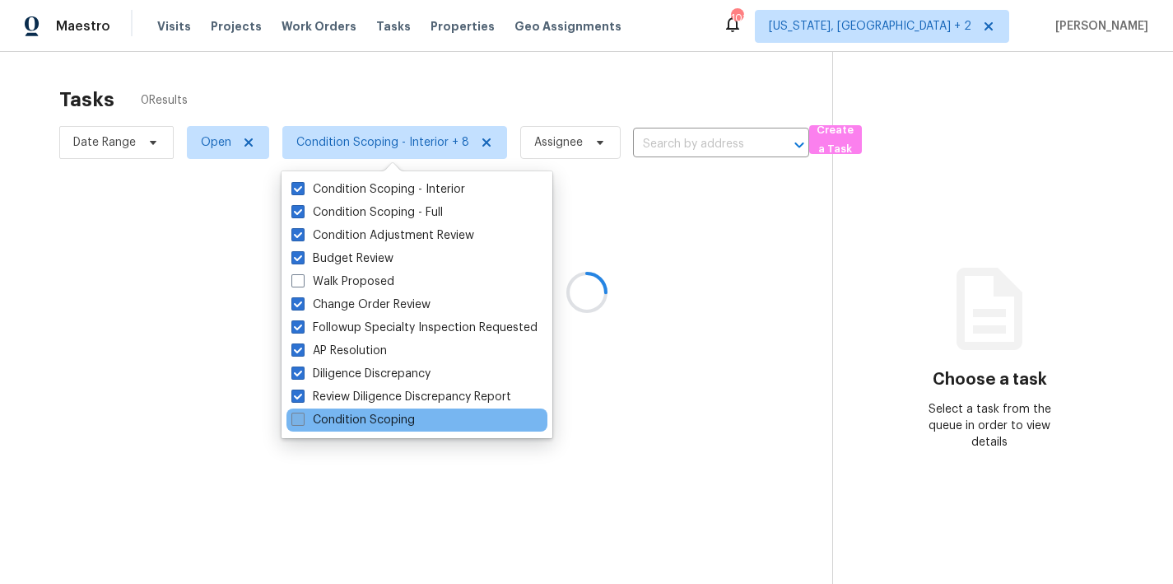
click at [335, 413] on label "Condition Scoping" at bounding box center [354, 420] width 124 height 16
click at [302, 413] on input "Condition Scoping" at bounding box center [297, 417] width 11 height 11
checkbox input "true"
click at [366, 72] on div "Tasks 31 Results Date Range Open Condition Scoping - Interior + 9 Assignee ​ Cr…" at bounding box center [586, 344] width 1173 height 584
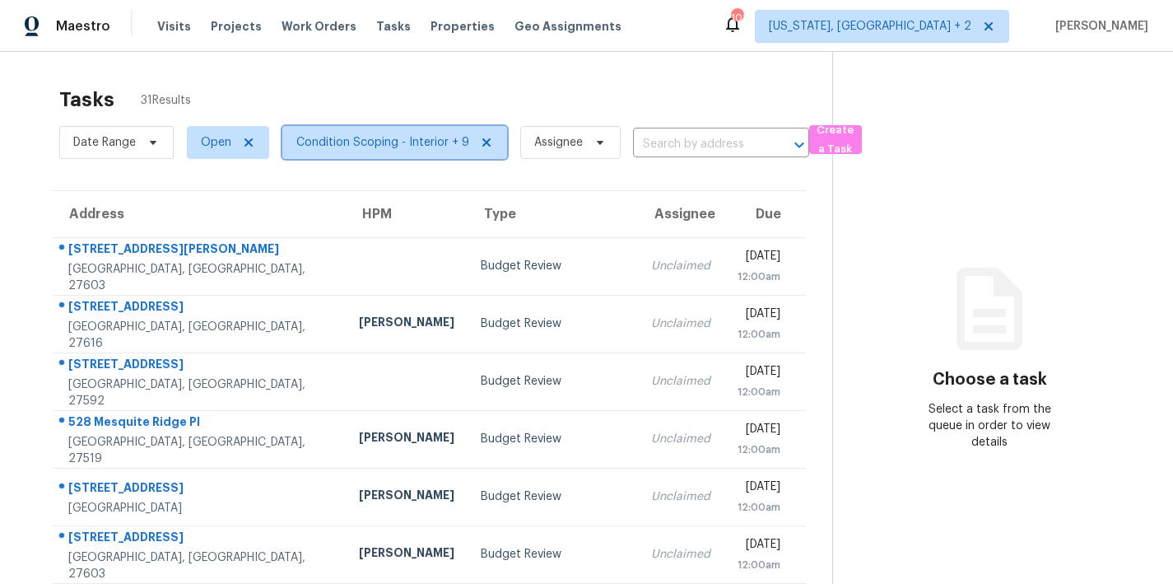
click at [359, 146] on span "Condition Scoping - Interior + 9" at bounding box center [382, 142] width 173 height 16
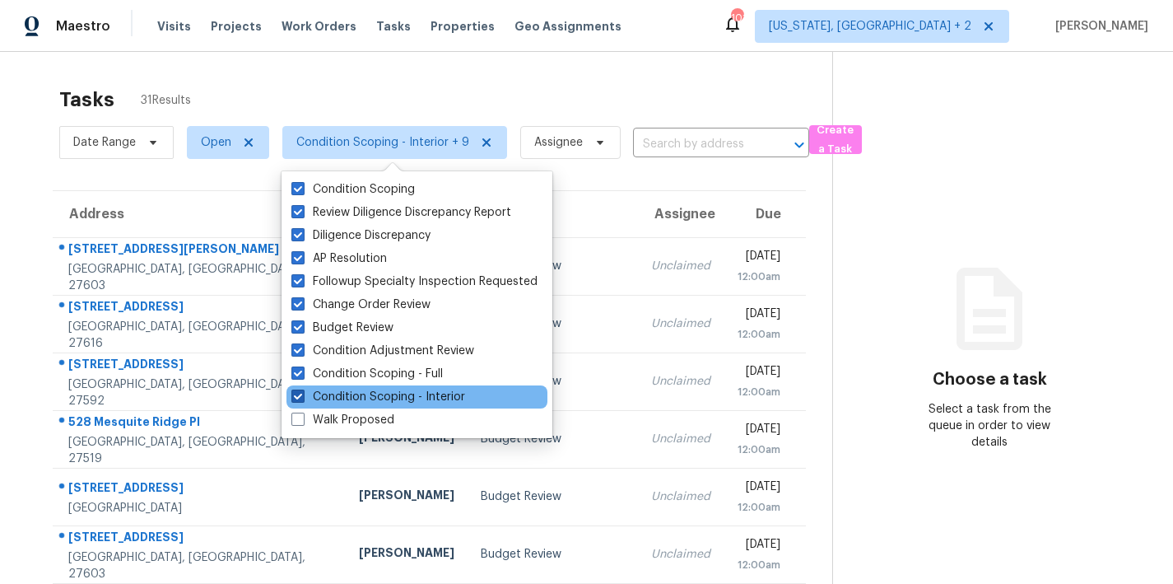
click at [362, 397] on label "Condition Scoping - Interior" at bounding box center [379, 397] width 174 height 16
click at [302, 397] on input "Condition Scoping - Interior" at bounding box center [297, 394] width 11 height 11
checkbox input "false"
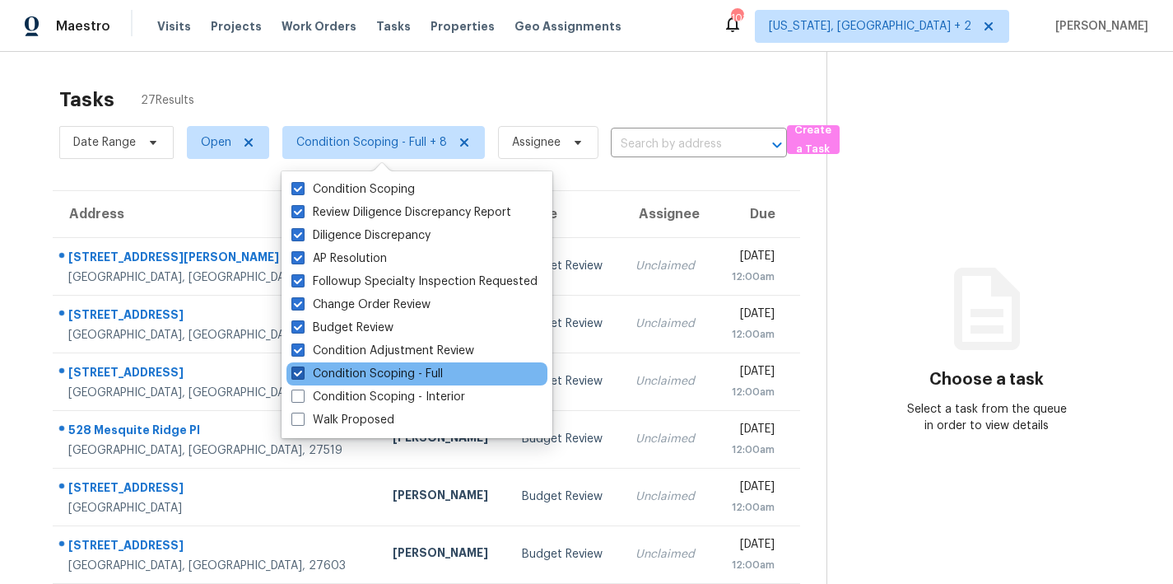
click at [370, 376] on label "Condition Scoping - Full" at bounding box center [368, 374] width 152 height 16
click at [302, 376] on input "Condition Scoping - Full" at bounding box center [297, 371] width 11 height 11
checkbox input "false"
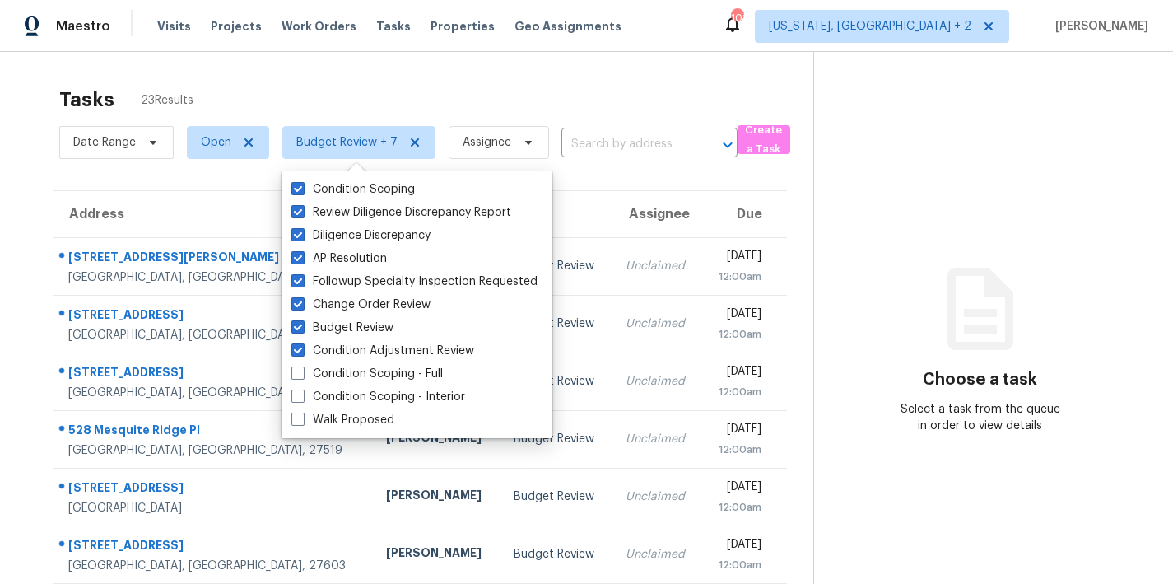
click at [390, 82] on div "Tasks 23 Results" at bounding box center [436, 99] width 754 height 43
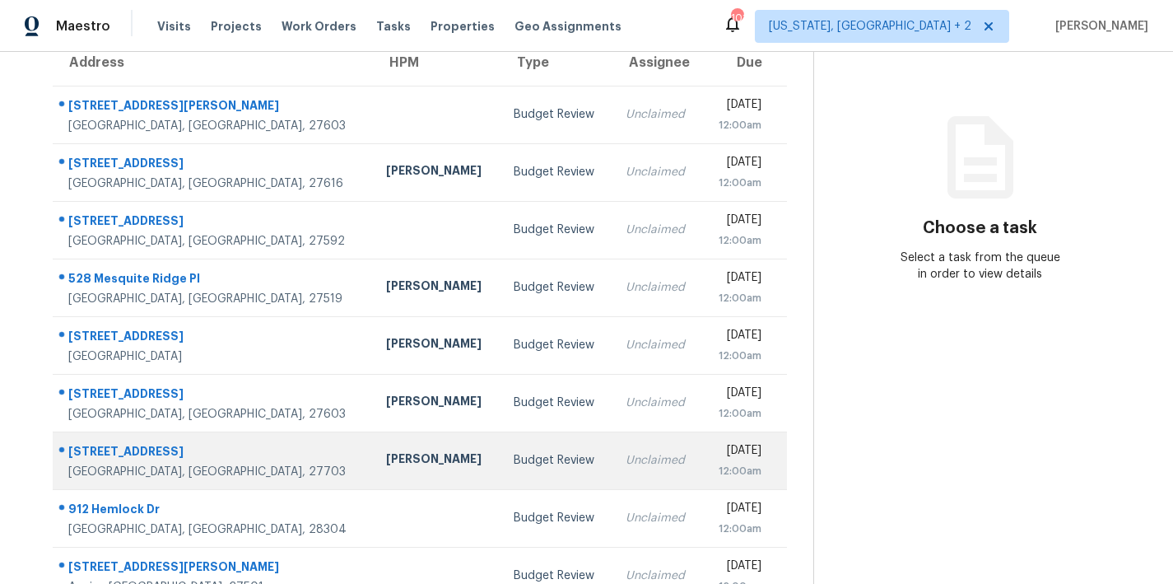
scroll to position [286, 0]
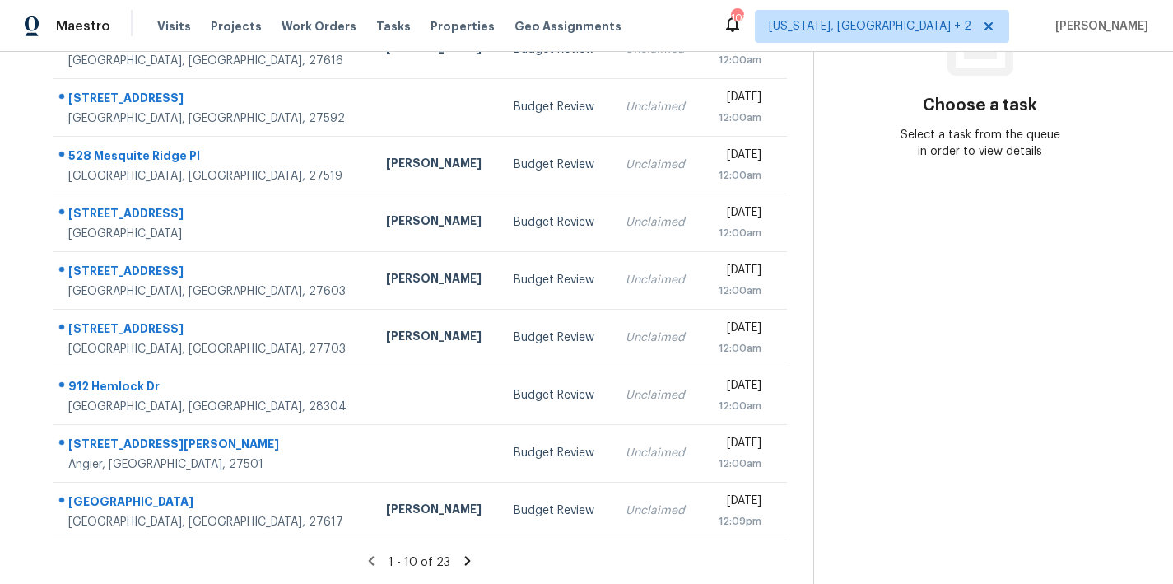
click at [465, 556] on icon at bounding box center [468, 560] width 6 height 9
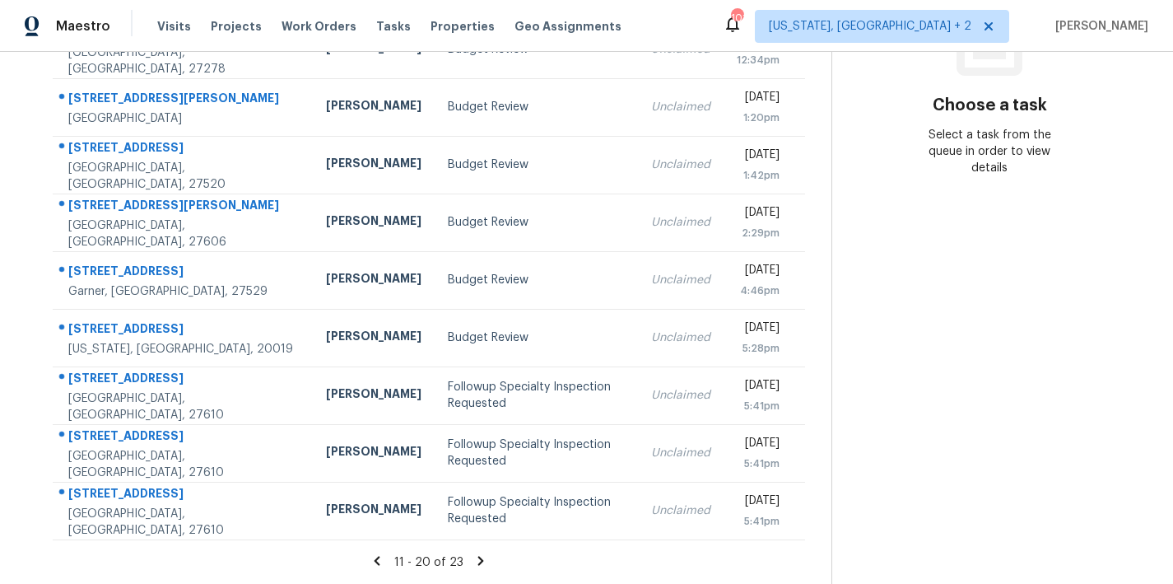
click at [478, 556] on icon at bounding box center [481, 560] width 6 height 9
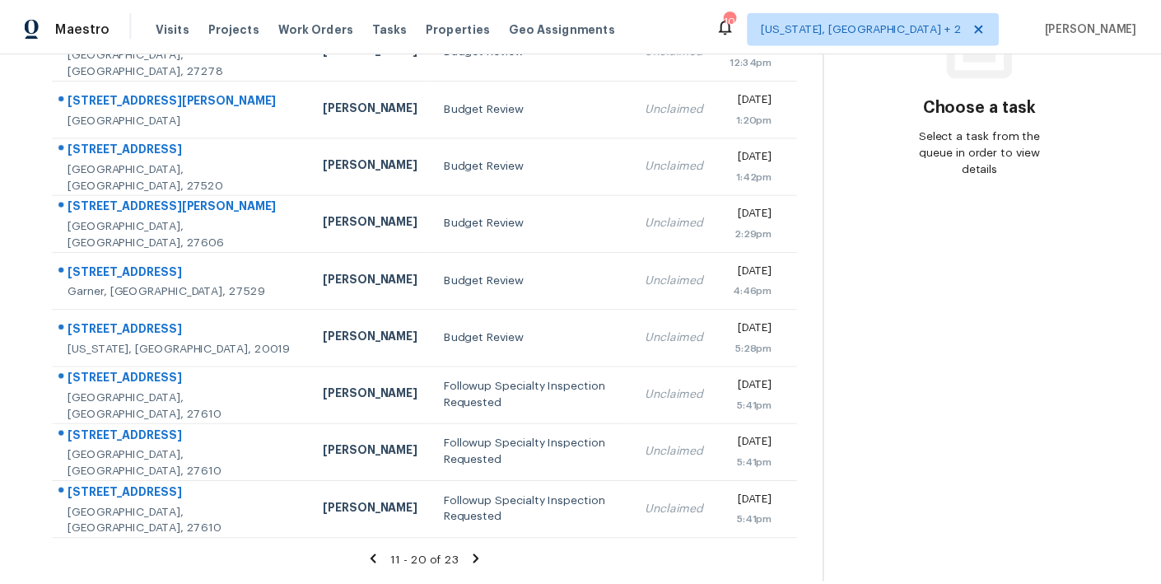
scroll to position [64, 0]
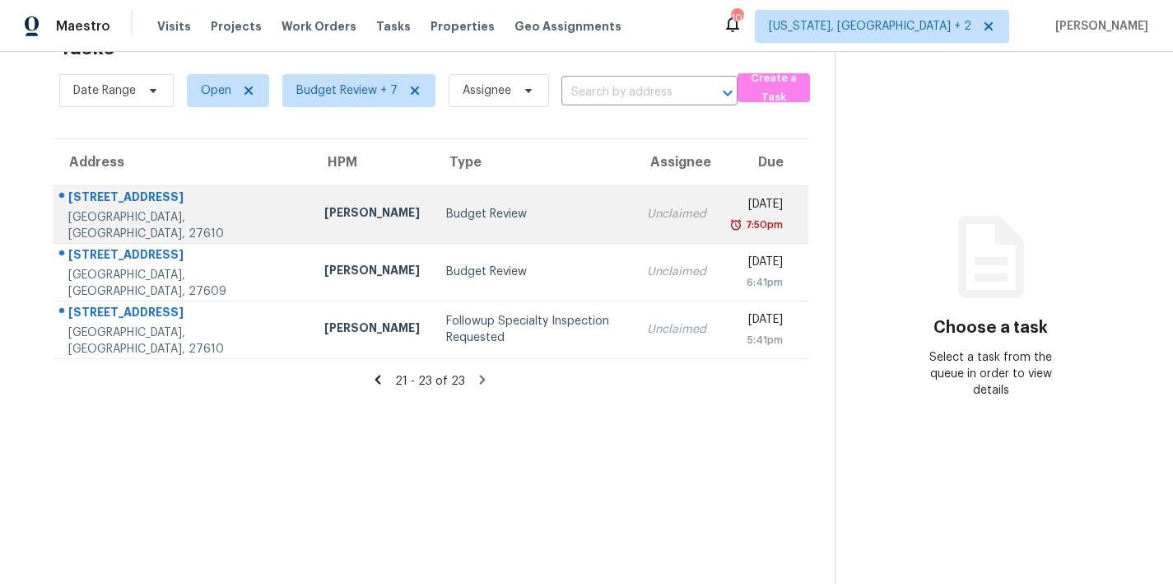
click at [433, 192] on td "Budget Review" at bounding box center [533, 214] width 201 height 58
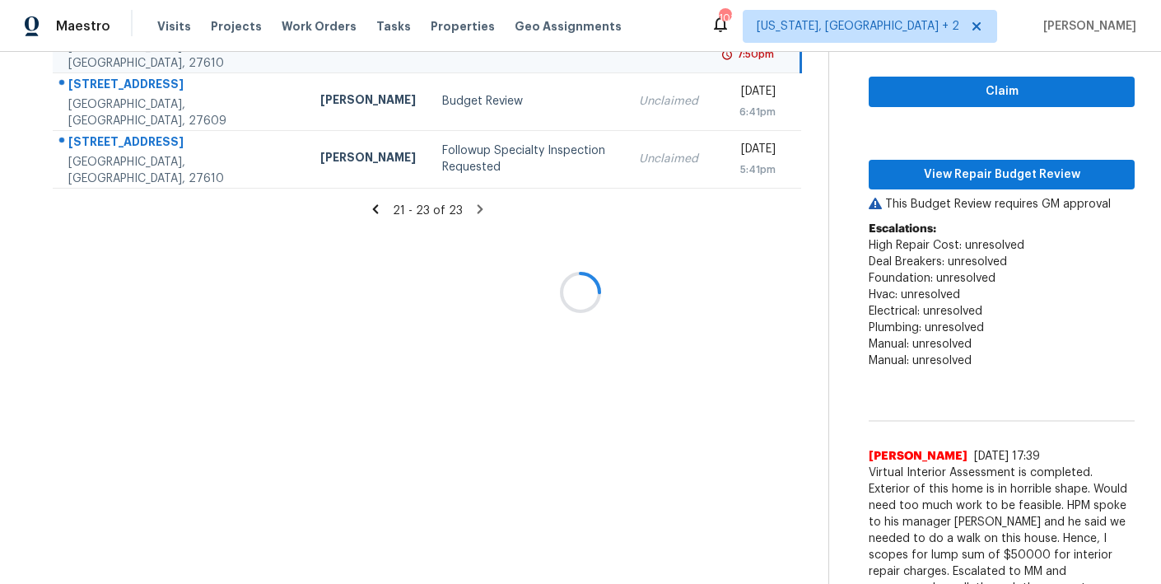
scroll to position [264, 0]
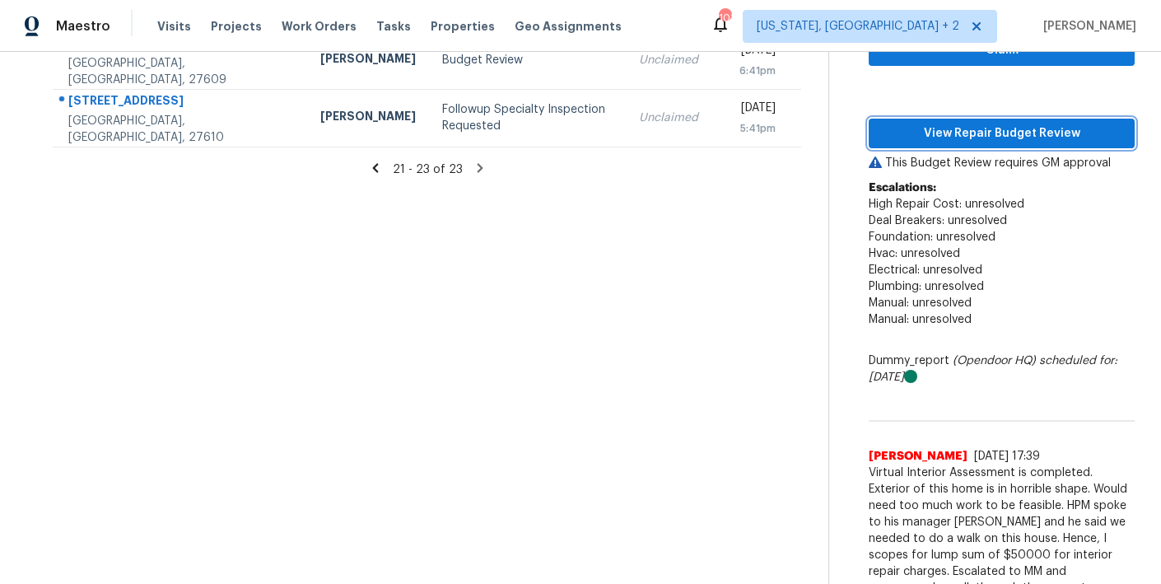
click at [982, 129] on button "View Repair Budget Review" at bounding box center [1002, 134] width 266 height 30
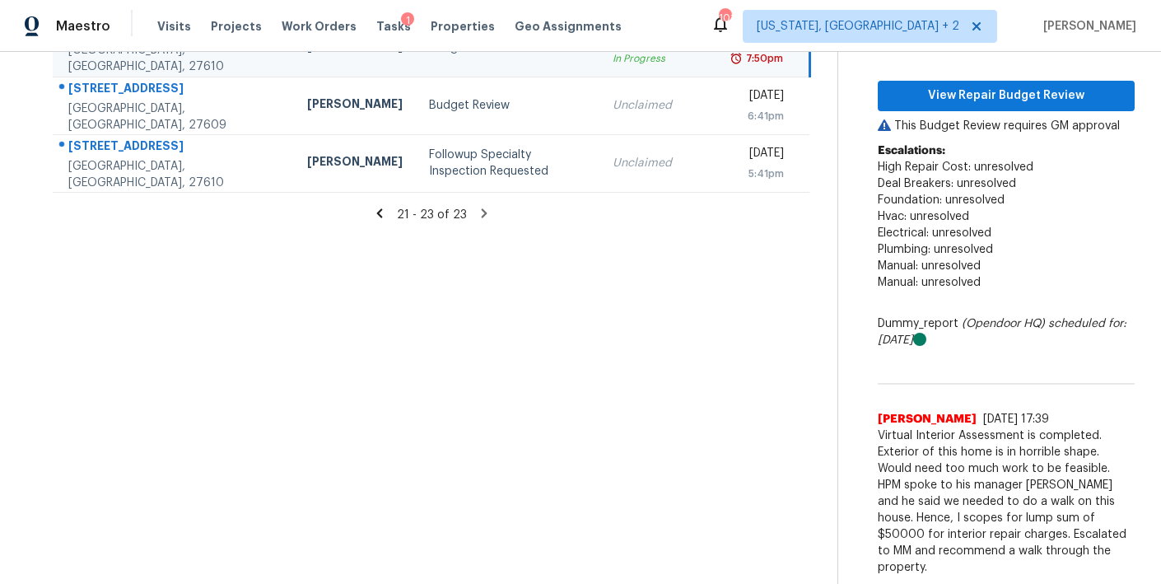
scroll to position [181, 0]
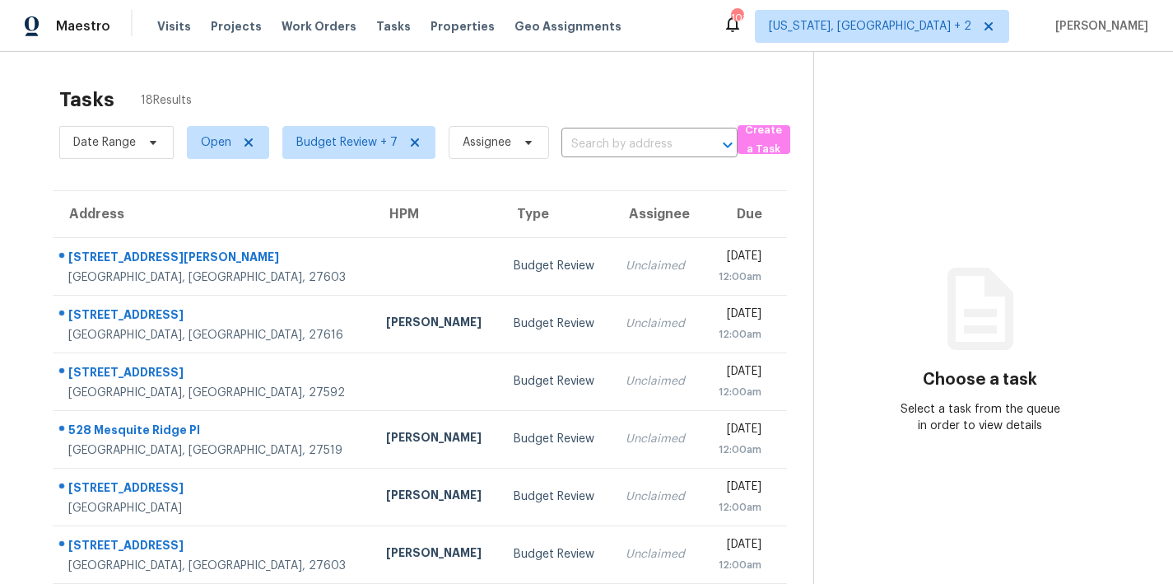
click at [292, 93] on div "Tasks 18 Results" at bounding box center [436, 99] width 754 height 43
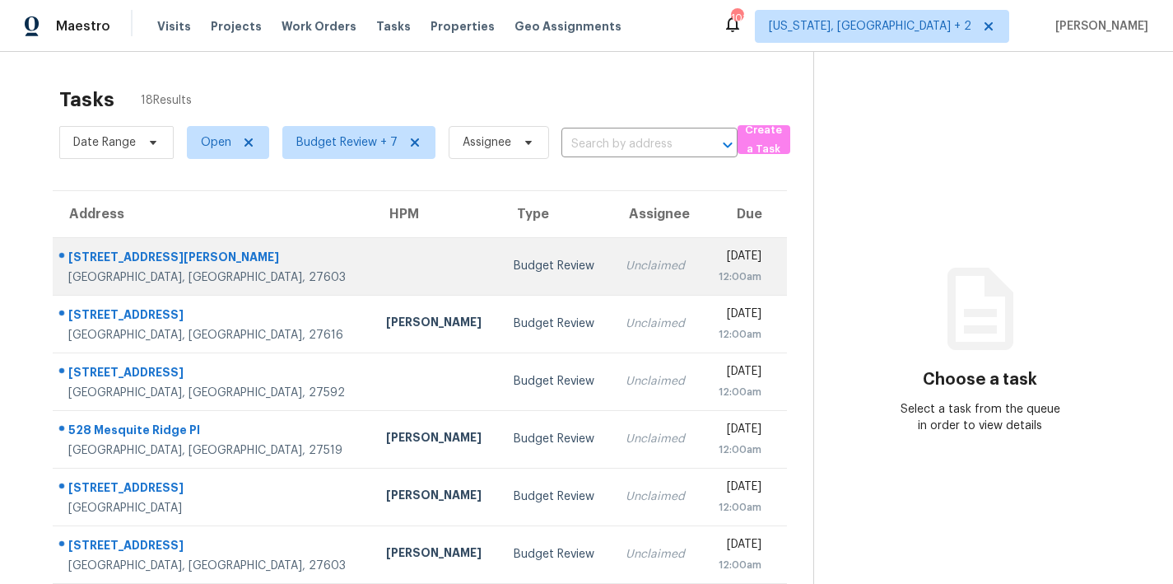
click at [702, 265] on td "Fri, Aug 15th 2025 12:00am" at bounding box center [744, 266] width 85 height 58
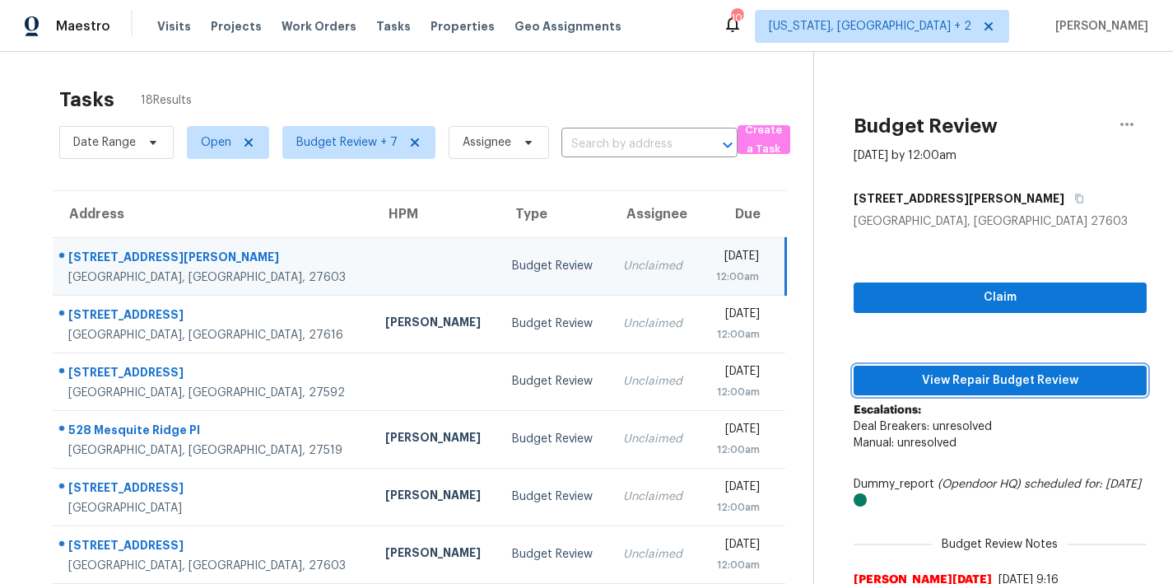
click at [1074, 383] on span "View Repair Budget Review" at bounding box center [1000, 381] width 267 height 21
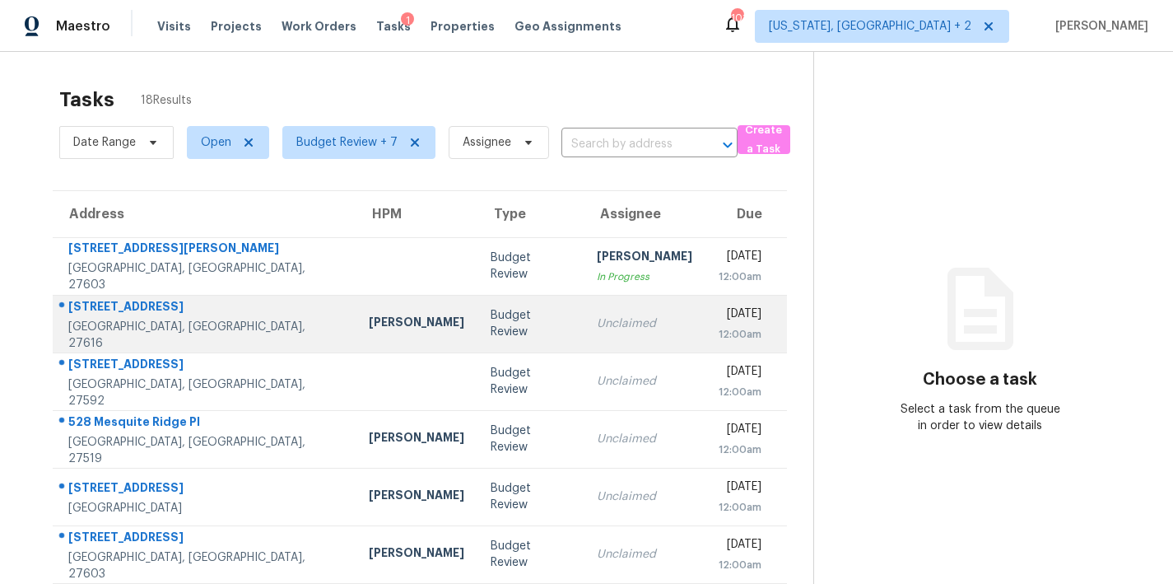
click at [369, 325] on div "[PERSON_NAME]" at bounding box center [417, 324] width 96 height 21
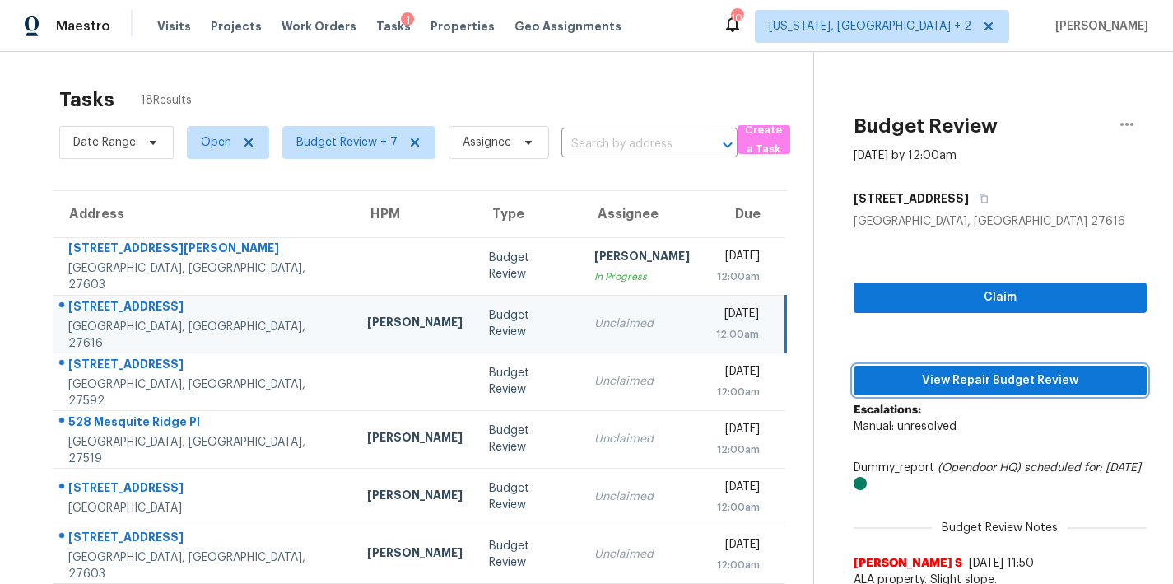
click at [1000, 379] on span "View Repair Budget Review" at bounding box center [1000, 381] width 267 height 21
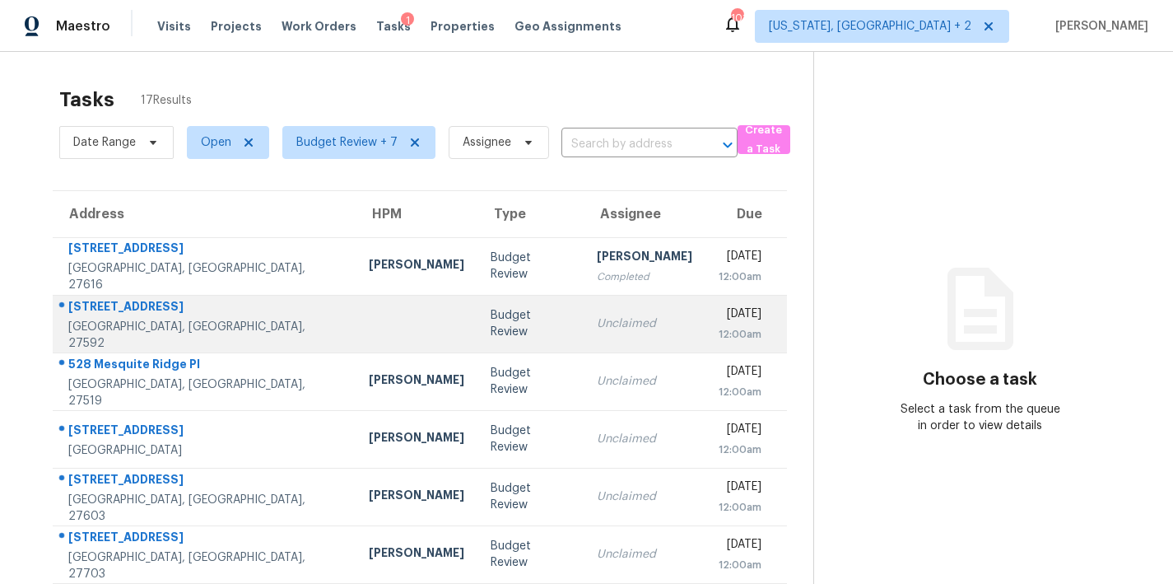
click at [356, 332] on td at bounding box center [417, 324] width 122 height 58
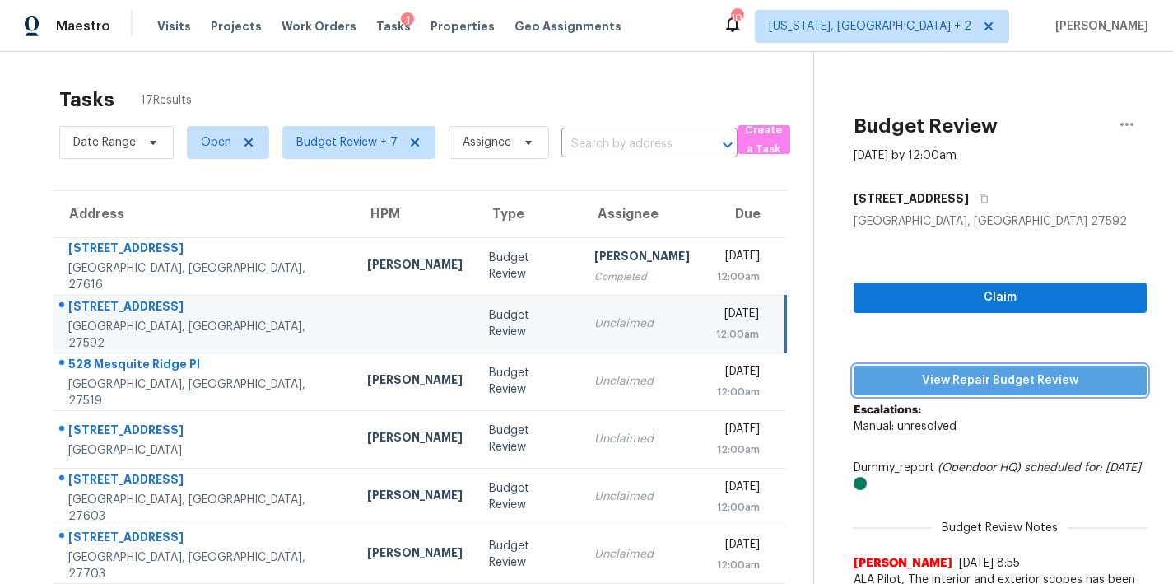
click at [1011, 381] on span "View Repair Budget Review" at bounding box center [1000, 381] width 267 height 21
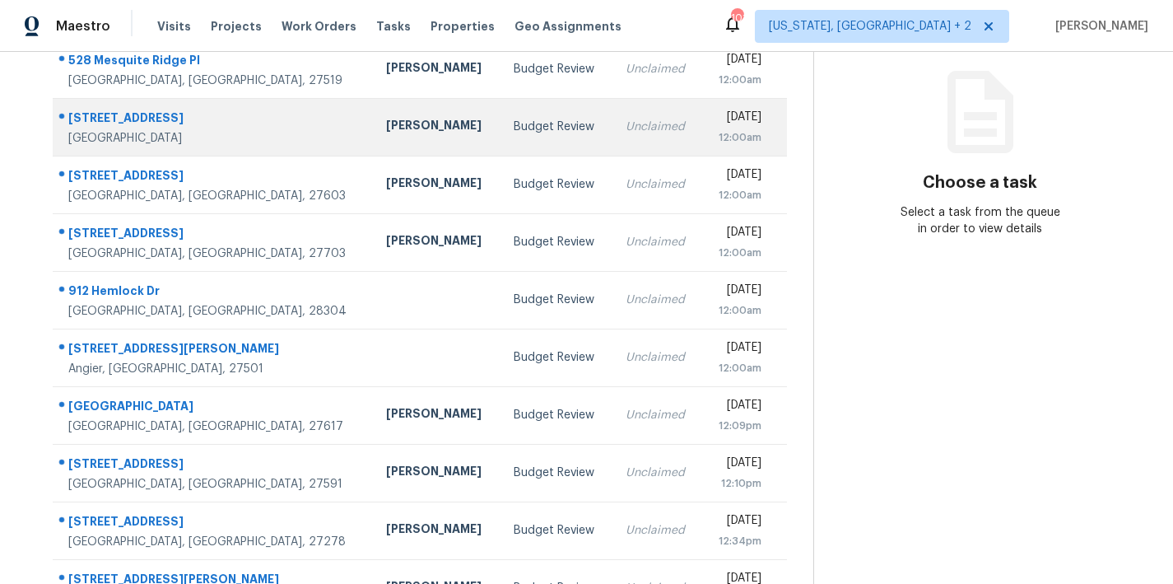
scroll to position [65, 0]
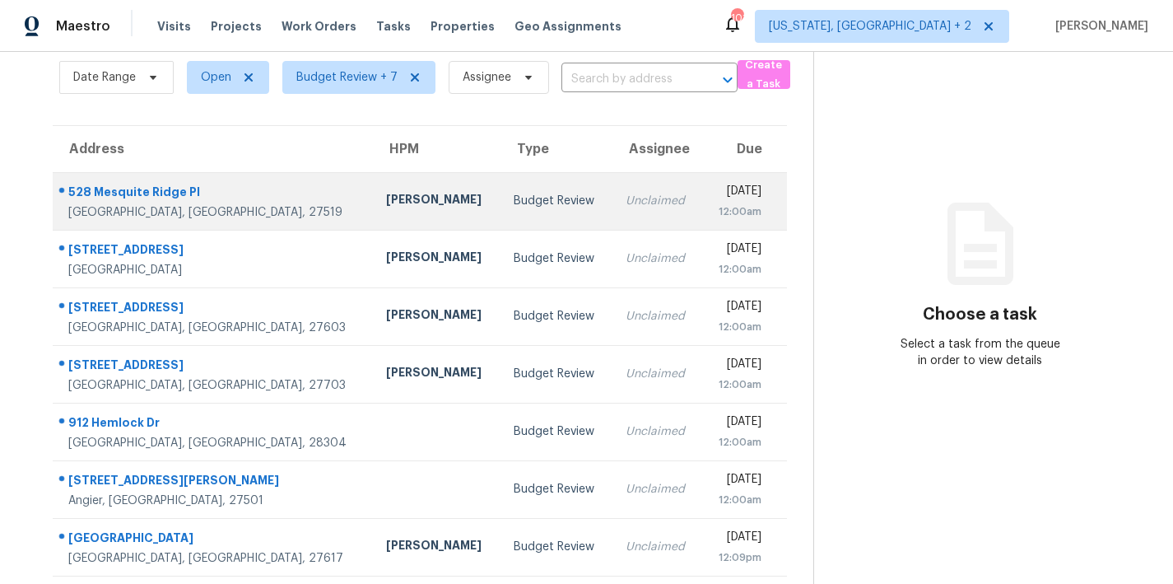
click at [386, 198] on div "[PERSON_NAME]" at bounding box center [436, 201] width 101 height 21
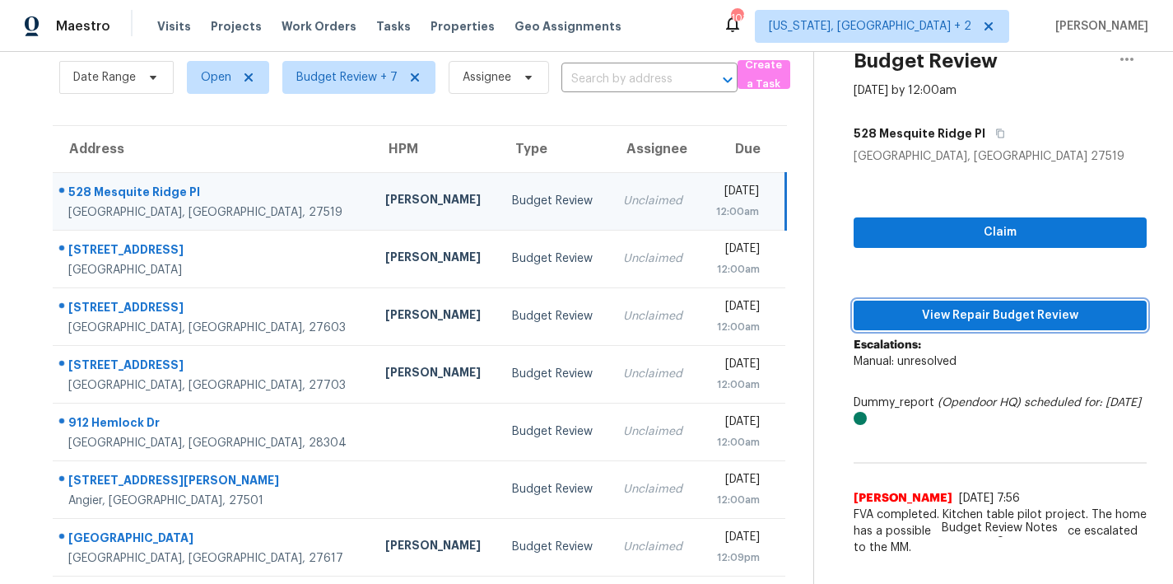
click at [1027, 320] on span "View Repair Budget Review" at bounding box center [1000, 316] width 267 height 21
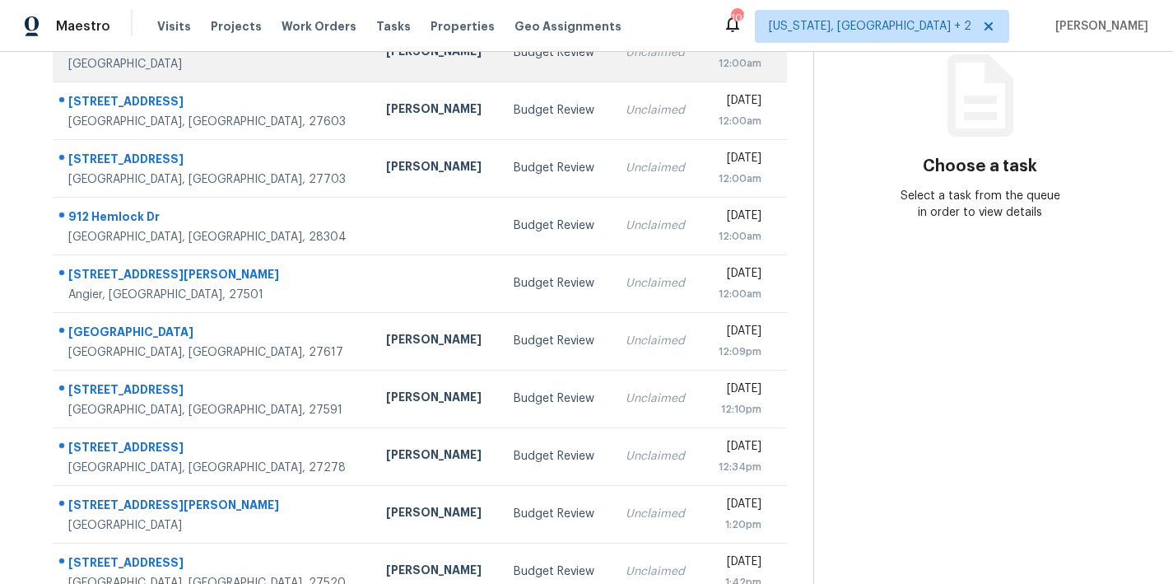
scroll to position [72, 0]
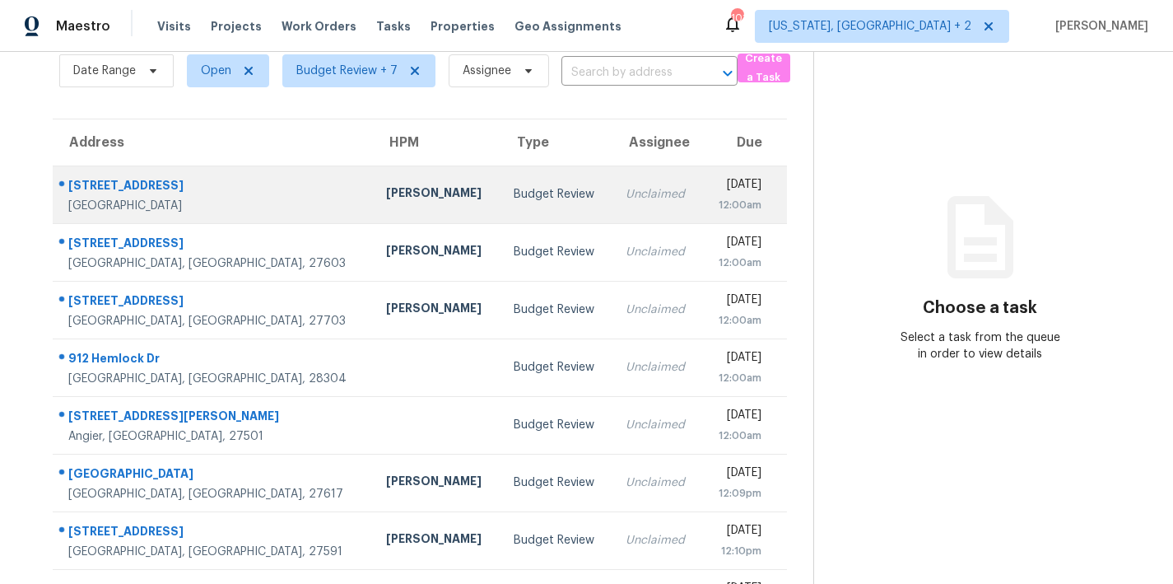
click at [501, 198] on td "Budget Review" at bounding box center [557, 195] width 112 height 58
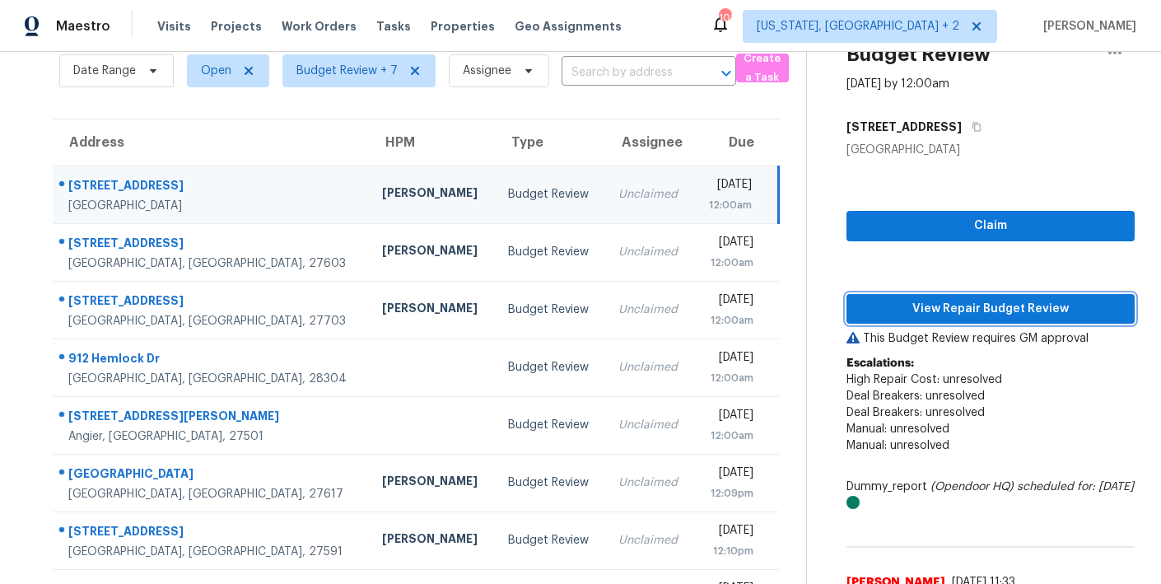
click at [947, 320] on button "View Repair Budget Review" at bounding box center [991, 309] width 288 height 30
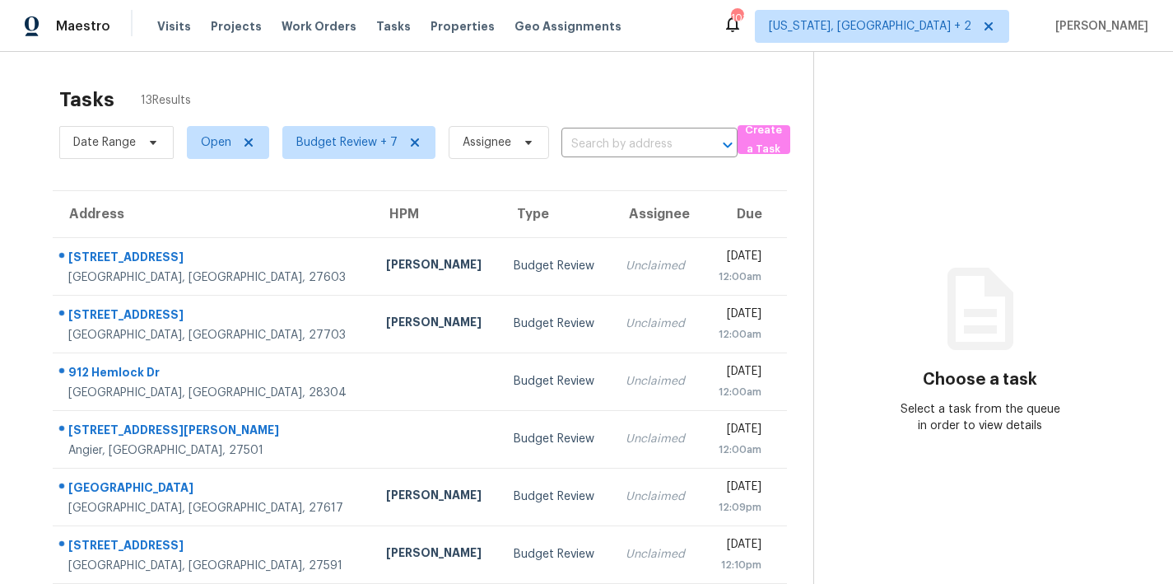
scroll to position [286, 0]
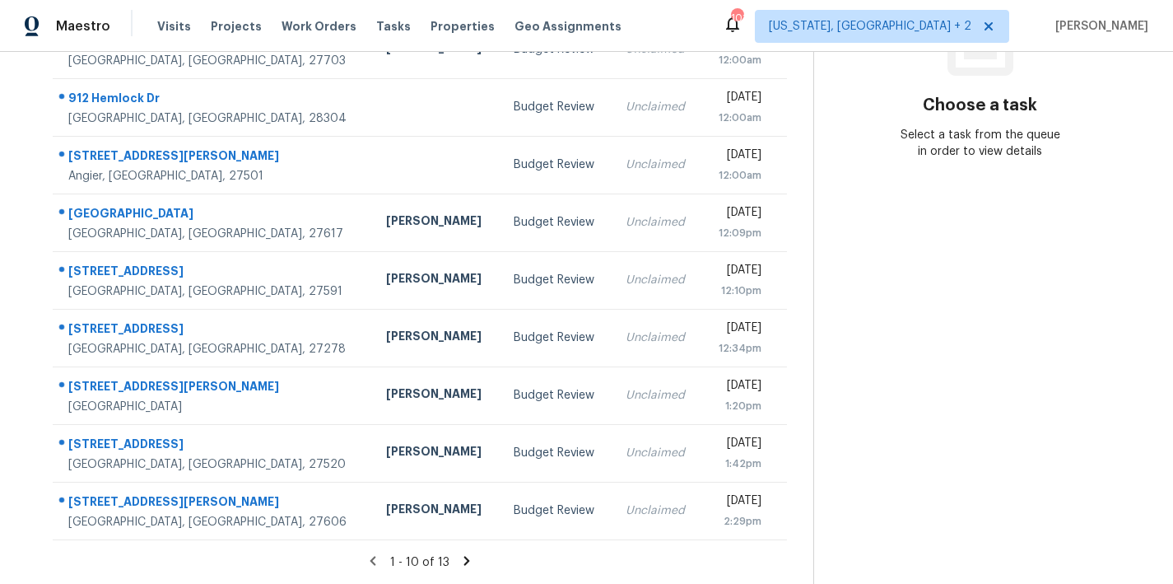
click at [464, 556] on icon at bounding box center [467, 560] width 6 height 9
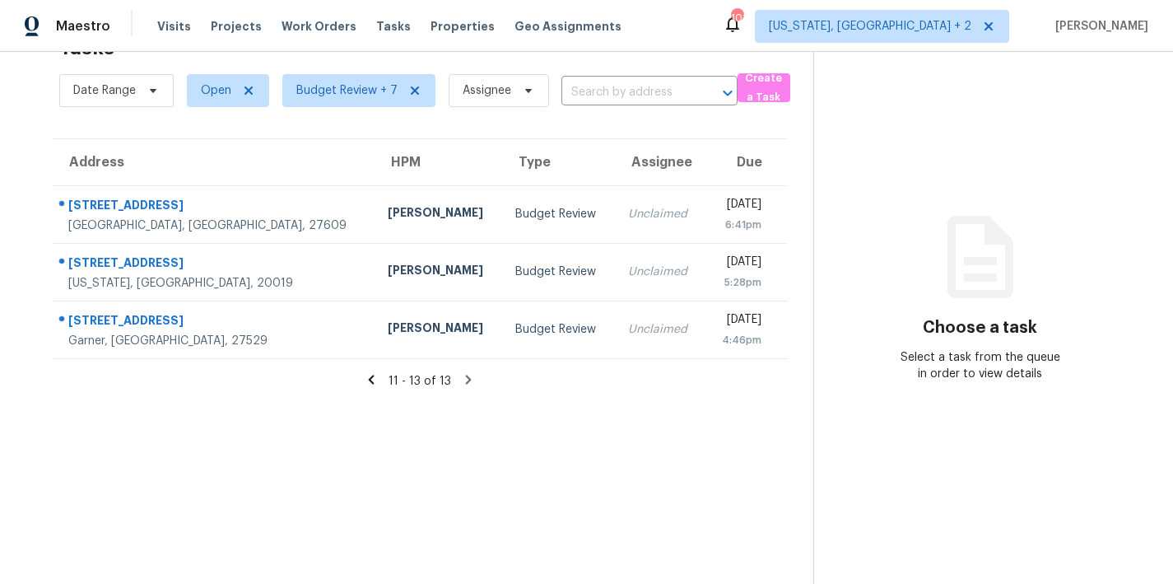
click at [369, 375] on icon at bounding box center [371, 379] width 6 height 9
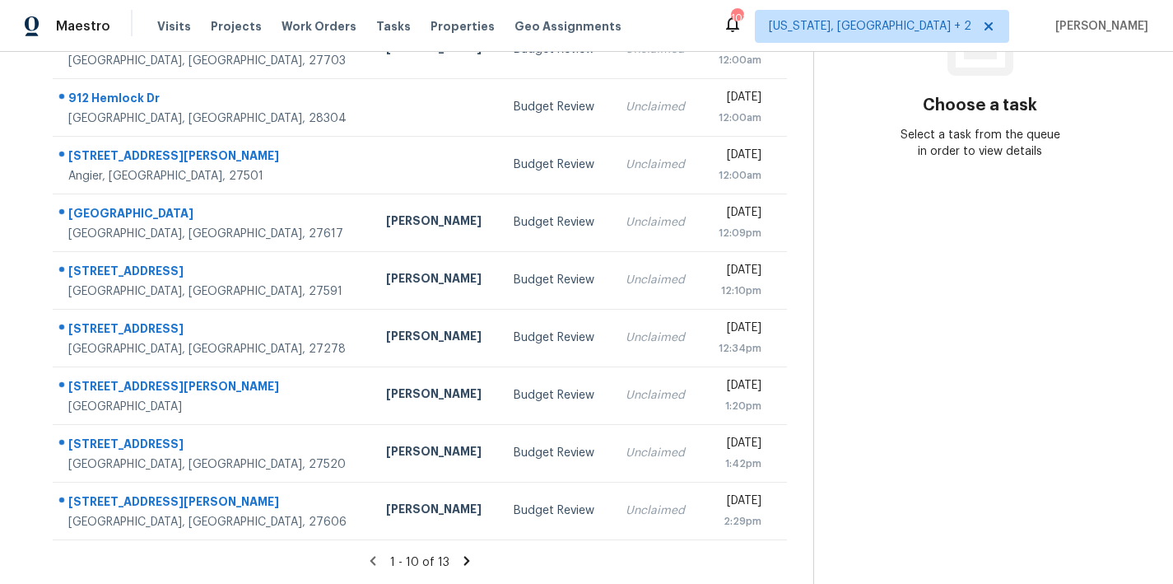
scroll to position [132, 0]
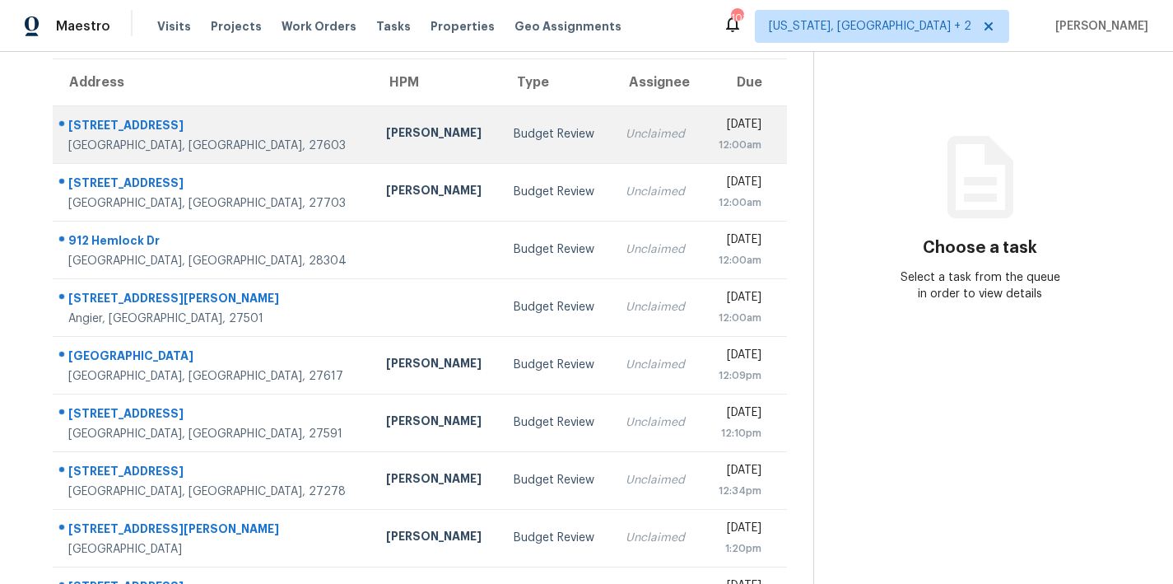
click at [501, 131] on td "Budget Review" at bounding box center [557, 134] width 112 height 58
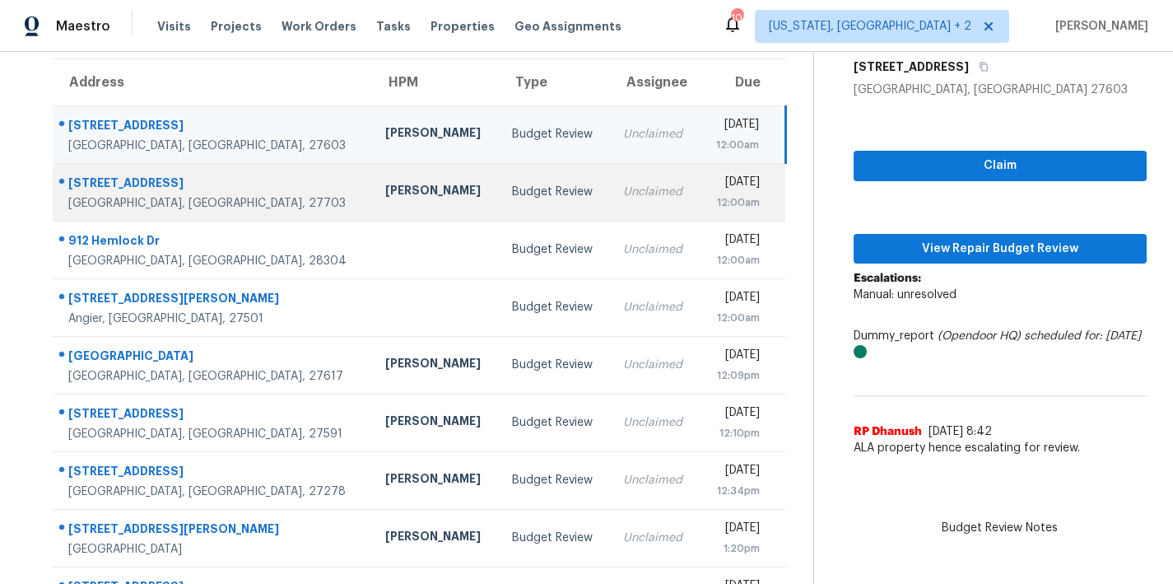
click at [499, 205] on td "Budget Review" at bounding box center [554, 192] width 111 height 58
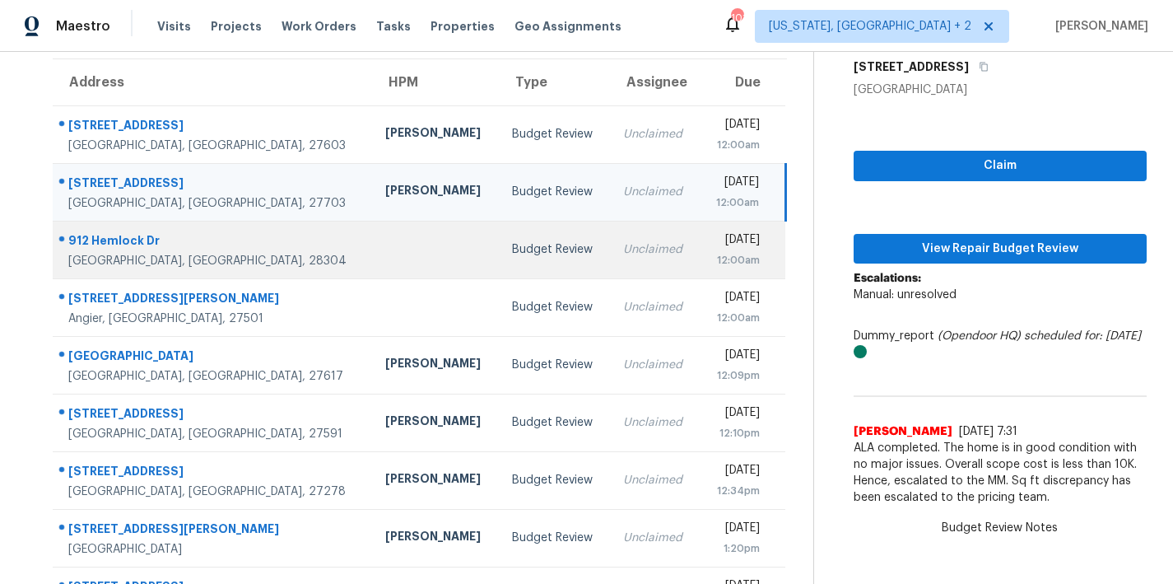
click at [512, 244] on div "Budget Review" at bounding box center [554, 249] width 85 height 16
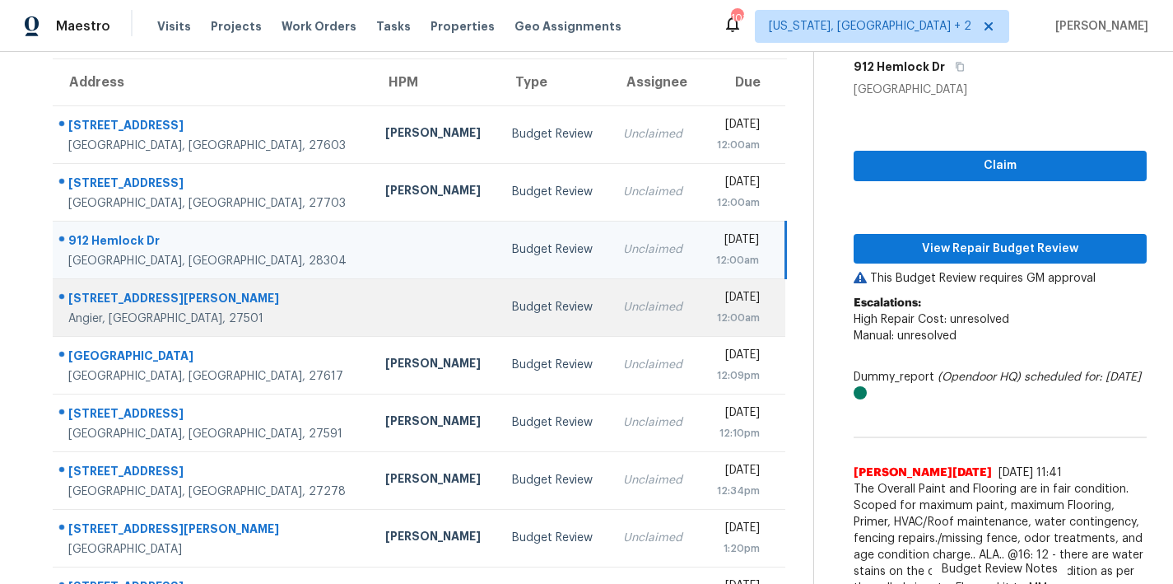
click at [512, 308] on div "Budget Review" at bounding box center [554, 307] width 85 height 16
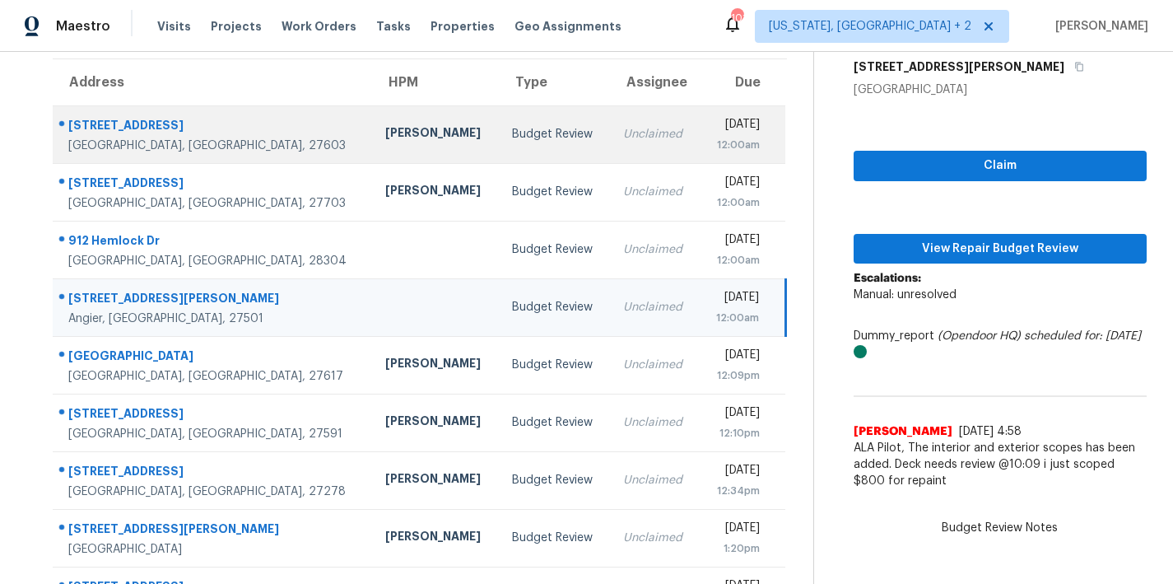
click at [610, 143] on td "Unclaimed" at bounding box center [654, 134] width 89 height 58
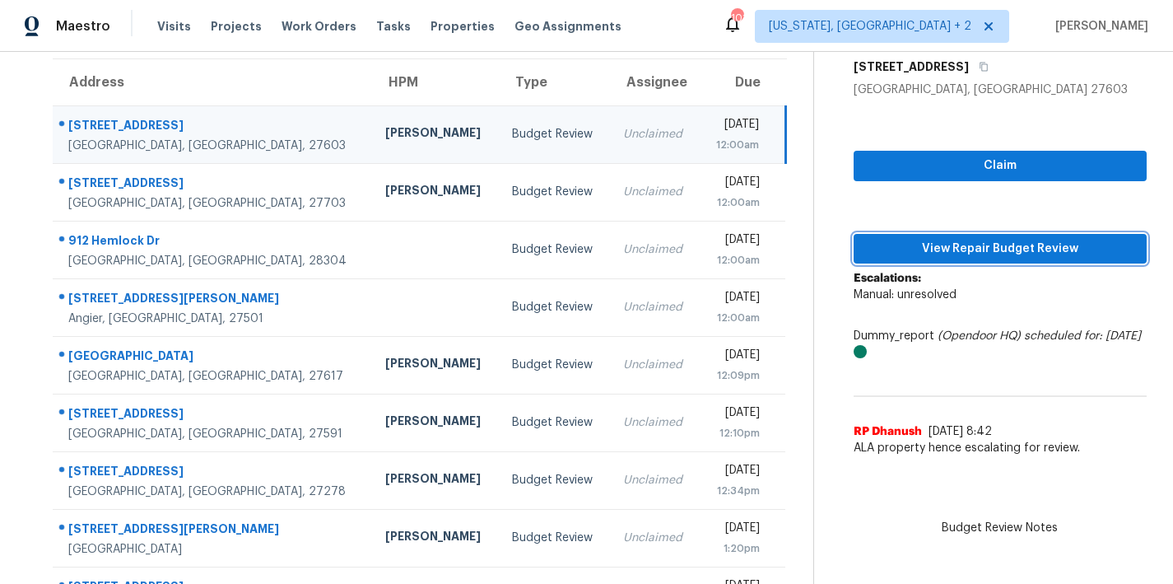
click at [1000, 240] on span "View Repair Budget Review" at bounding box center [1000, 249] width 267 height 21
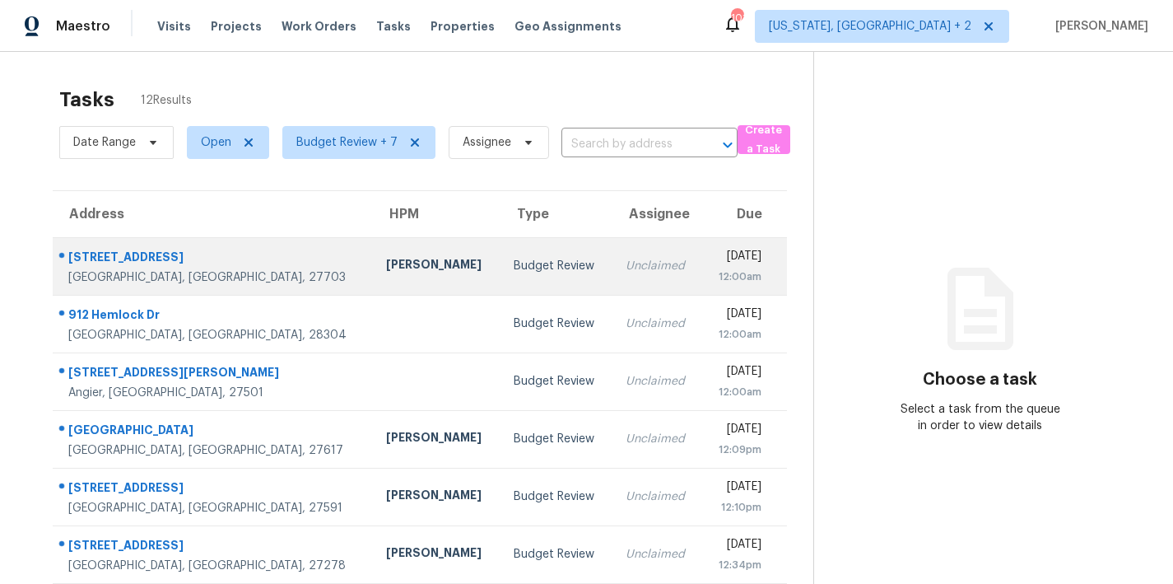
click at [613, 283] on td "Unclaimed" at bounding box center [658, 266] width 90 height 58
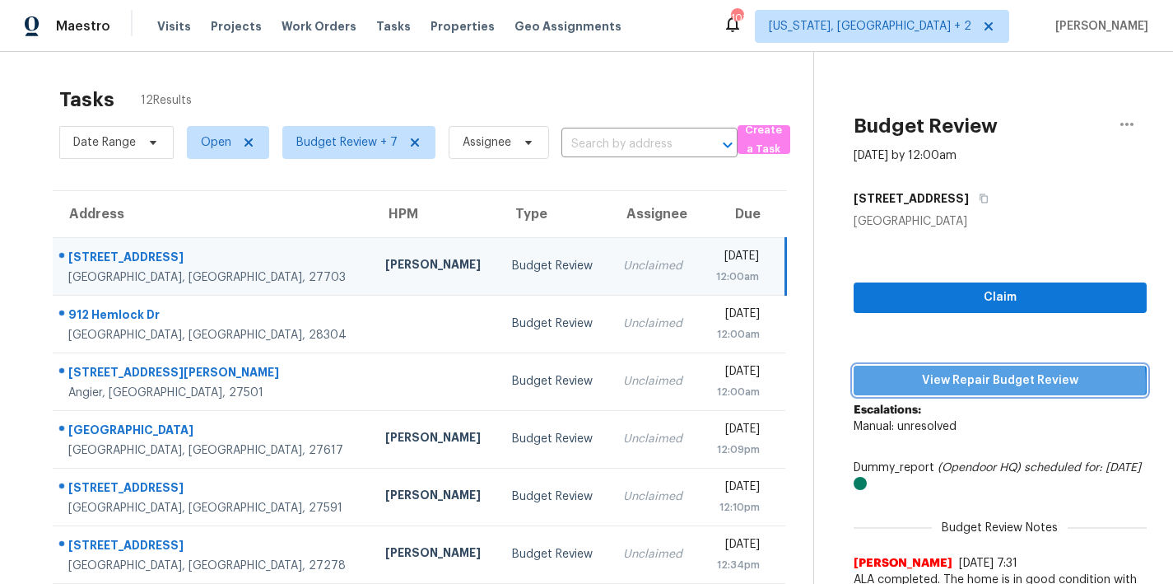
click at [959, 384] on span "View Repair Budget Review" at bounding box center [1000, 381] width 267 height 21
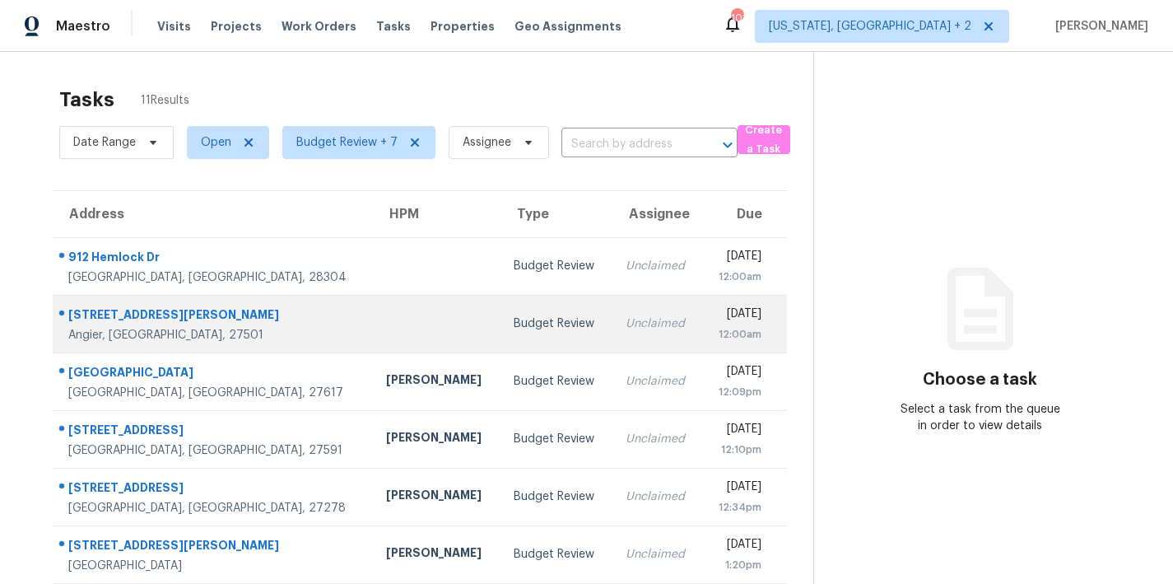
scroll to position [153, 0]
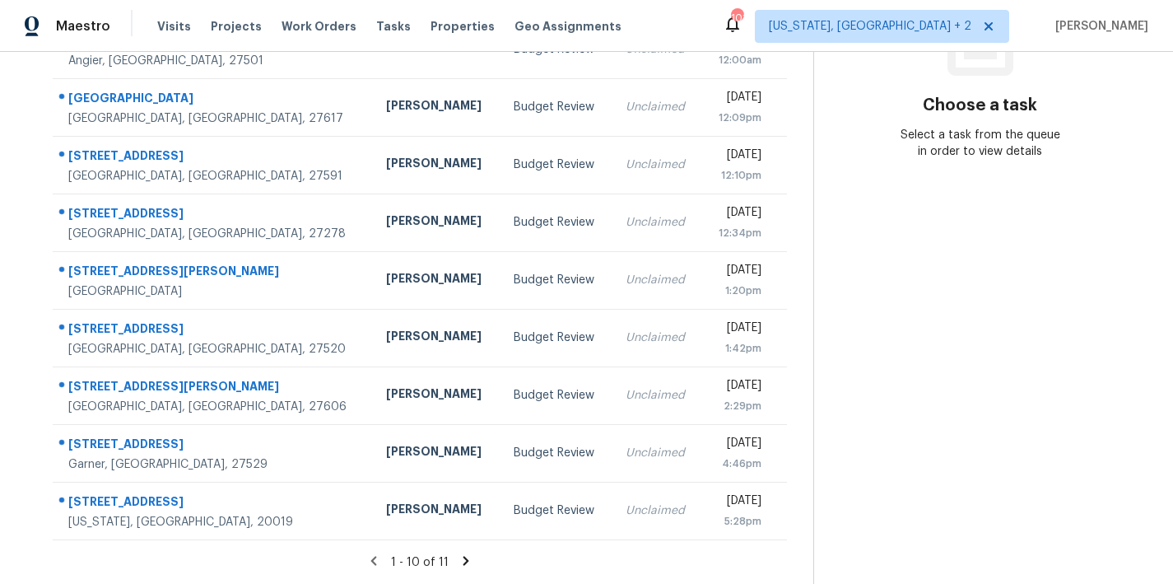
click at [463, 556] on icon at bounding box center [466, 560] width 6 height 9
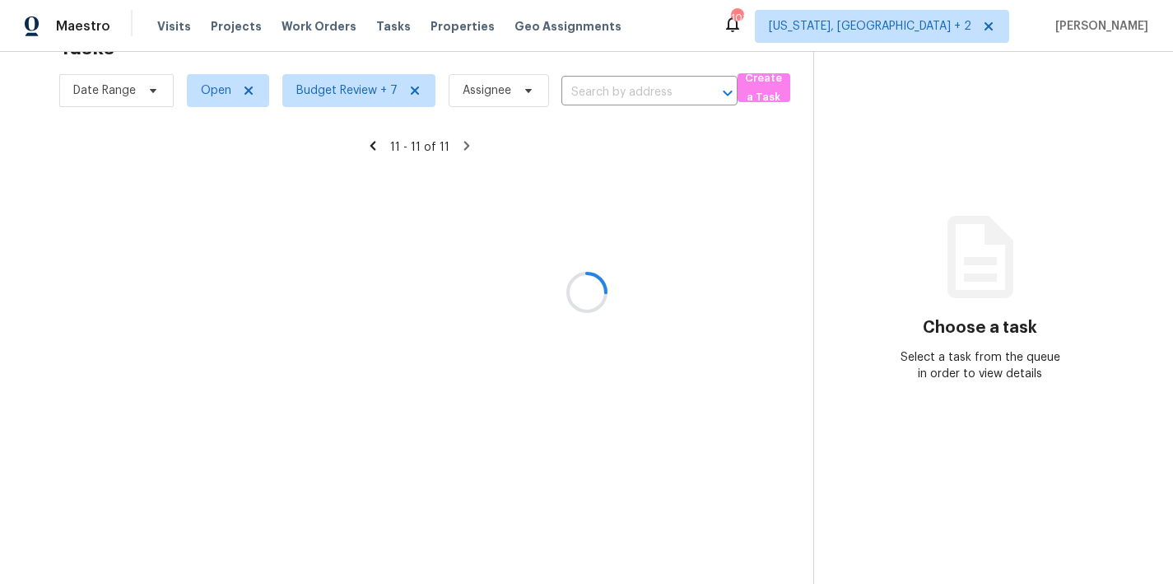
scroll to position [64, 0]
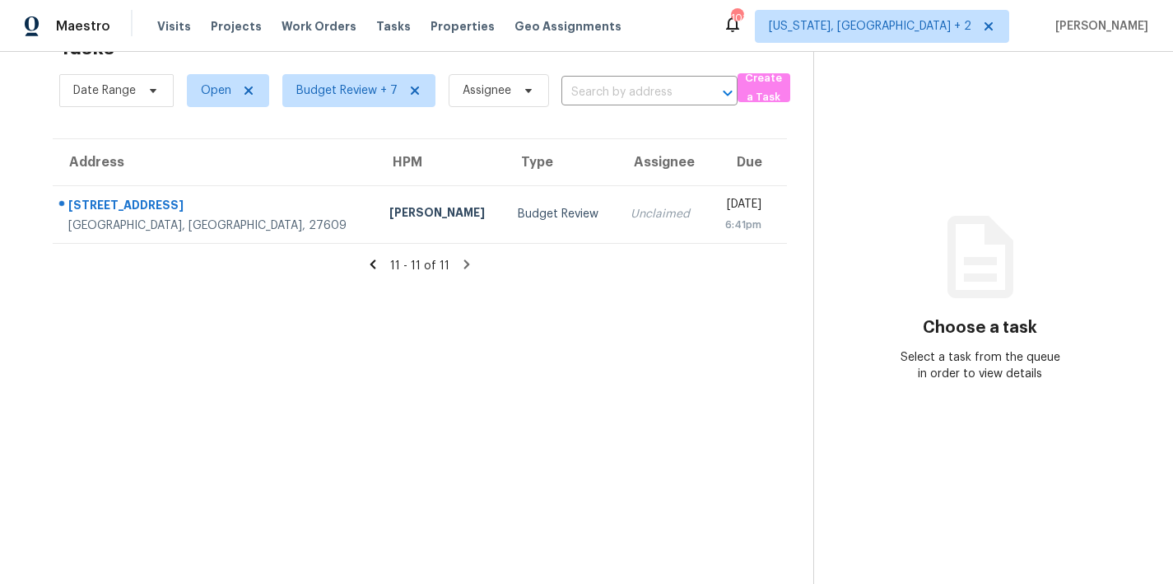
click at [370, 259] on icon at bounding box center [373, 263] width 6 height 9
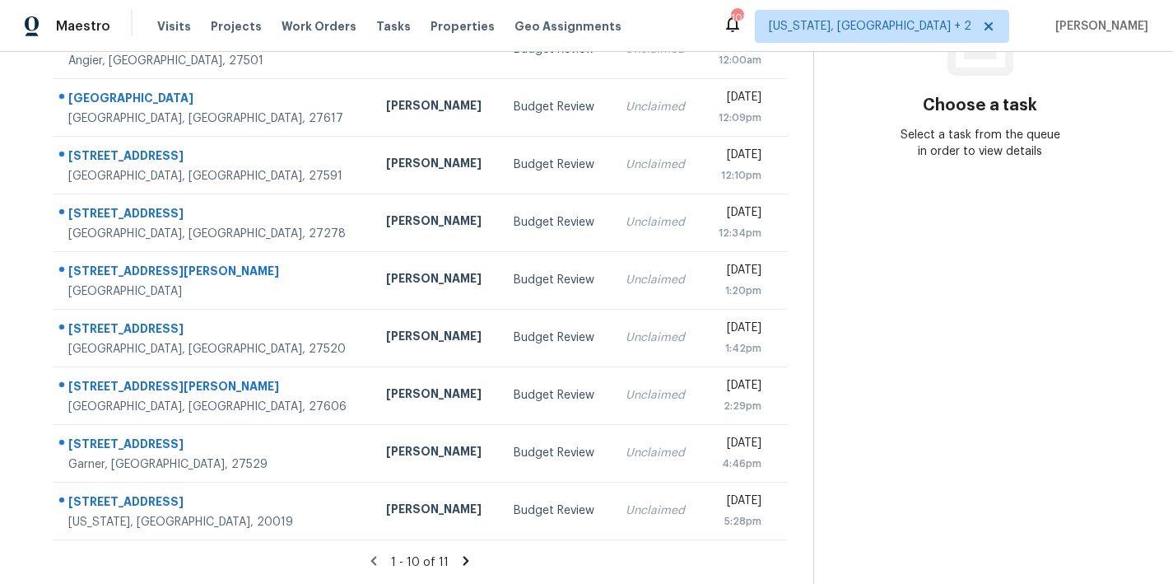
scroll to position [0, 0]
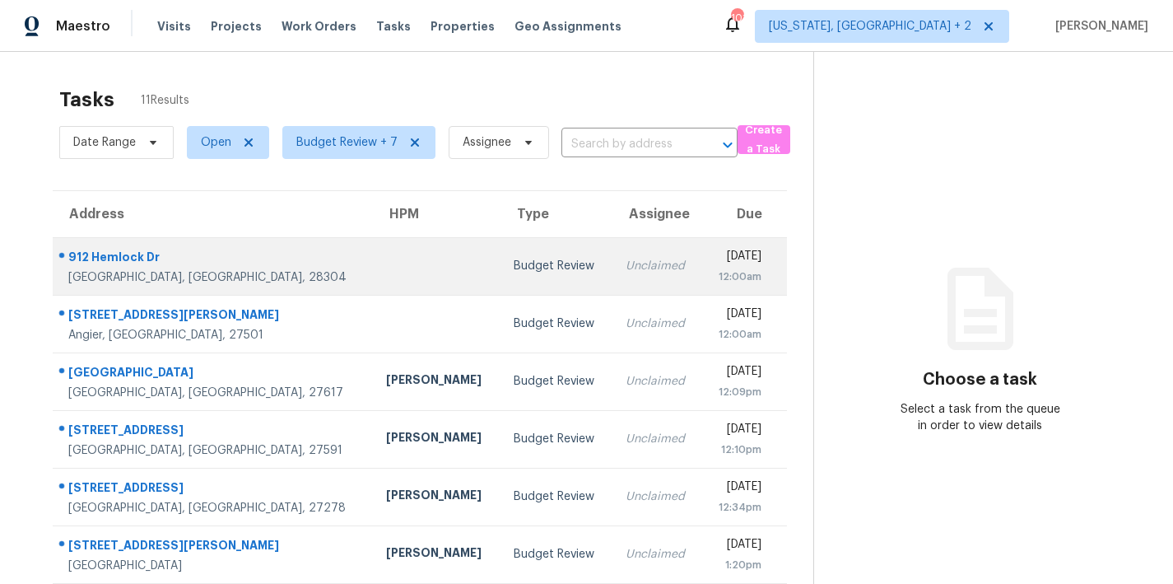
click at [373, 271] on td at bounding box center [437, 266] width 128 height 58
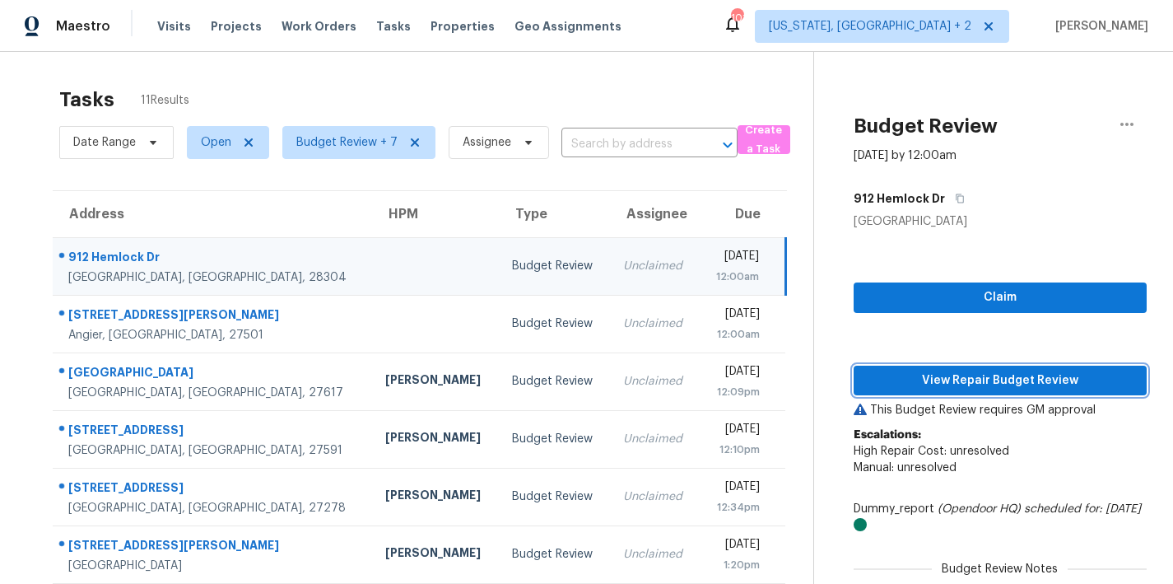
click at [926, 384] on span "View Repair Budget Review" at bounding box center [1000, 381] width 267 height 21
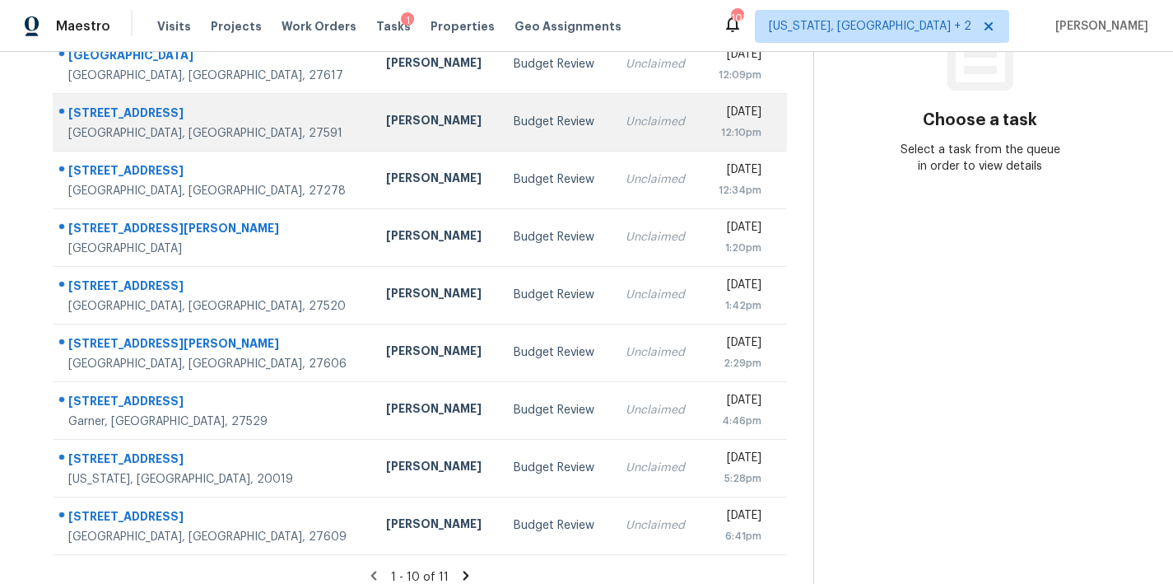
scroll to position [286, 0]
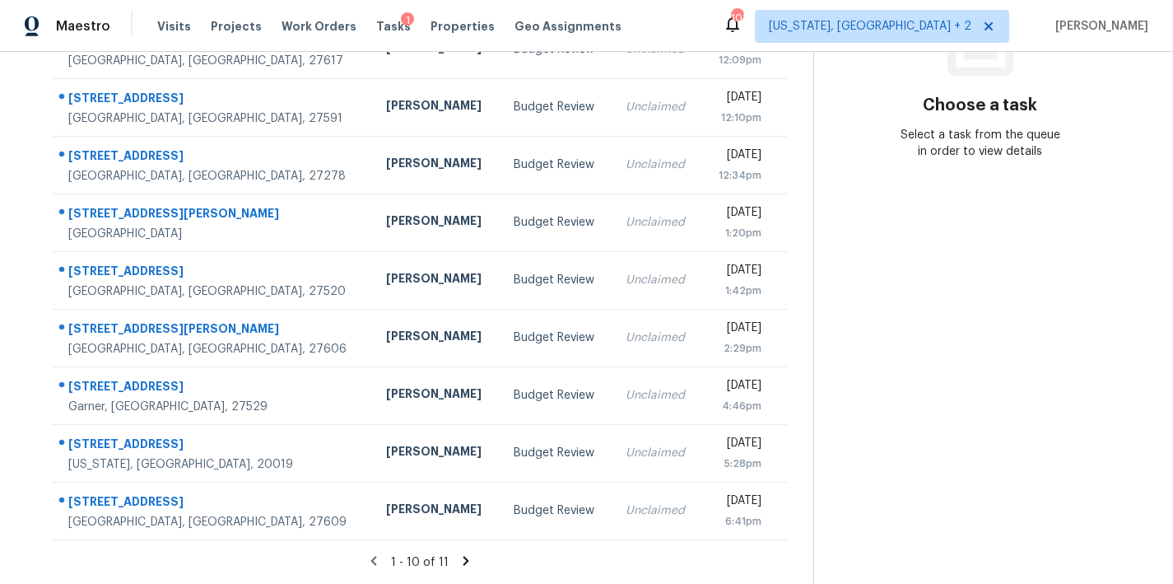
click at [464, 553] on icon at bounding box center [466, 560] width 15 height 15
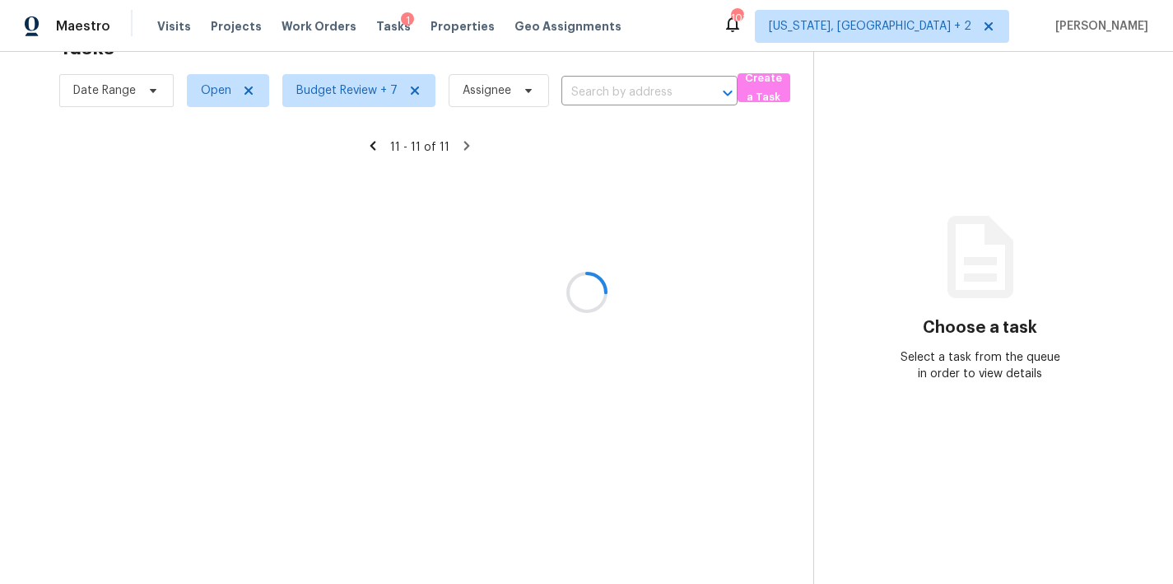
scroll to position [64, 0]
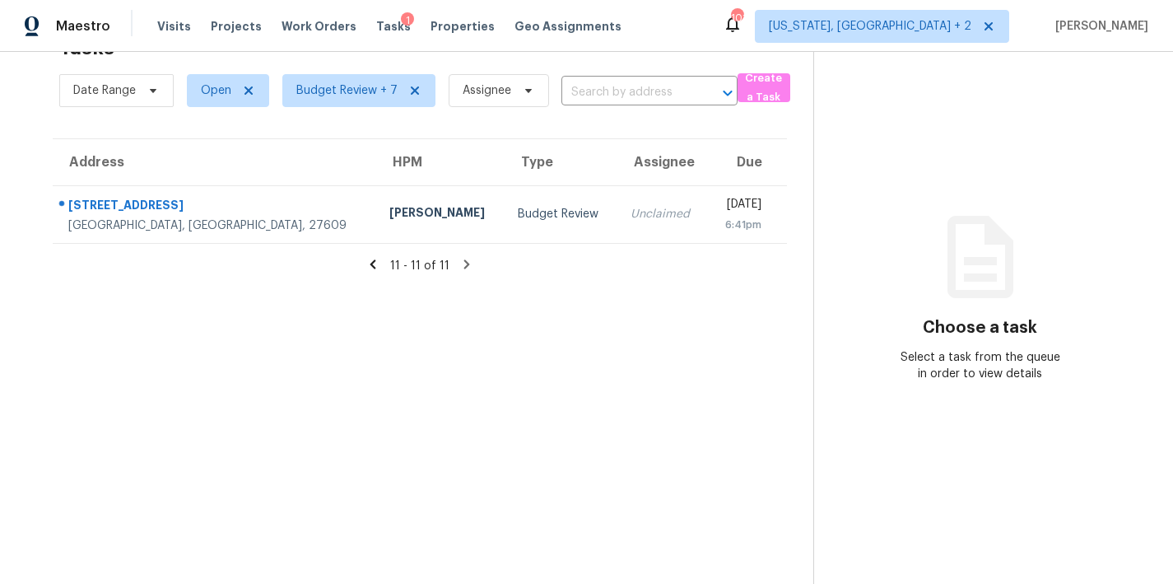
click at [366, 257] on icon at bounding box center [373, 264] width 15 height 15
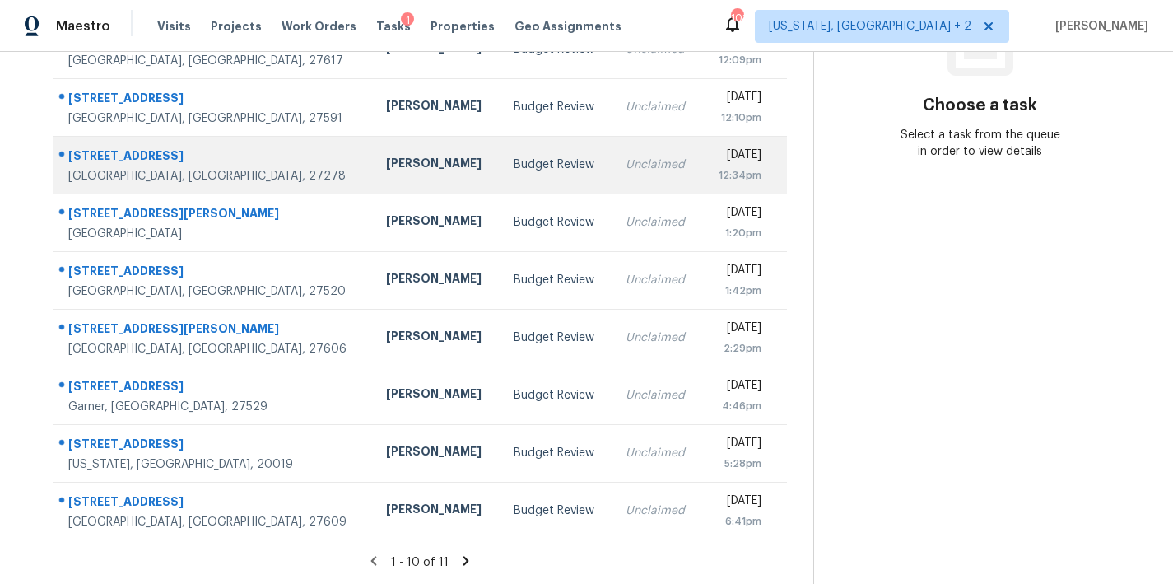
scroll to position [0, 0]
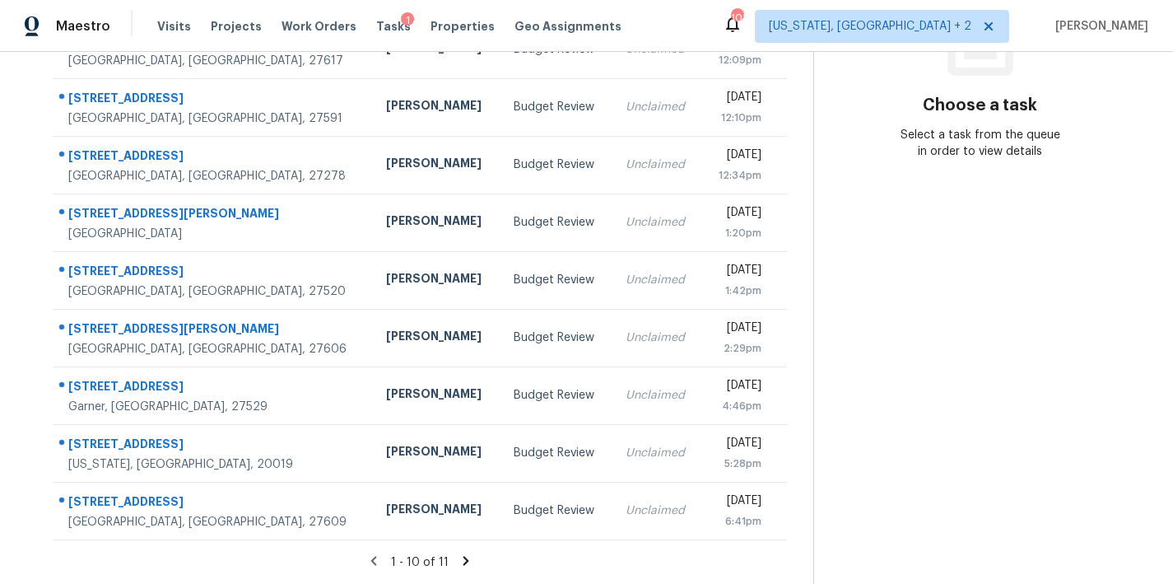
click at [464, 553] on icon at bounding box center [466, 560] width 15 height 15
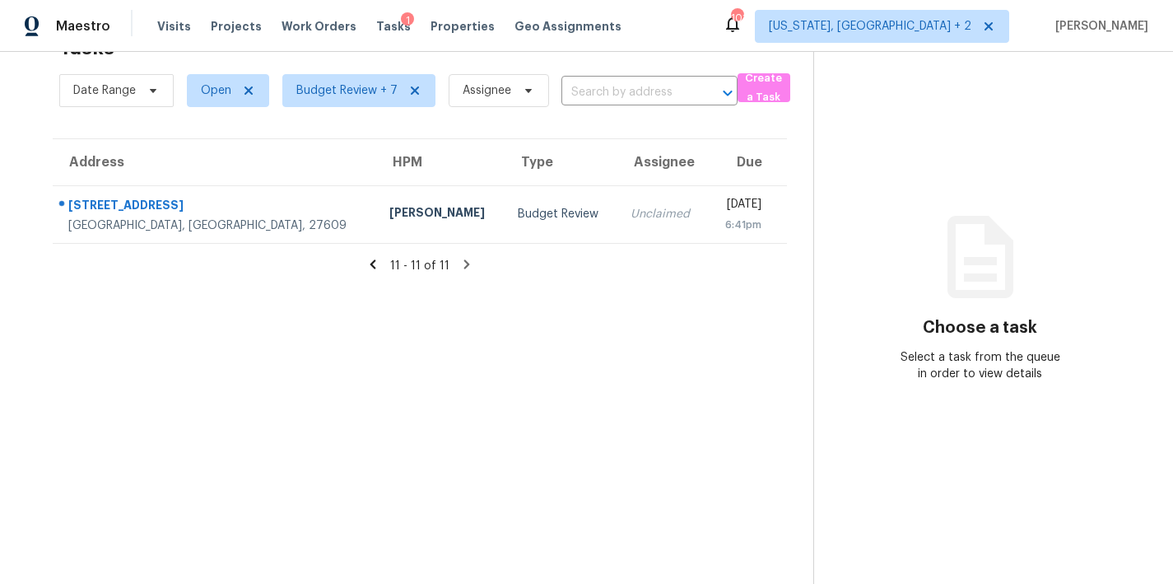
click at [371, 259] on icon at bounding box center [373, 263] width 6 height 9
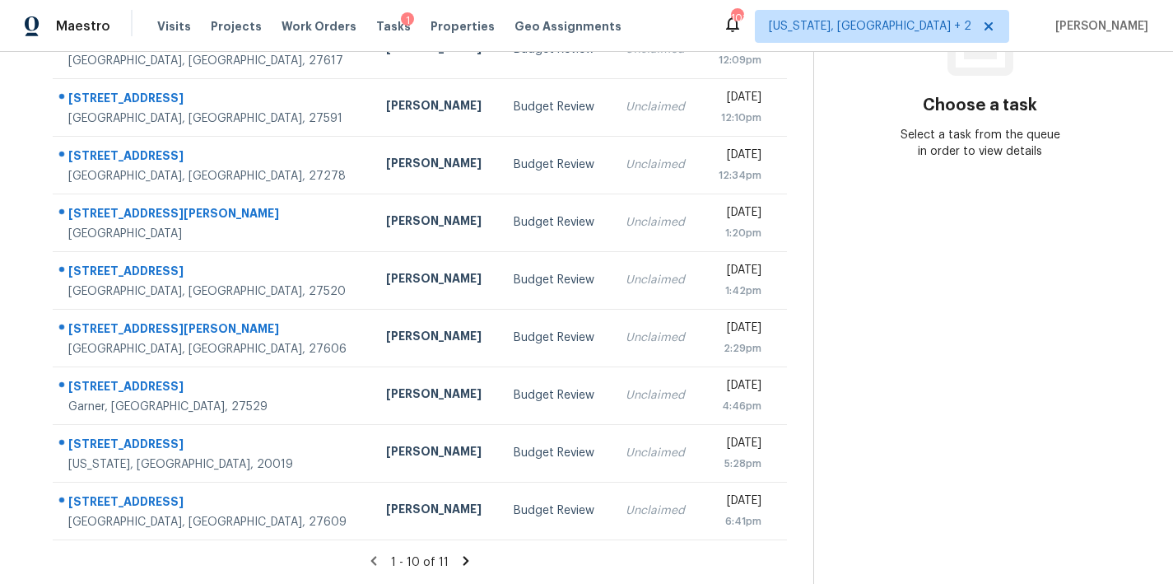
click at [459, 553] on icon at bounding box center [466, 560] width 15 height 15
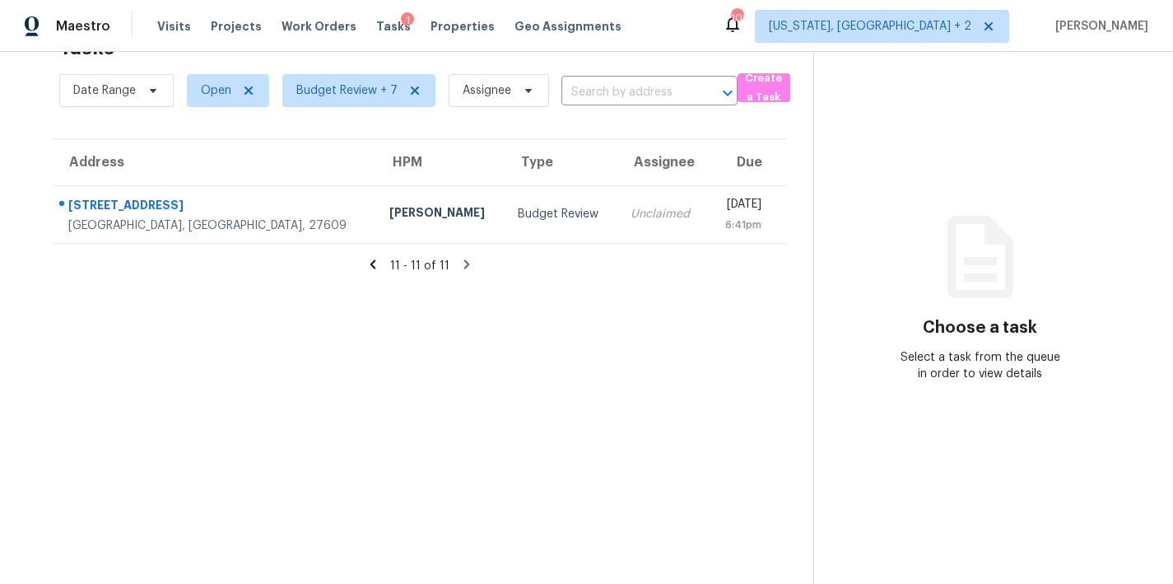
click at [368, 257] on icon at bounding box center [373, 264] width 15 height 15
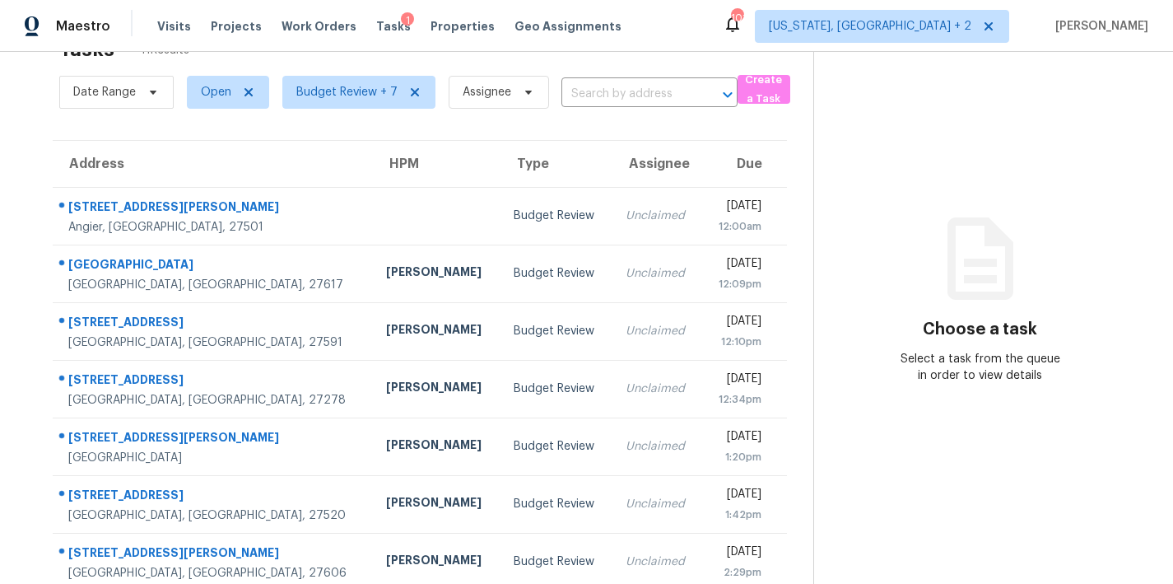
scroll to position [0, 0]
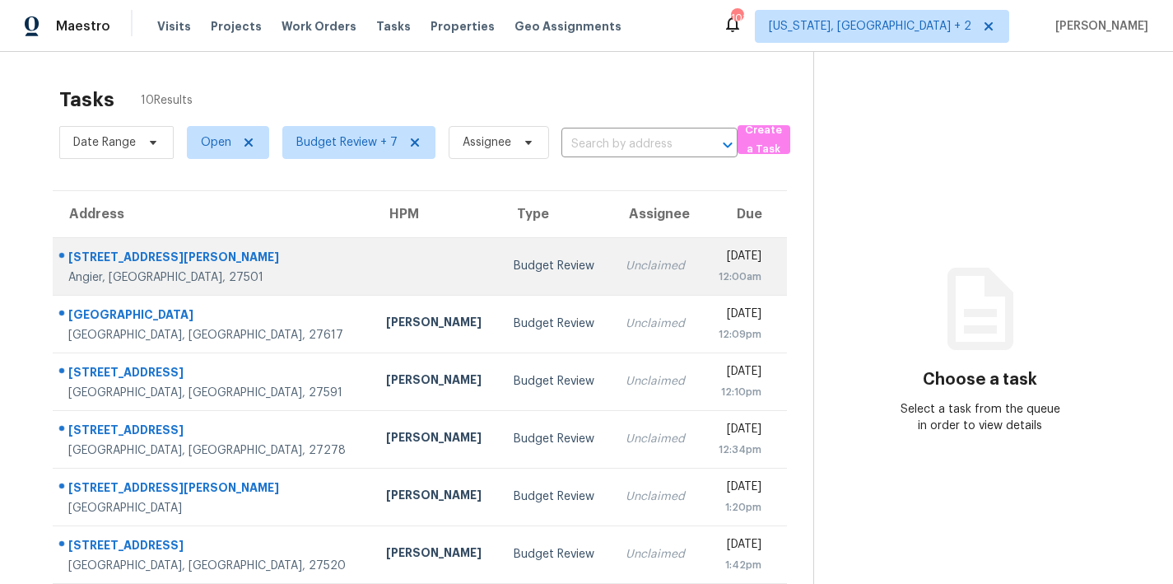
click at [514, 264] on div "Budget Review" at bounding box center [557, 266] width 86 height 16
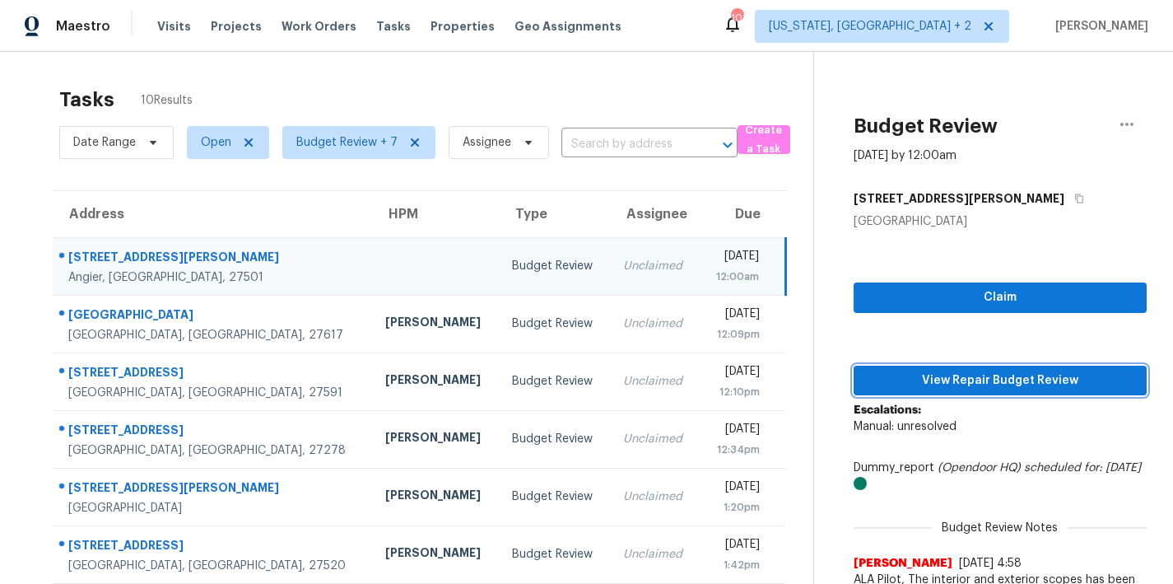
click at [1008, 379] on span "View Repair Budget Review" at bounding box center [1000, 381] width 267 height 21
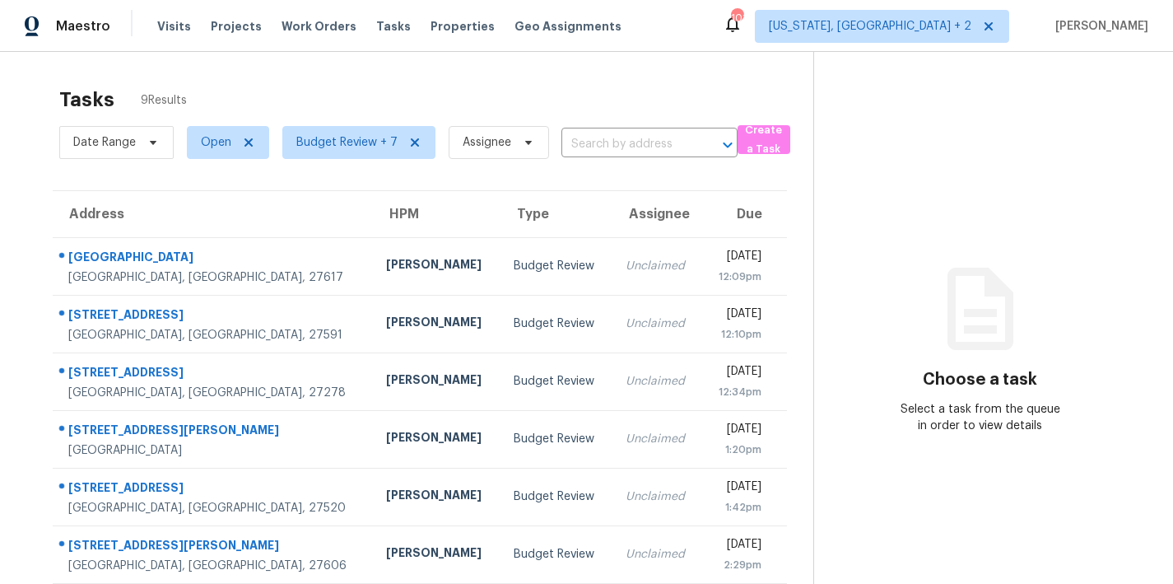
click at [338, 78] on div "Tasks 9 Results" at bounding box center [436, 99] width 754 height 43
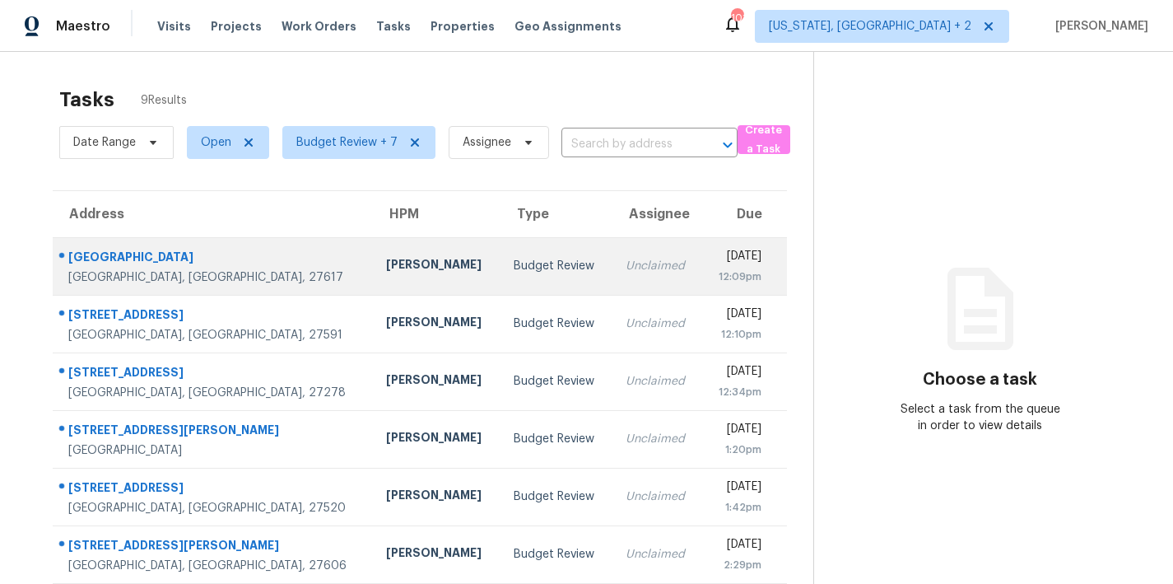
scroll to position [198, 0]
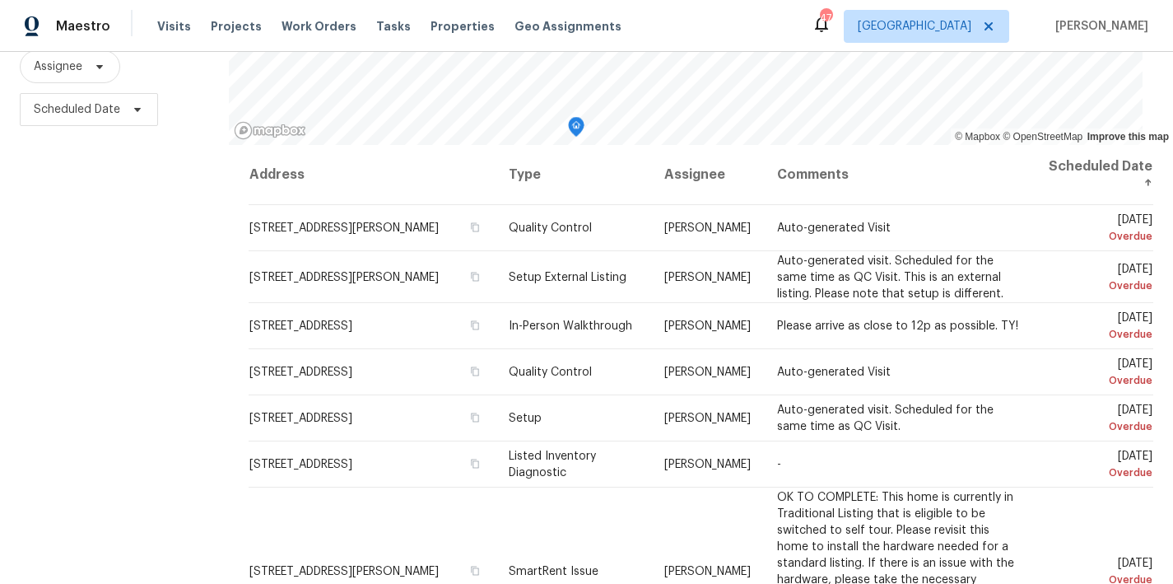
scroll to position [119, 0]
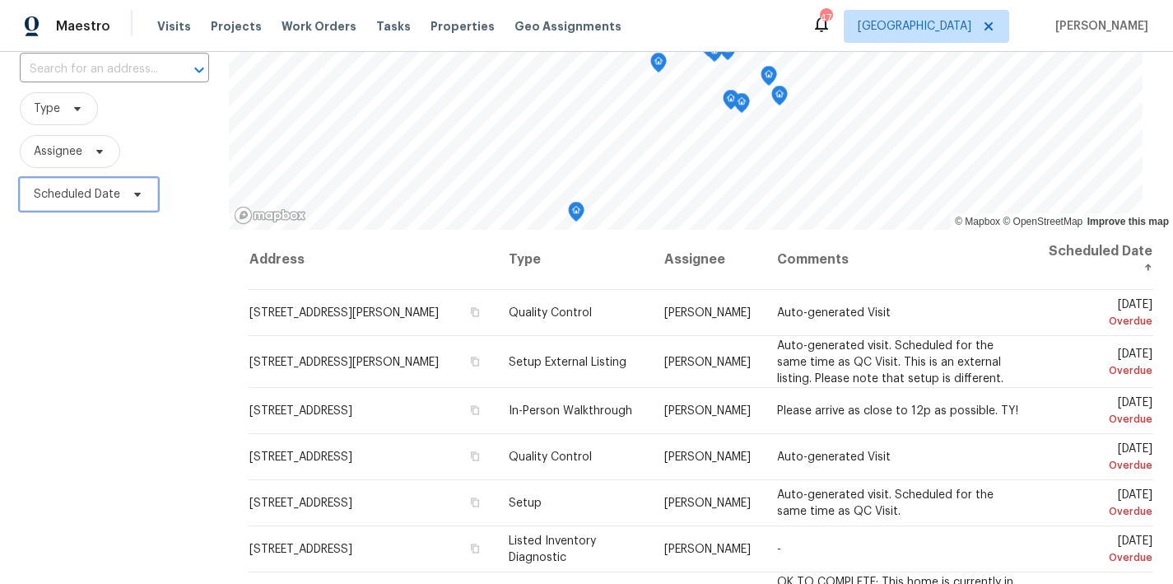
click at [63, 200] on span "Scheduled Date" at bounding box center [77, 194] width 86 height 16
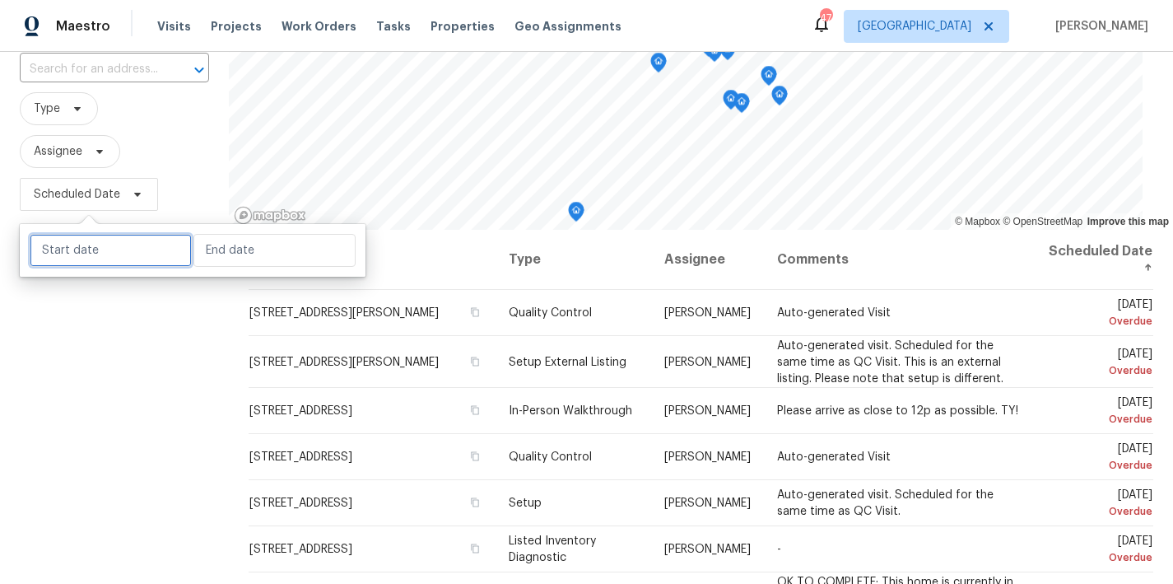
click at [67, 259] on input "text" at bounding box center [111, 250] width 162 height 33
select select "7"
select select "2025"
select select "8"
select select "2025"
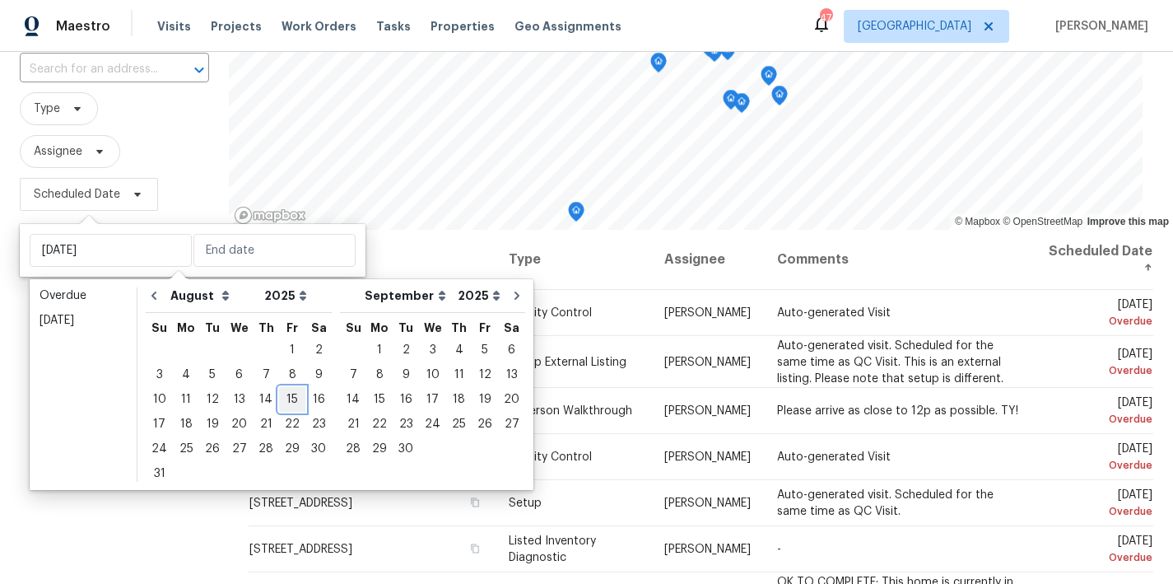
click at [280, 399] on div "15" at bounding box center [292, 399] width 26 height 23
type input "Fri, Aug 15"
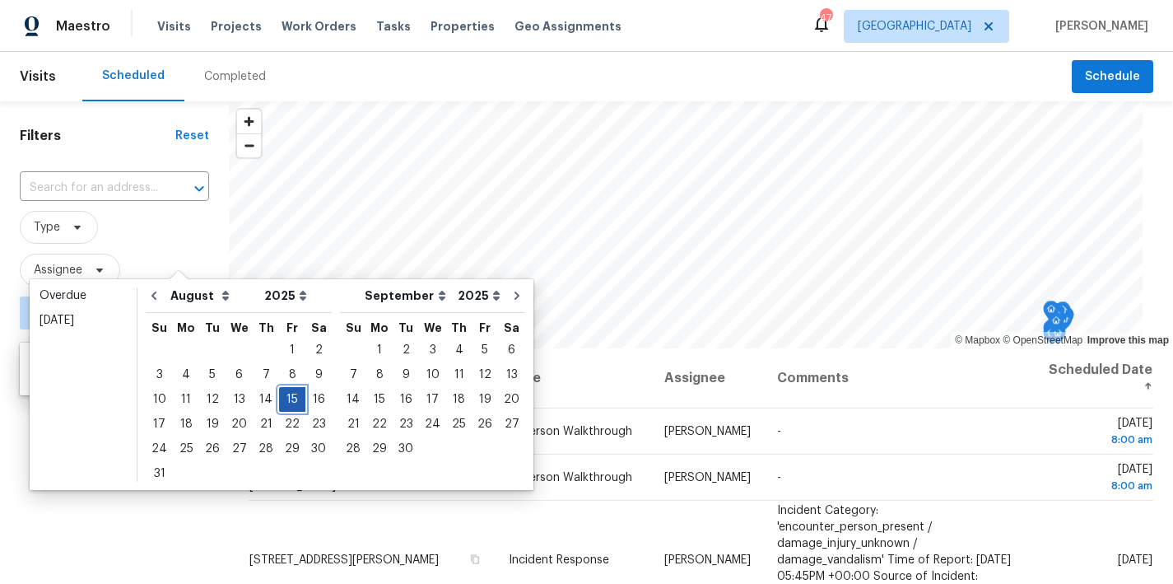
click at [283, 397] on div "15" at bounding box center [292, 399] width 26 height 23
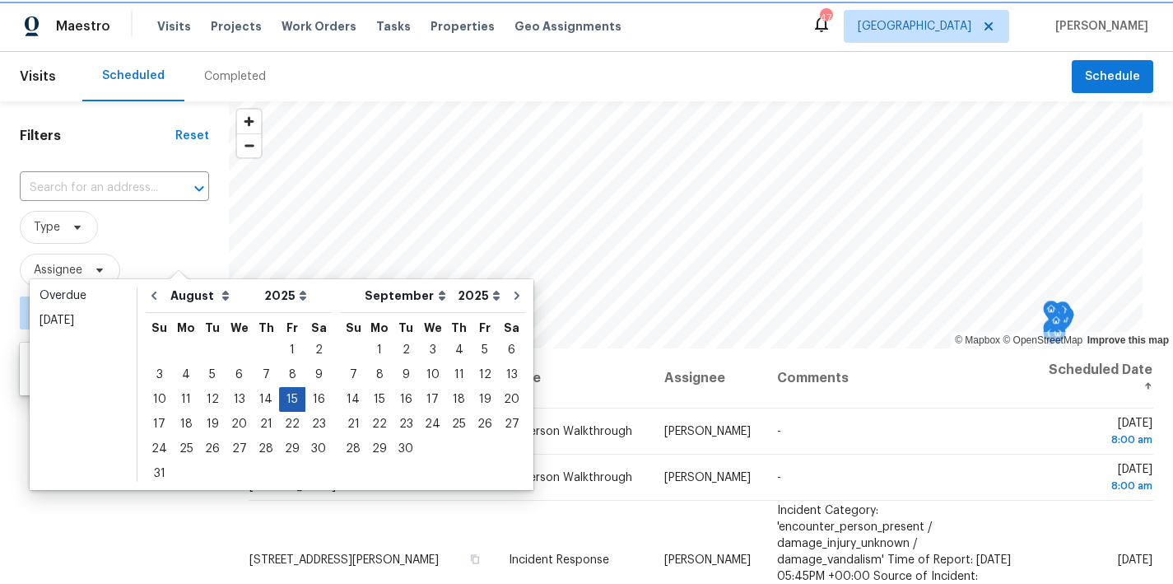
type input "Fri, Aug 15"
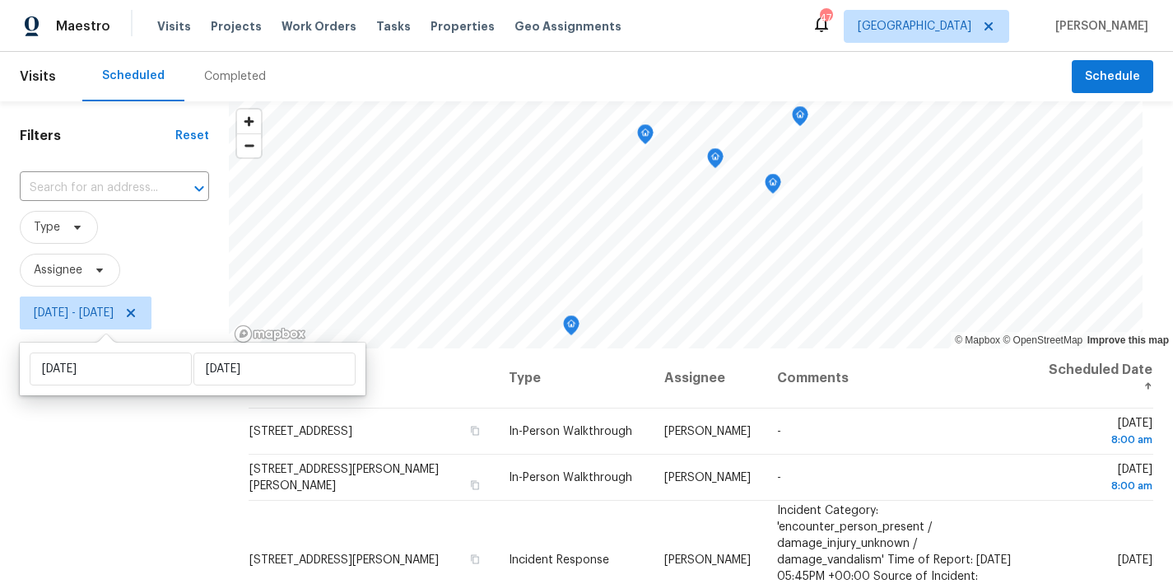
click at [54, 459] on div "Filters Reset ​ Type Assignee Fri, Aug 15 - Fri, Aug 15" at bounding box center [114, 458] width 229 height 714
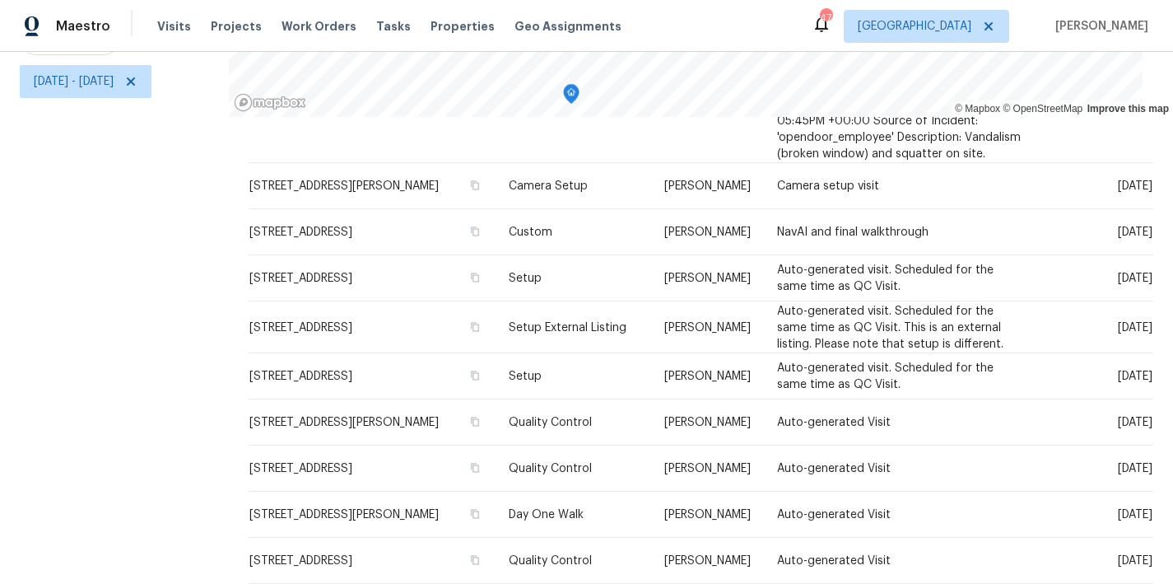
scroll to position [223, 0]
click at [135, 77] on icon at bounding box center [131, 81] width 8 height 8
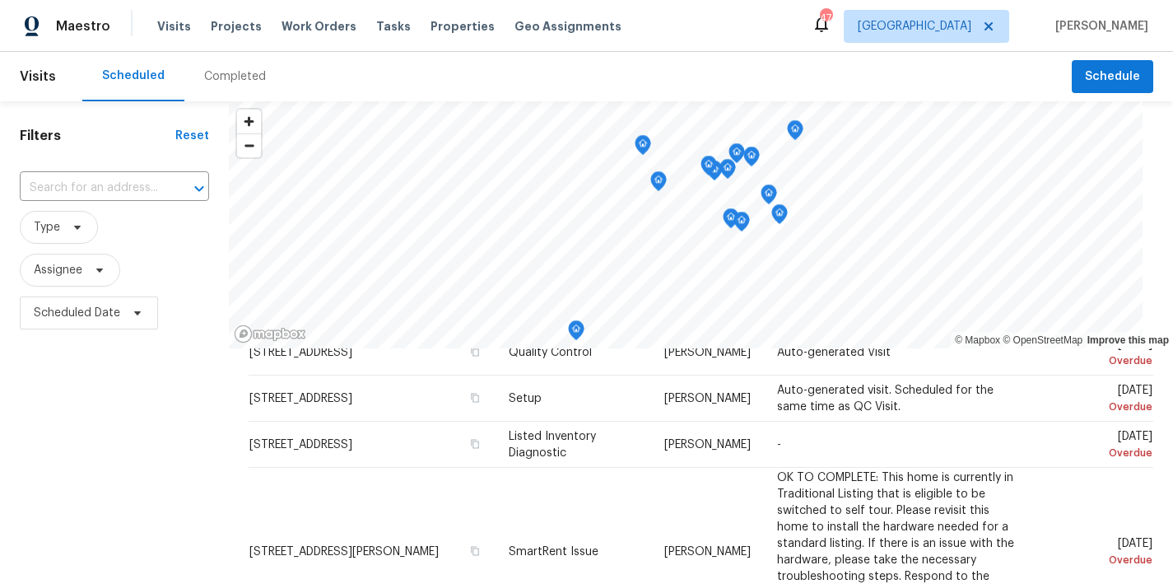
click at [722, 42] on div "Maestro Visits Projects Work Orders Tasks Properties Geo Assignments 47 Raleigh…" at bounding box center [586, 26] width 1173 height 52
click at [663, 34] on div "Maestro Visits Projects Work Orders Tasks Properties Geo Assignments 47 Raleigh…" at bounding box center [586, 26] width 1173 height 52
